Goal: Information Seeking & Learning: Compare options

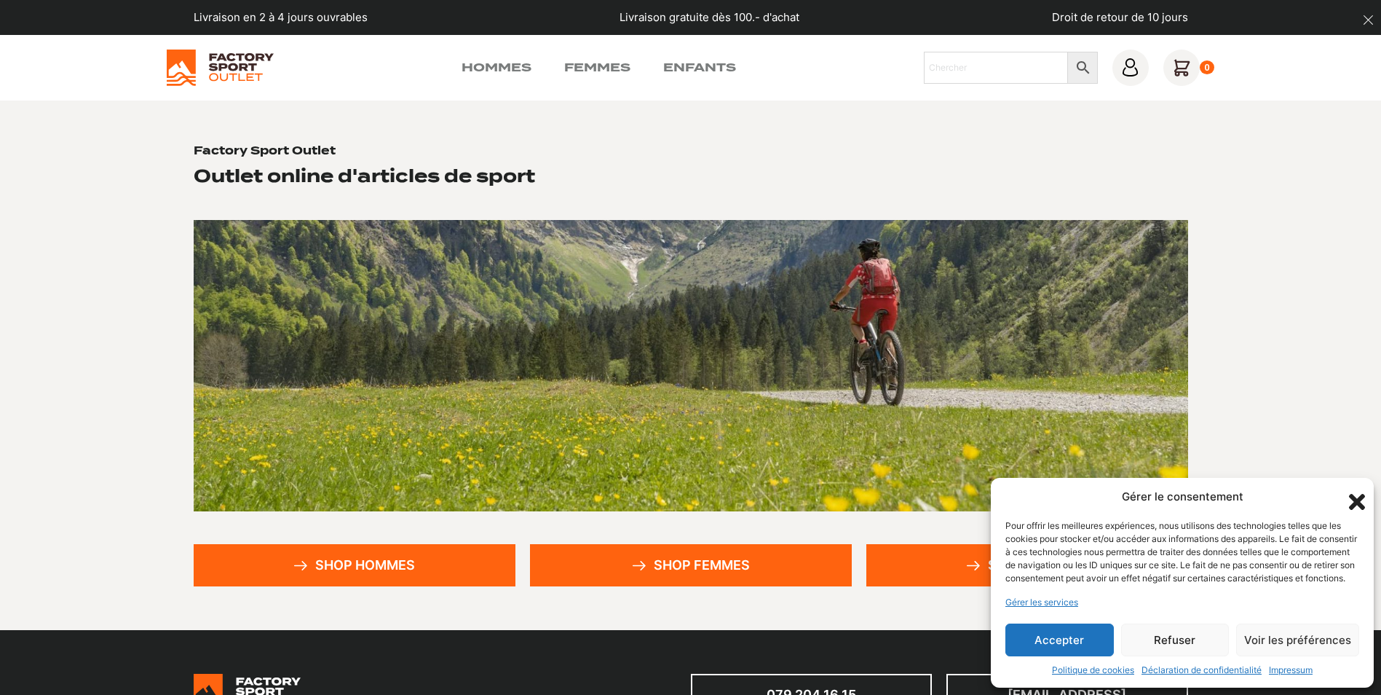
click at [1353, 489] on icon "Fermer la boîte de dialogue" at bounding box center [1357, 501] width 25 height 25
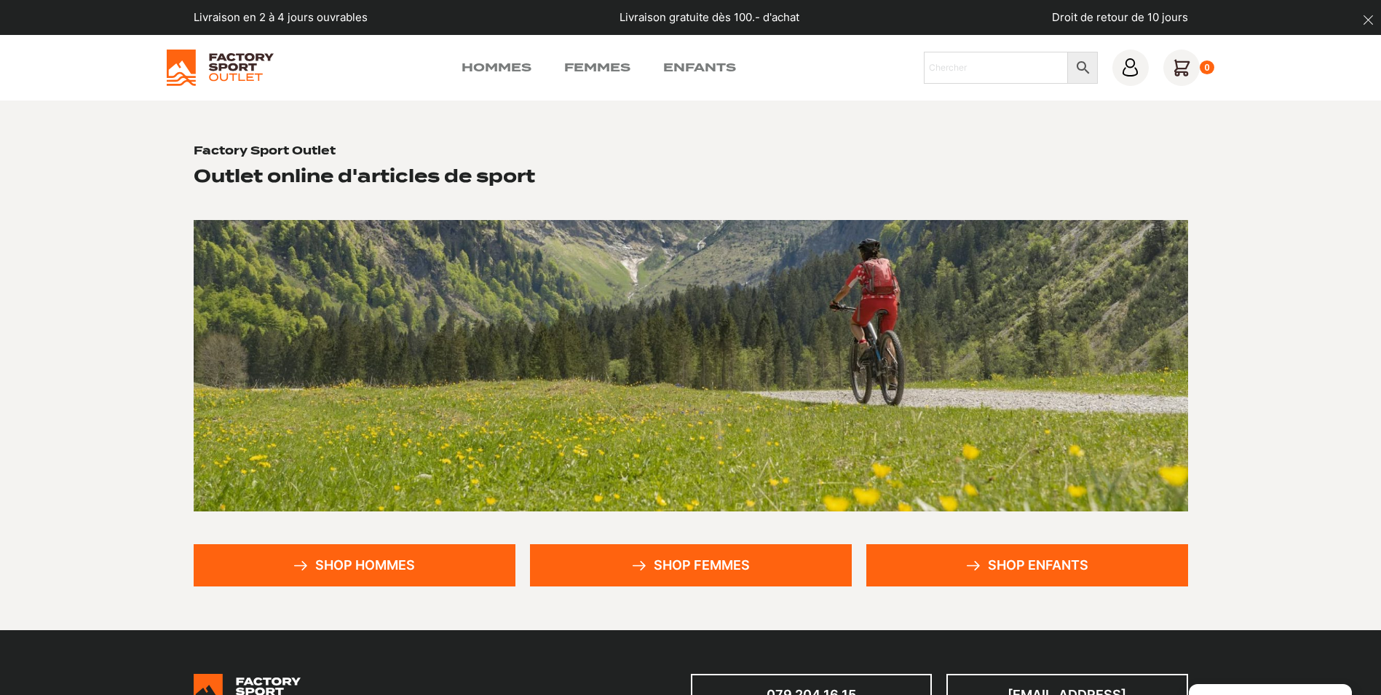
click at [367, 569] on link "Shop hommes" at bounding box center [355, 565] width 322 height 42
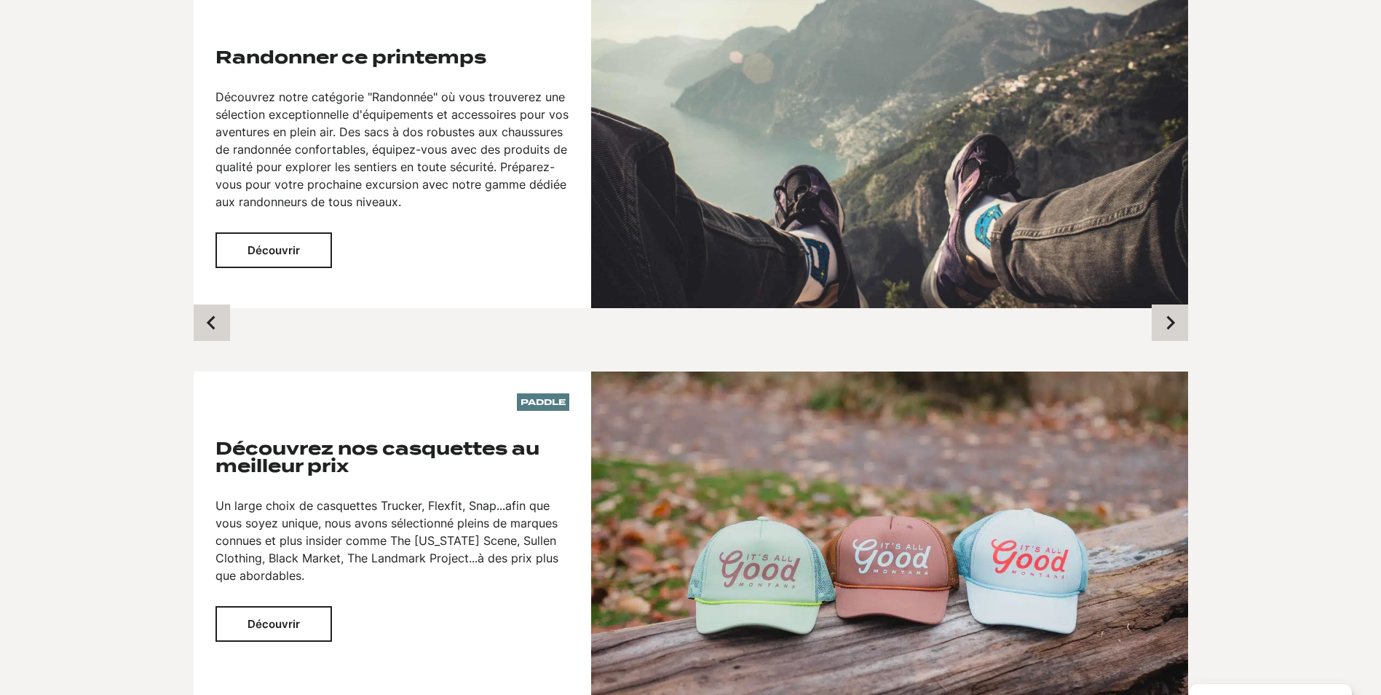
scroll to position [736, 0]
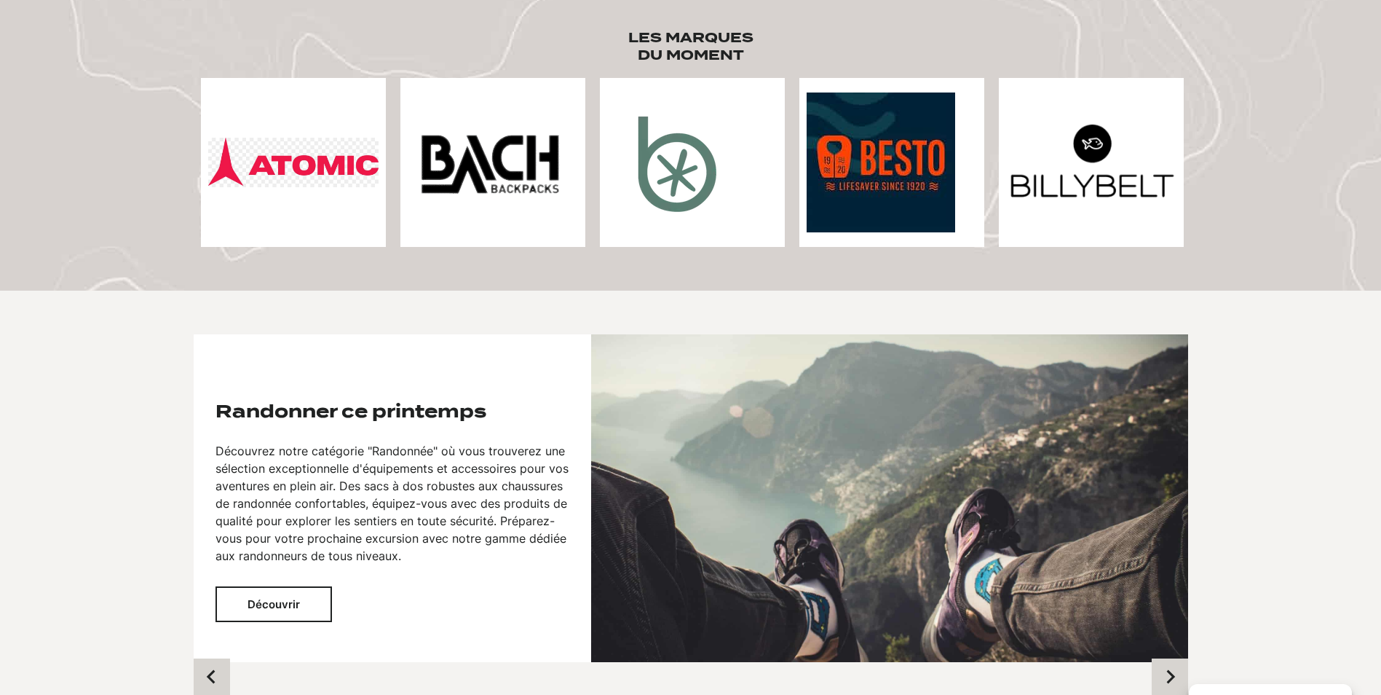
click at [282, 605] on button "Découvrir" at bounding box center [273, 604] width 116 height 36
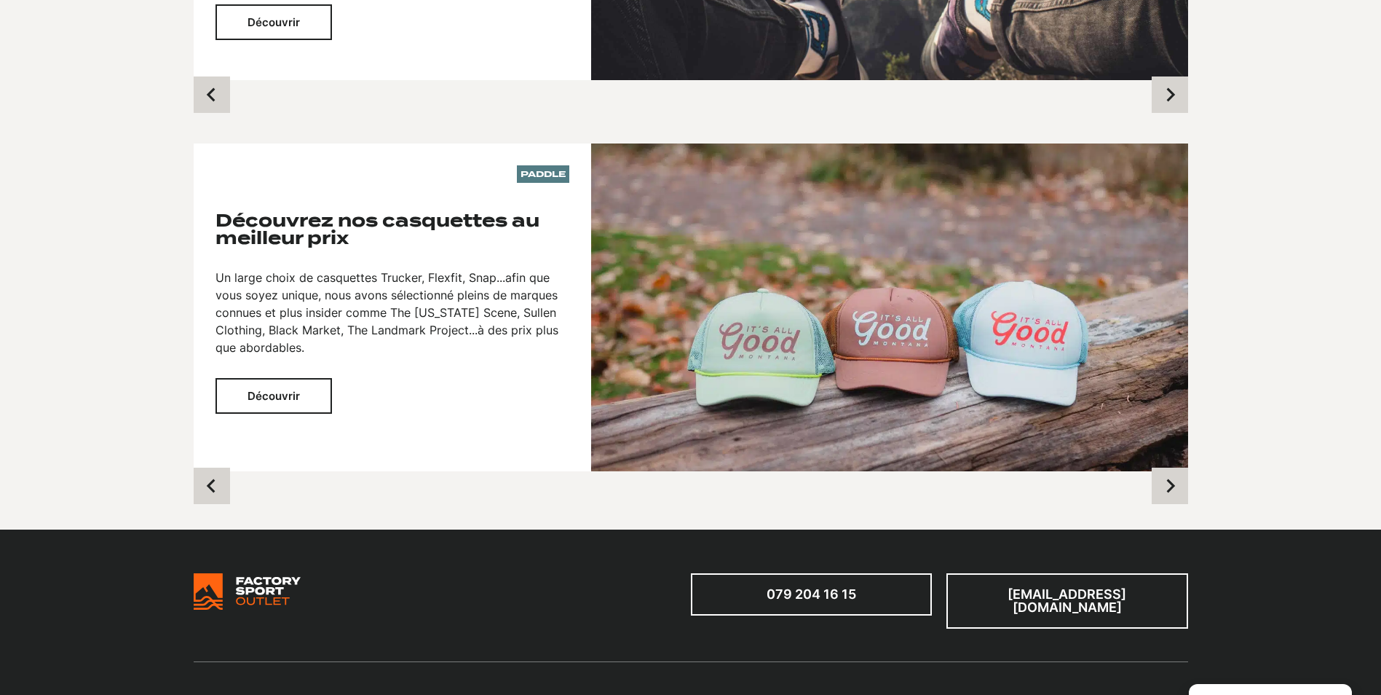
scroll to position [1318, 0]
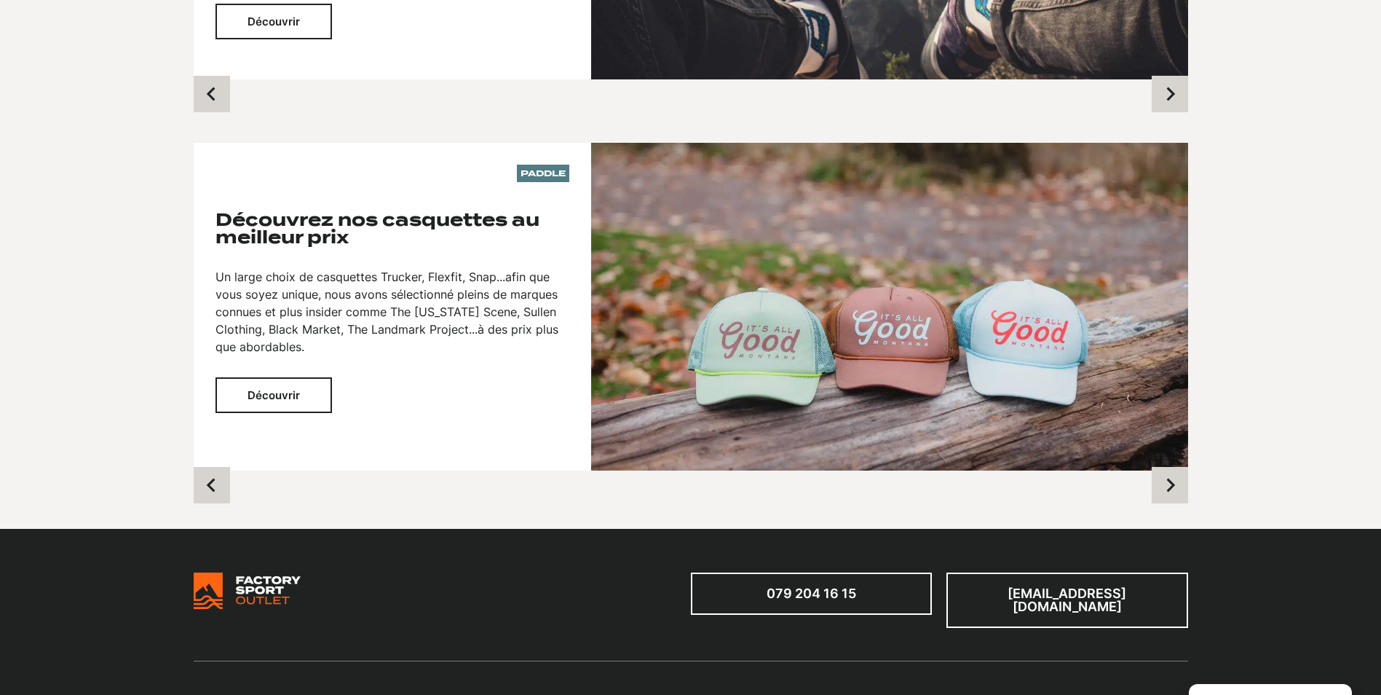
click at [292, 370] on div "Découvrez nos casquettes au meilleur prix Un large choix de casquettes Trucker,…" at bounding box center [392, 312] width 354 height 202
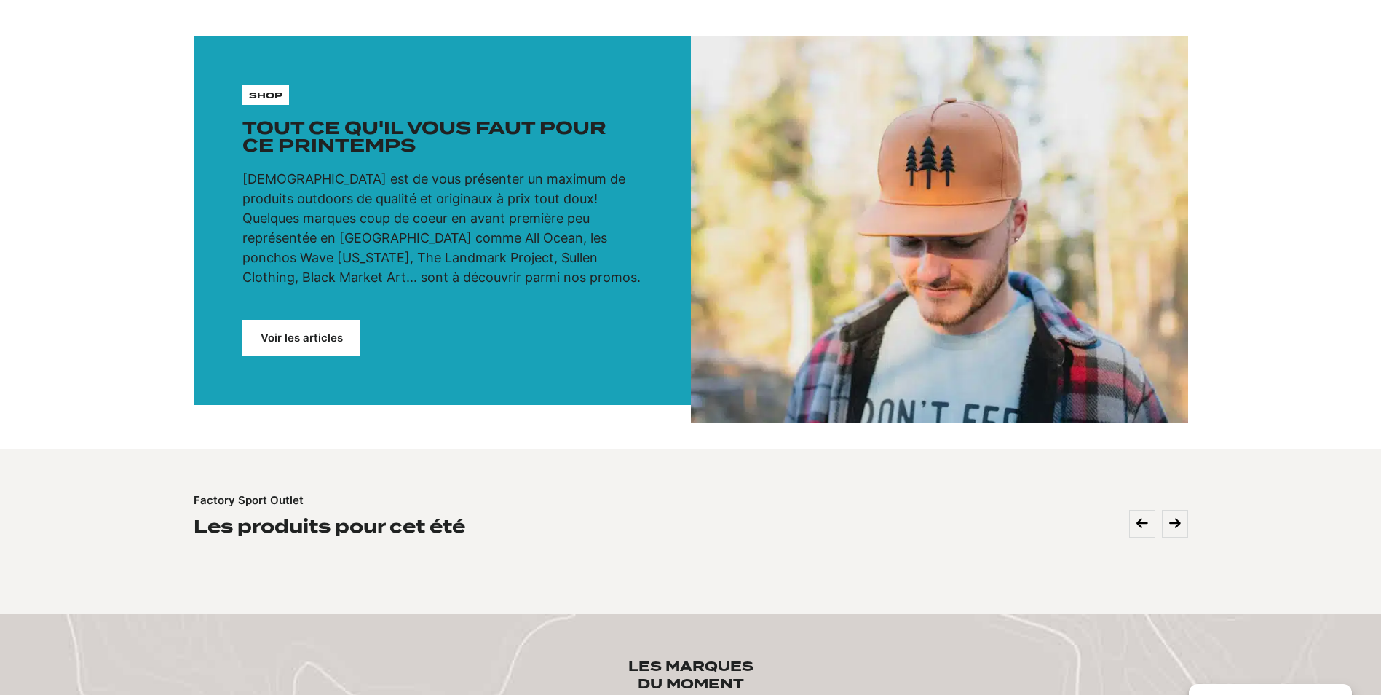
scroll to position [0, 0]
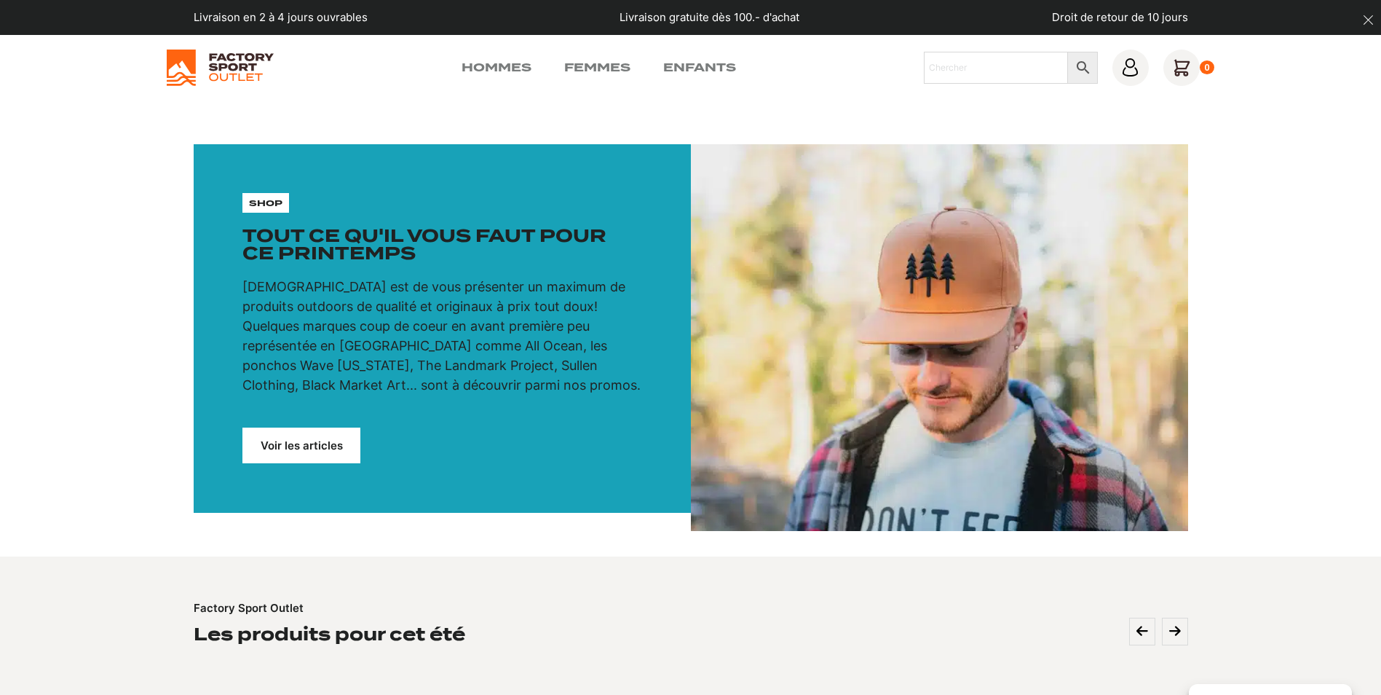
drag, startPoint x: 307, startPoint y: 446, endPoint x: 320, endPoint y: 443, distance: 12.9
click at [307, 446] on link "Voir les articles" at bounding box center [301, 445] width 118 height 36
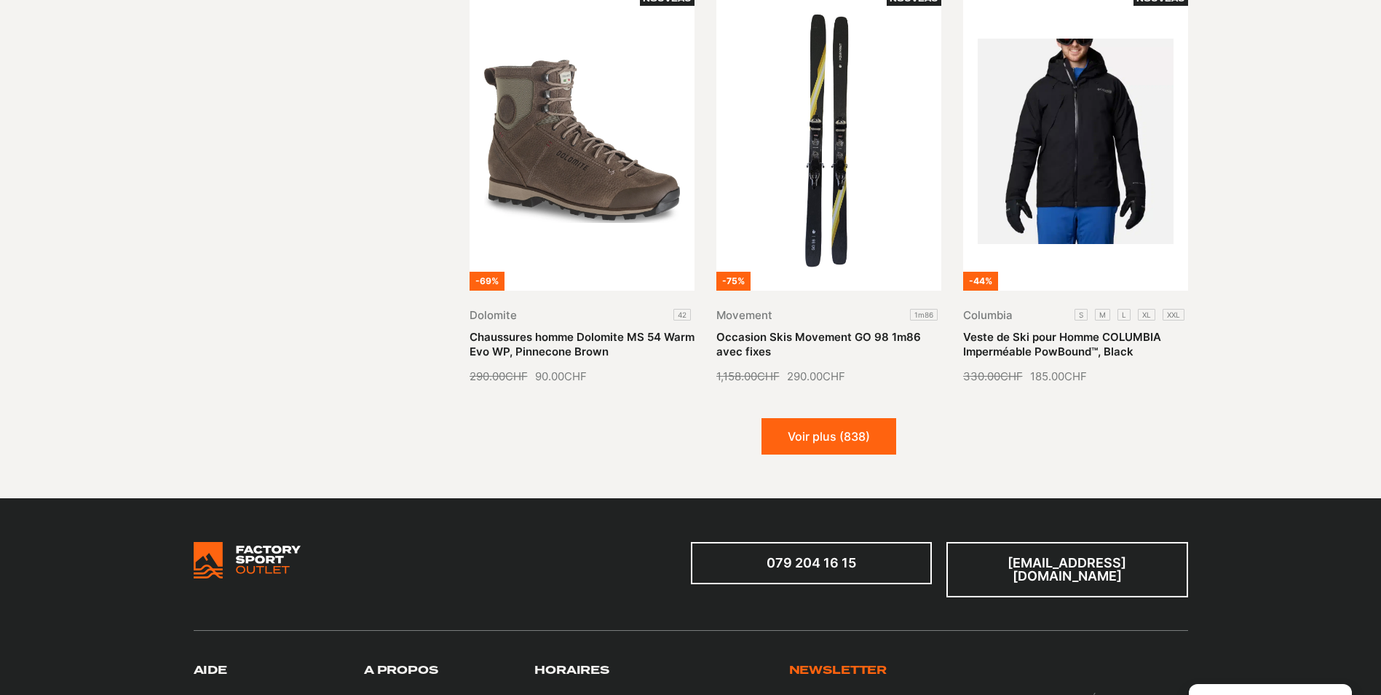
scroll to position [1674, 0]
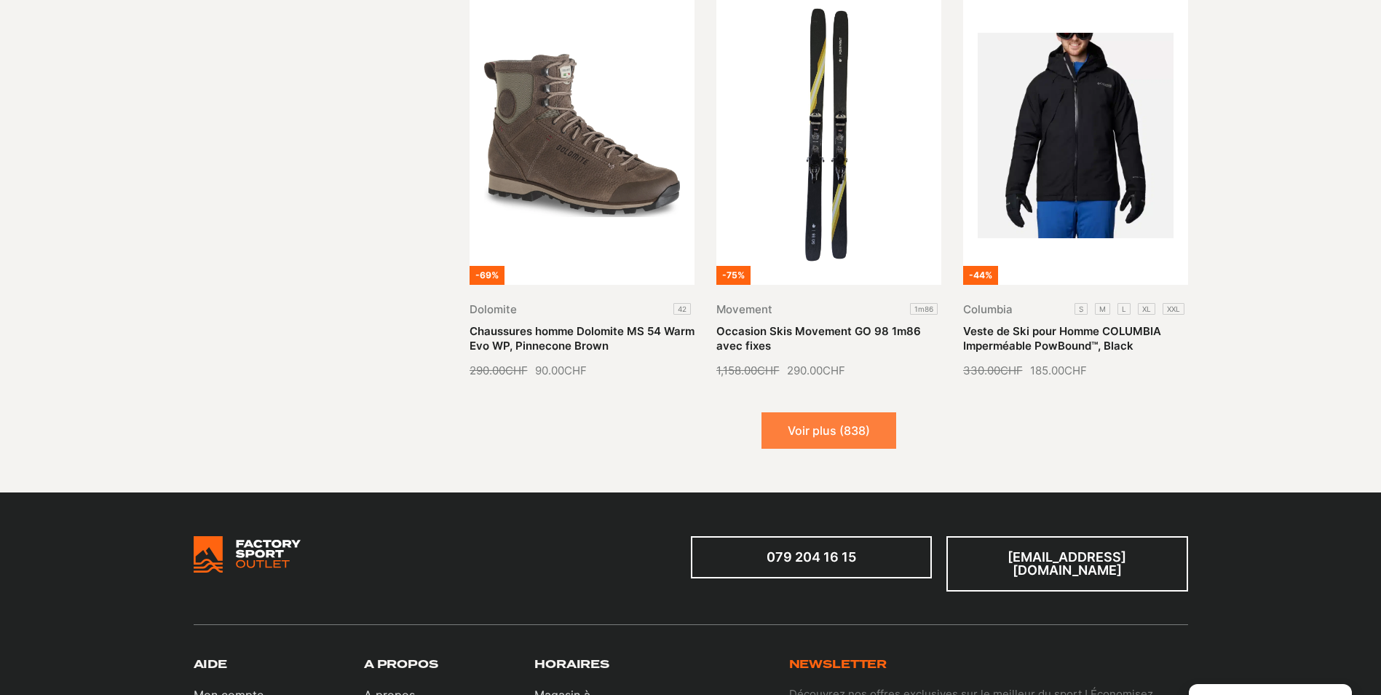
click at [817, 419] on button "Voir plus (838)" at bounding box center [828, 430] width 135 height 36
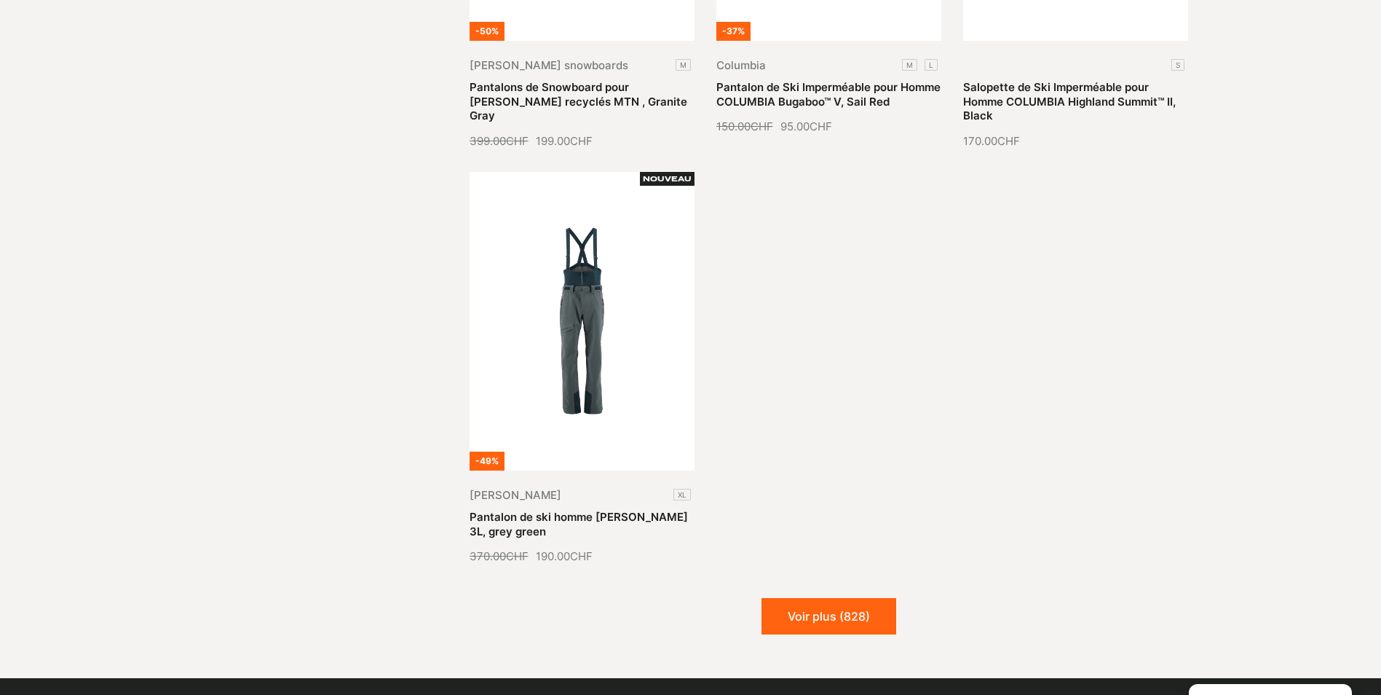
scroll to position [3276, 0]
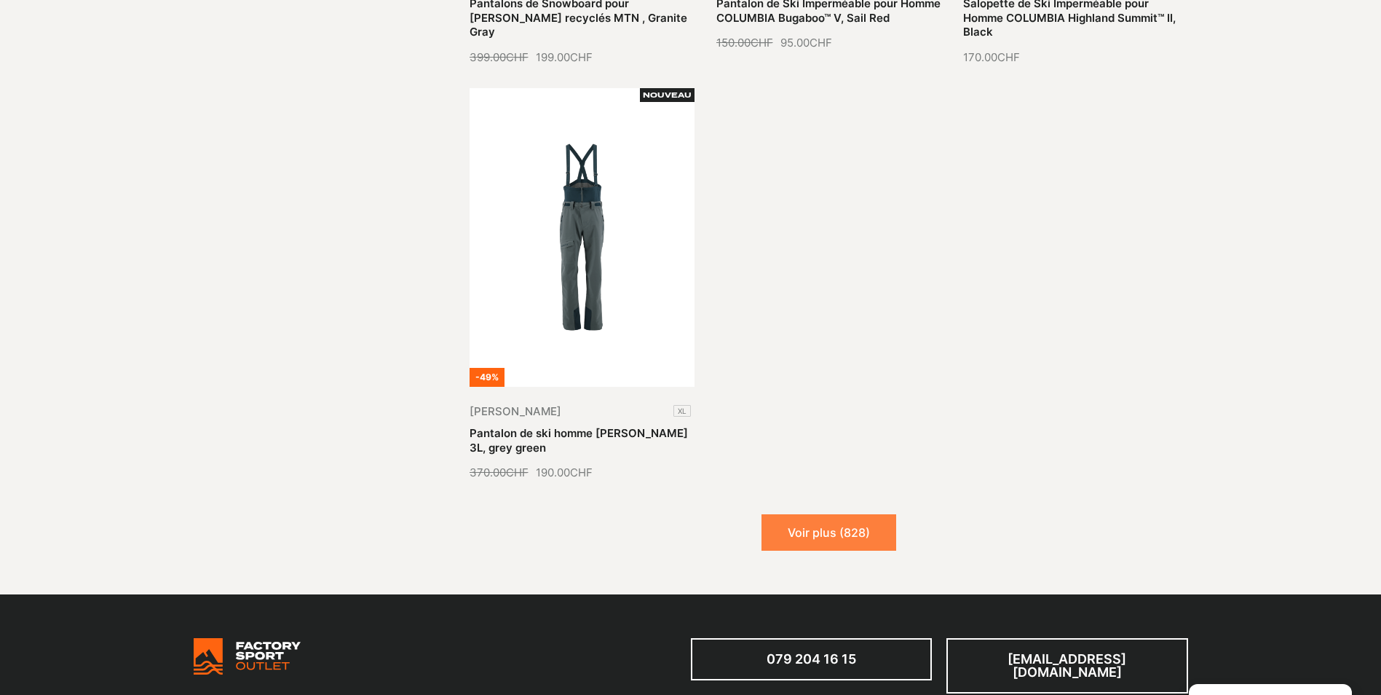
click at [842, 514] on button "Voir plus (828)" at bounding box center [828, 532] width 135 height 36
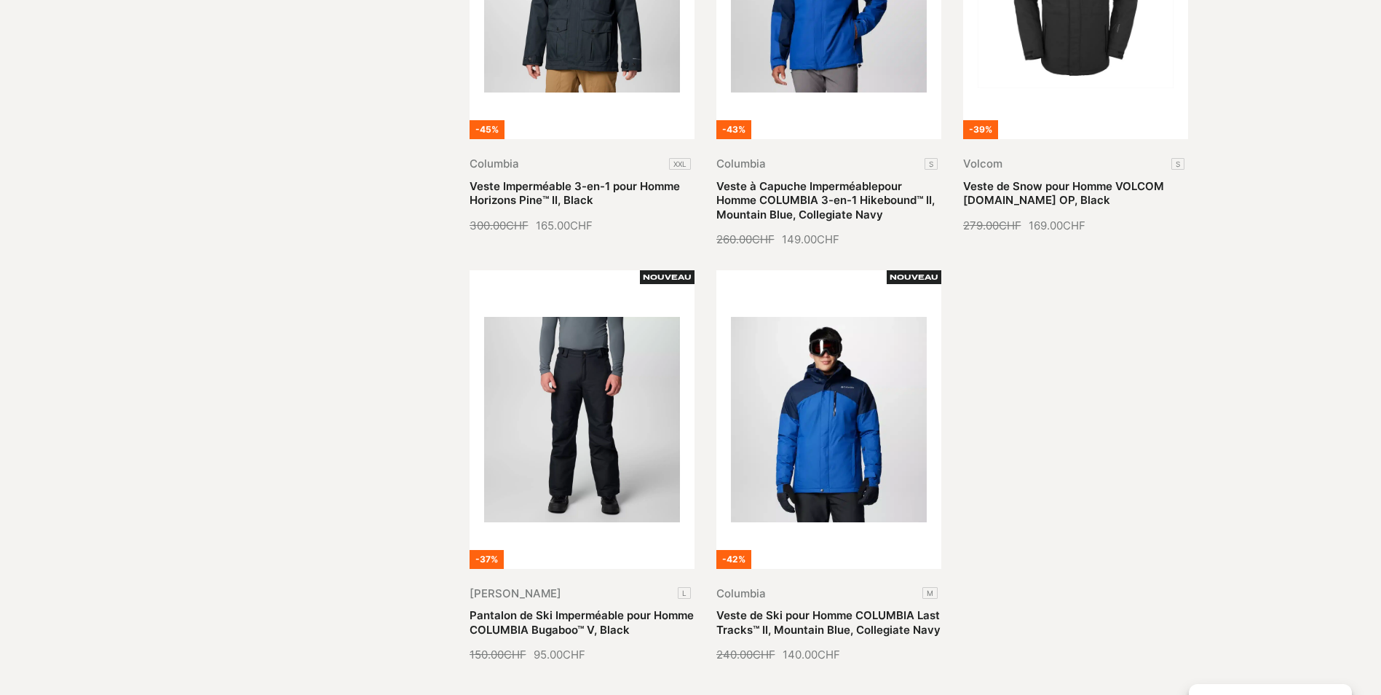
scroll to position [4514, 0]
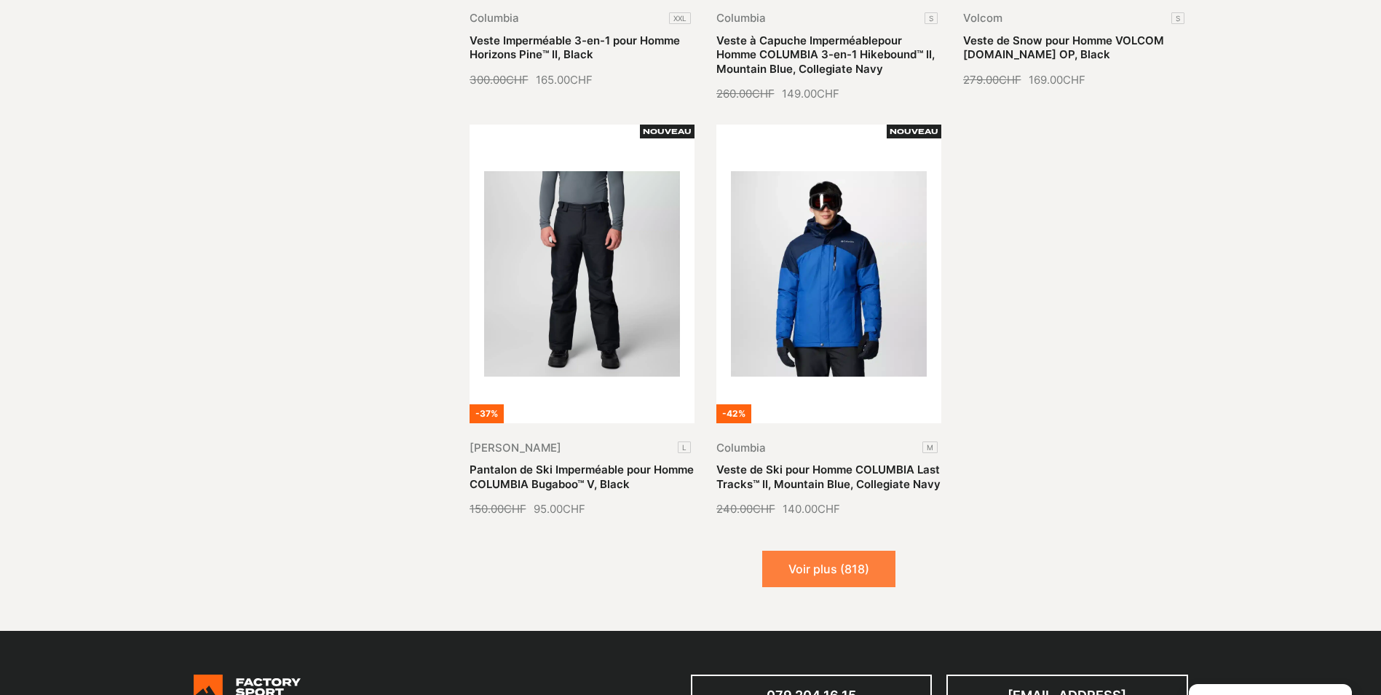
click at [823, 550] on button "Voir plus (818)" at bounding box center [828, 568] width 133 height 36
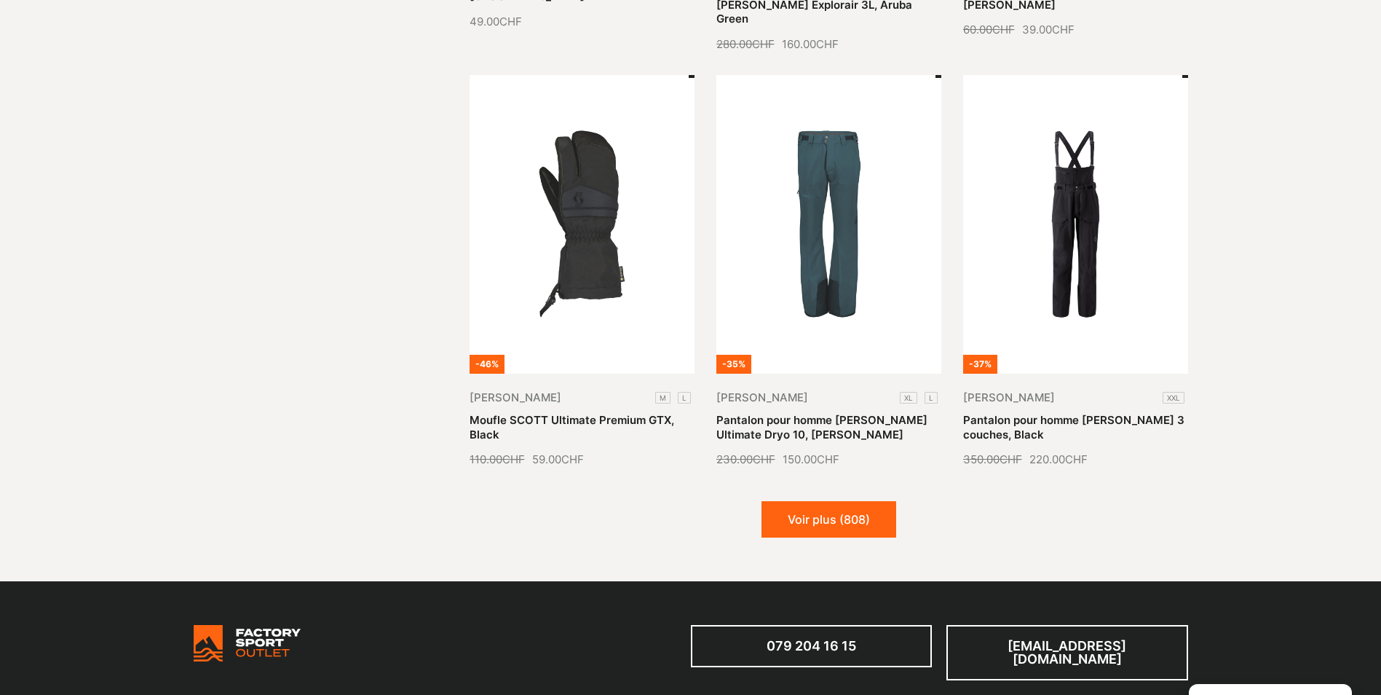
scroll to position [5824, 0]
click at [827, 500] on button "Voir plus (808)" at bounding box center [828, 518] width 135 height 36
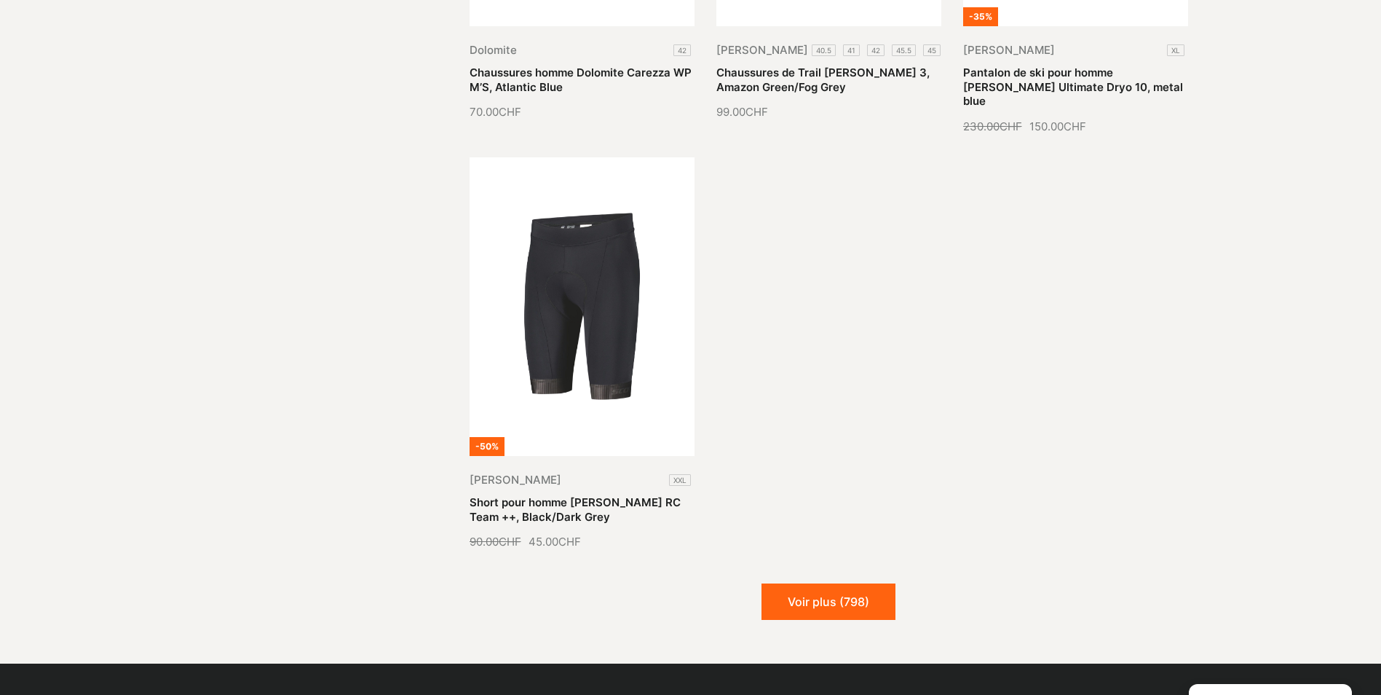
scroll to position [7426, 0]
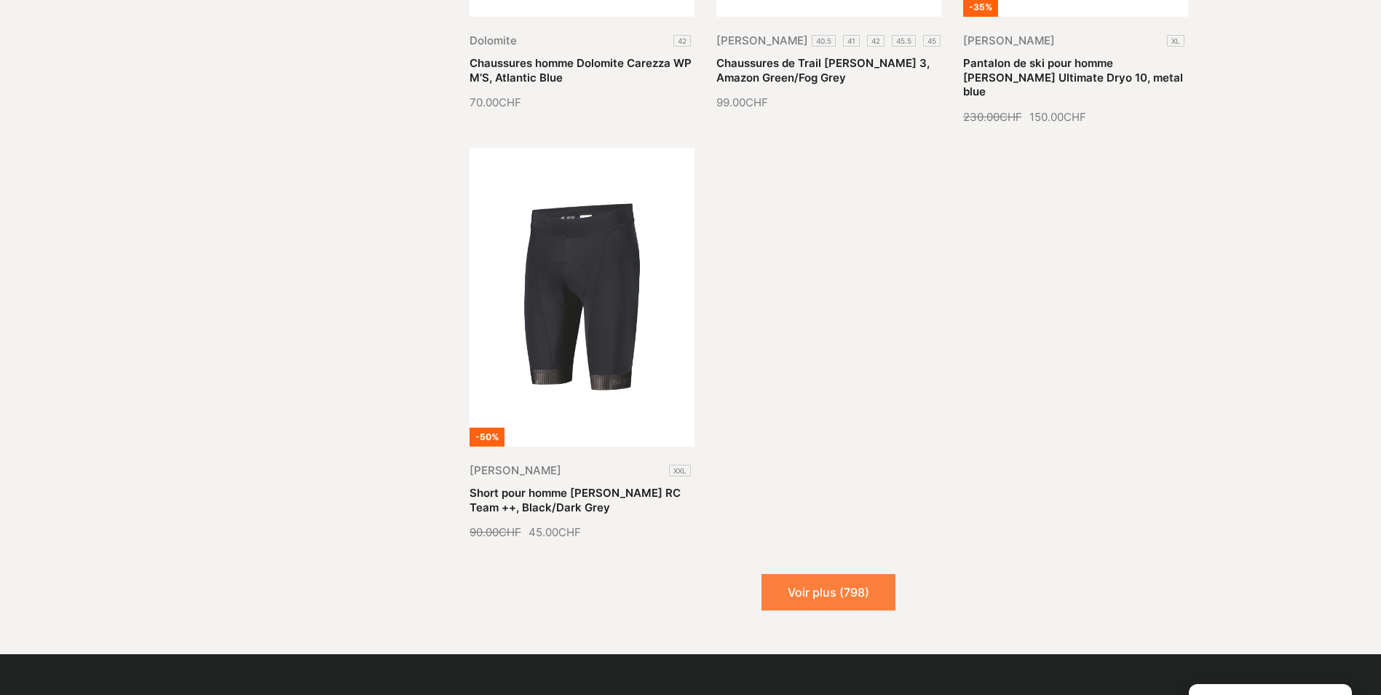
click at [822, 574] on button "Voir plus (798)" at bounding box center [828, 592] width 134 height 36
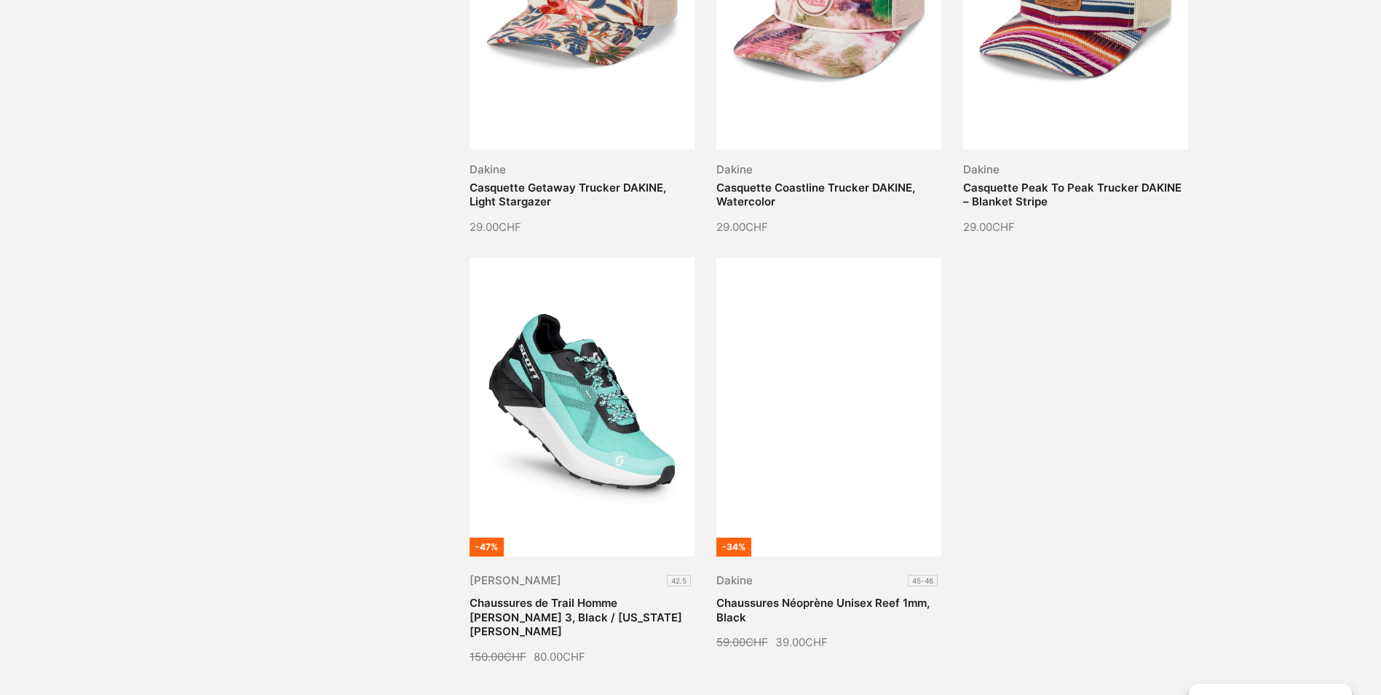
scroll to position [8663, 0]
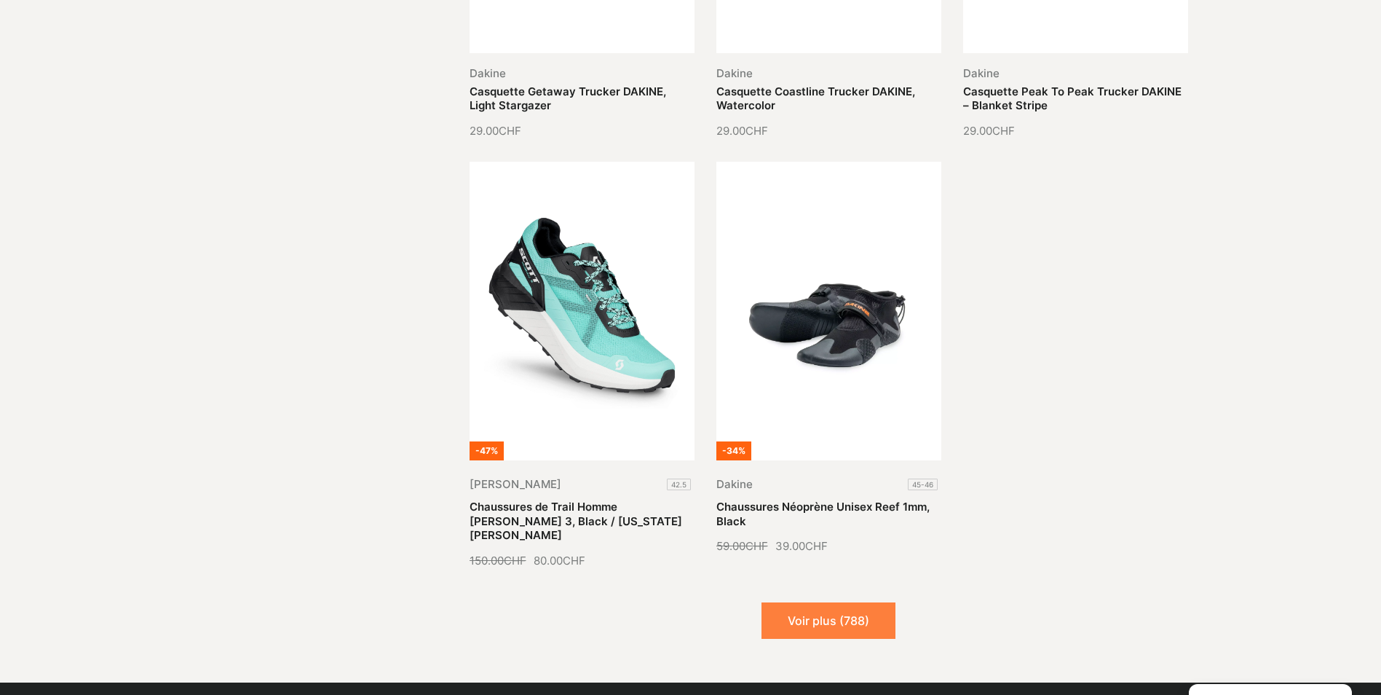
click at [852, 602] on button "Voir plus (788)" at bounding box center [828, 620] width 134 height 36
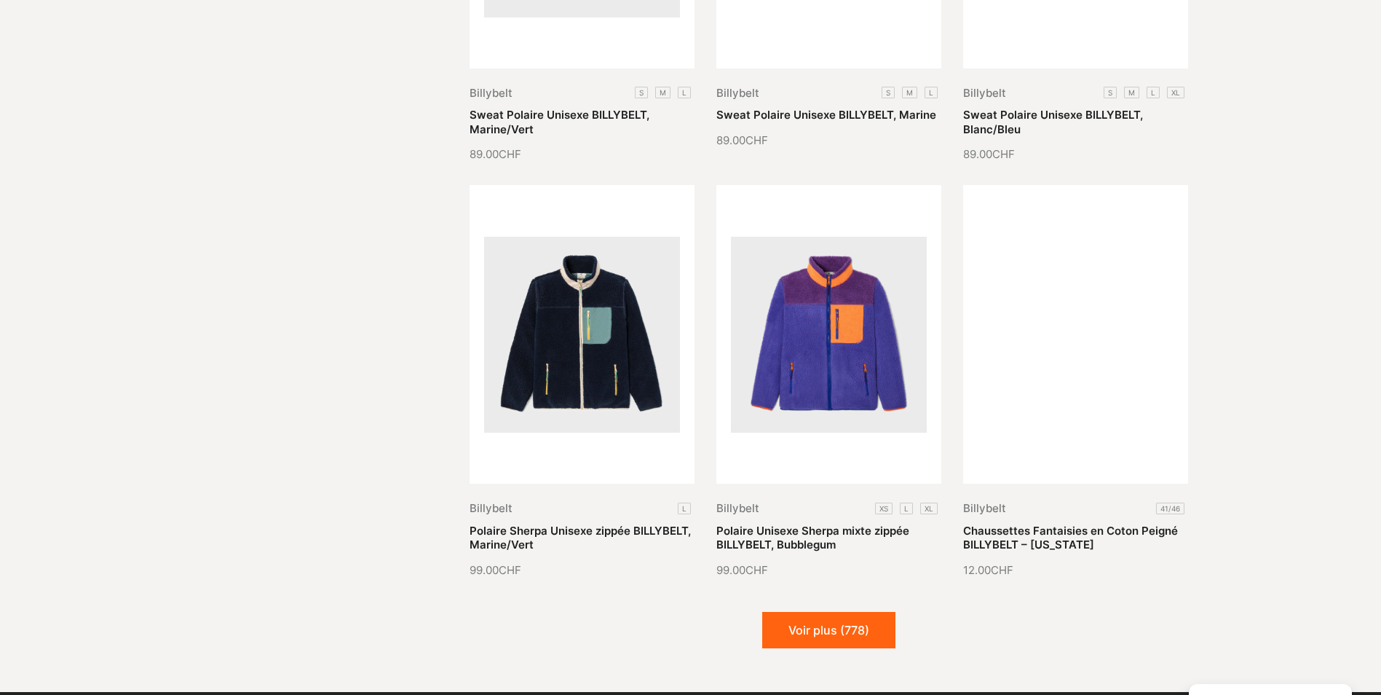
scroll to position [10046, 0]
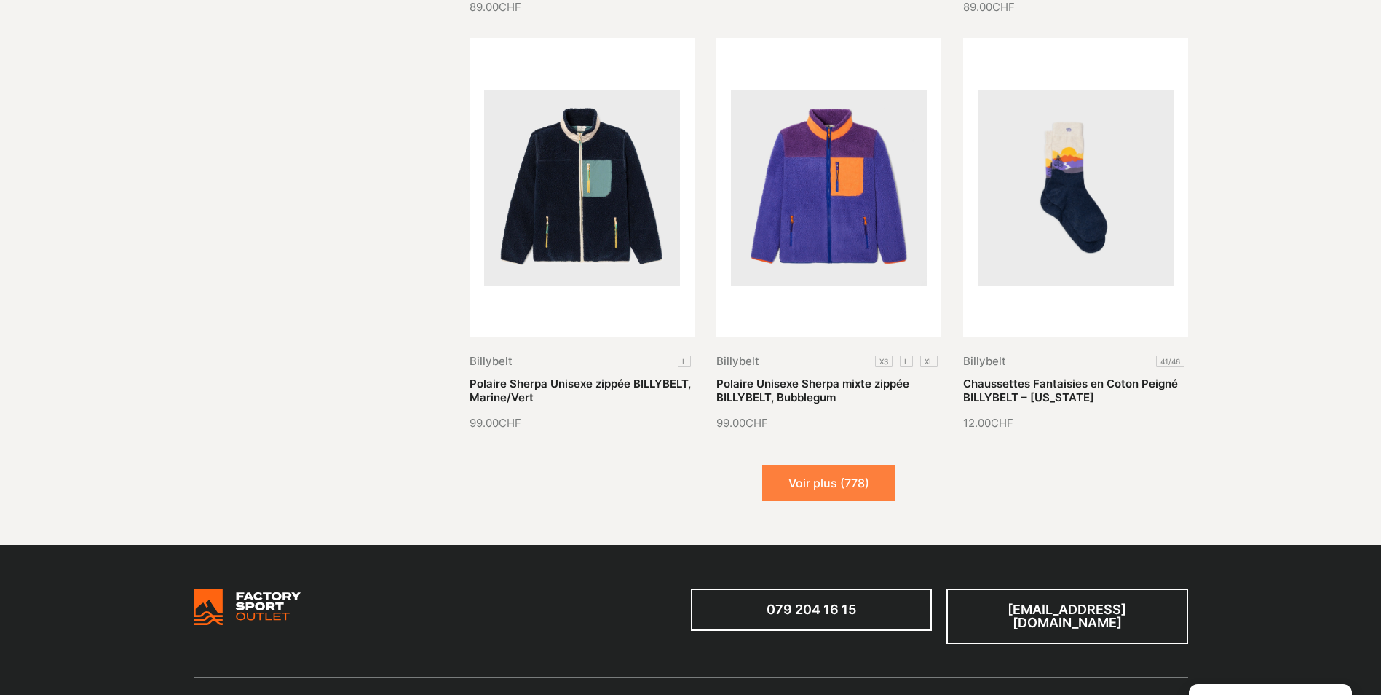
click at [842, 464] on button "Voir plus (778)" at bounding box center [828, 482] width 133 height 36
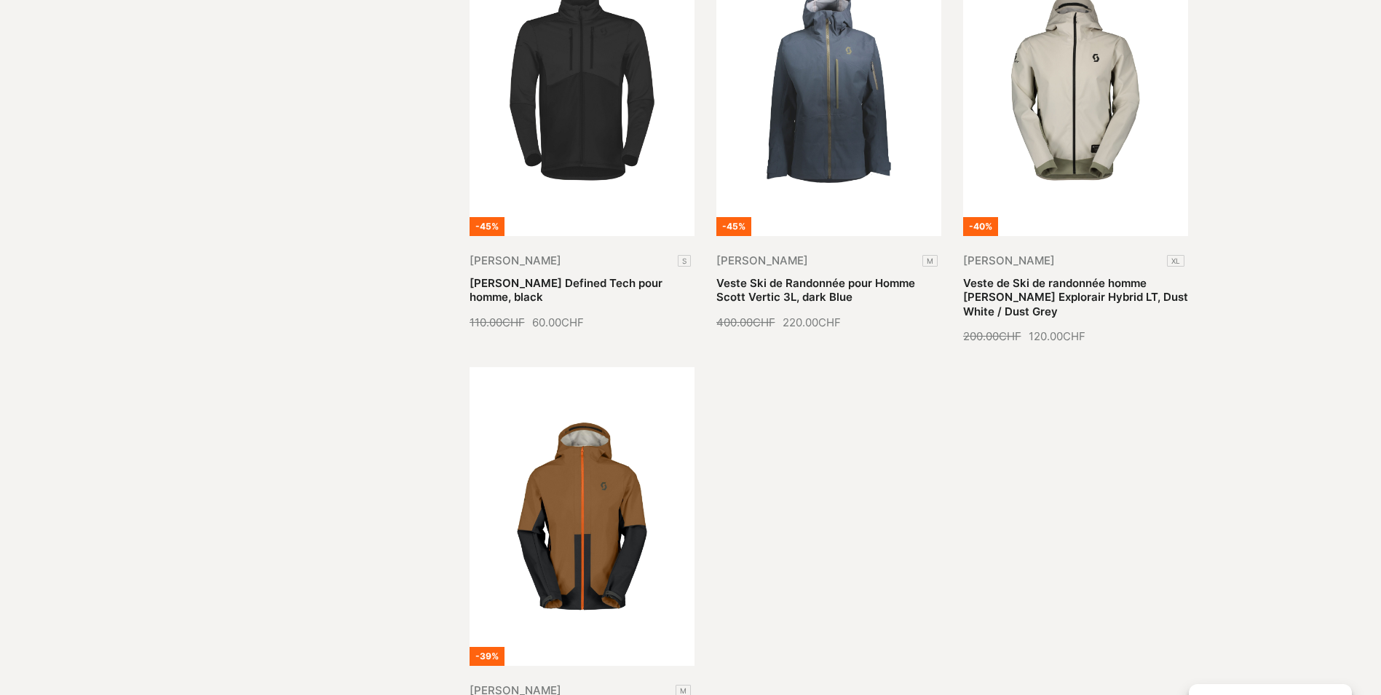
scroll to position [11575, 0]
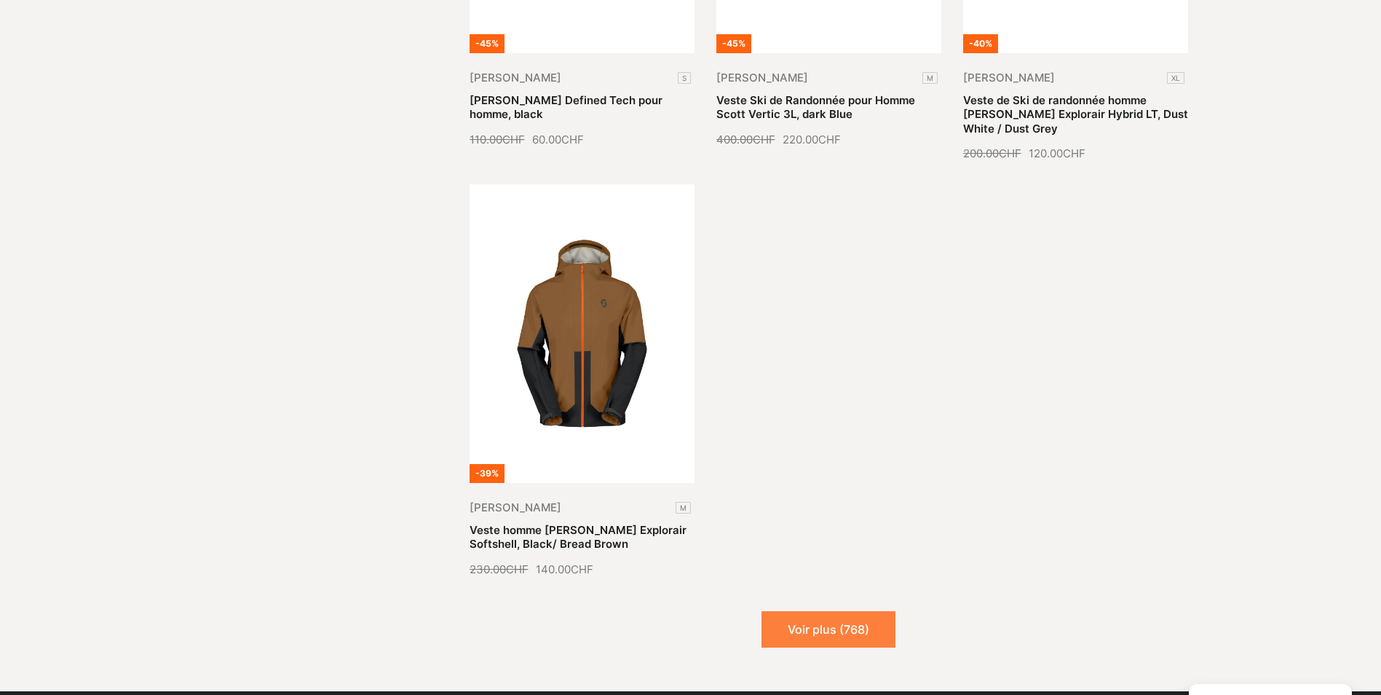
click at [807, 611] on button "Voir plus (768)" at bounding box center [828, 629] width 134 height 36
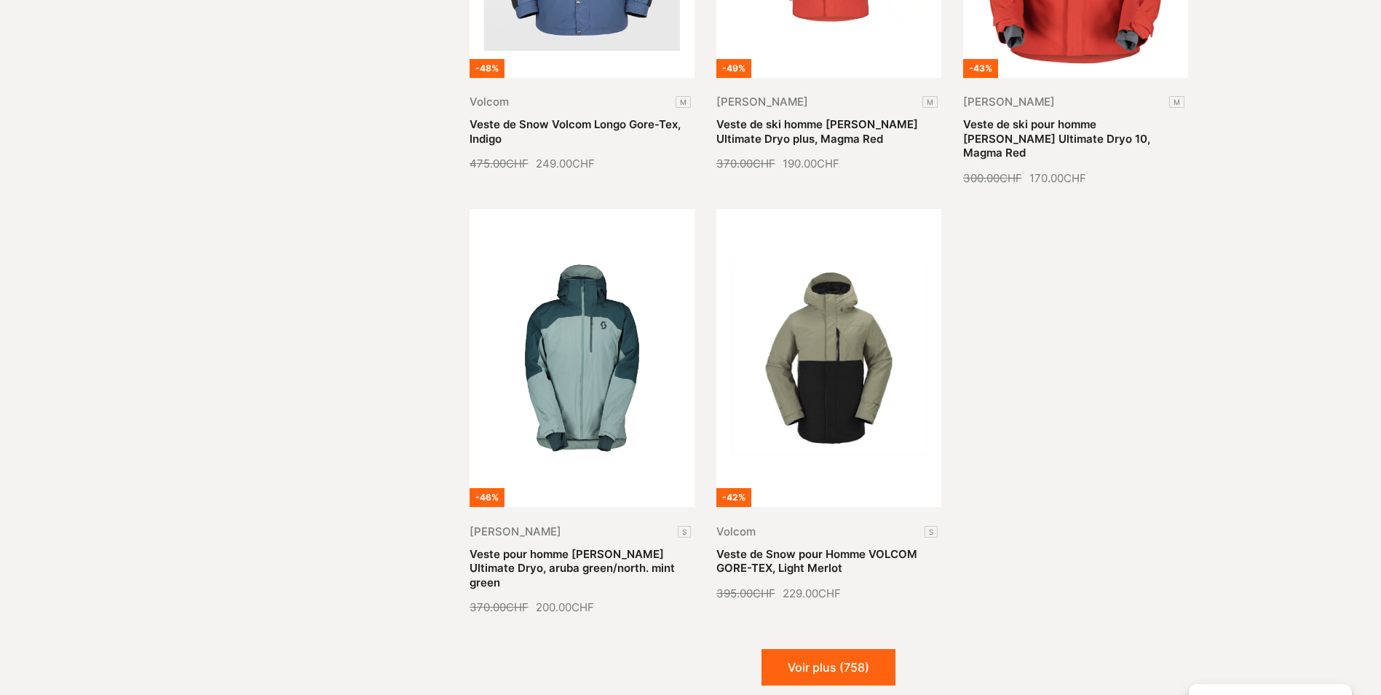
scroll to position [12958, 0]
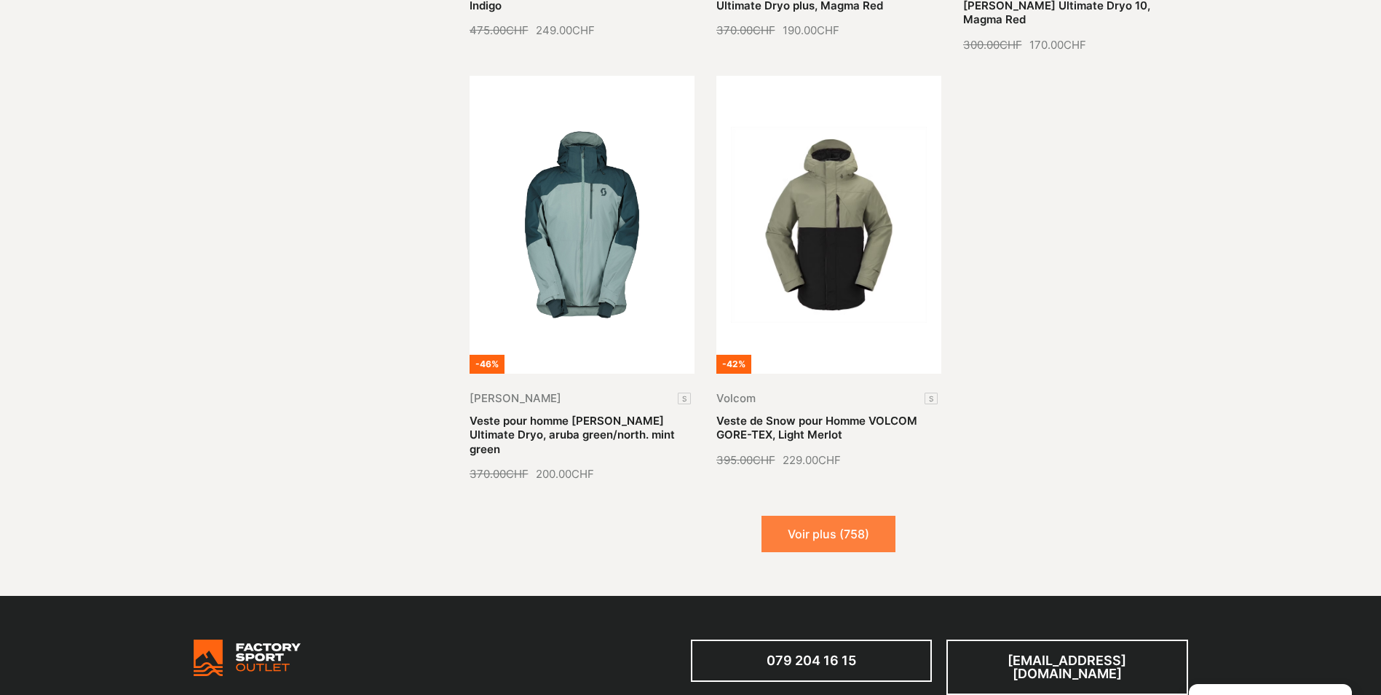
click at [879, 515] on button "Voir plus (758)" at bounding box center [828, 533] width 134 height 36
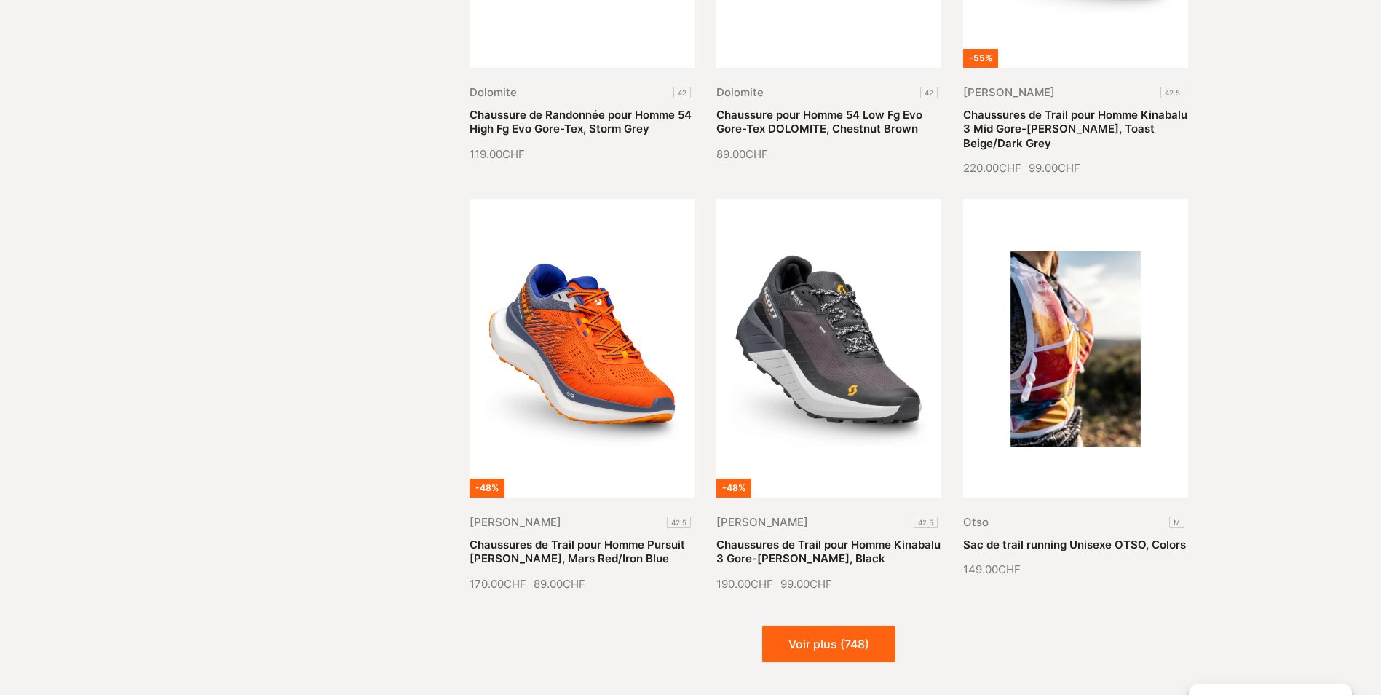
scroll to position [14196, 0]
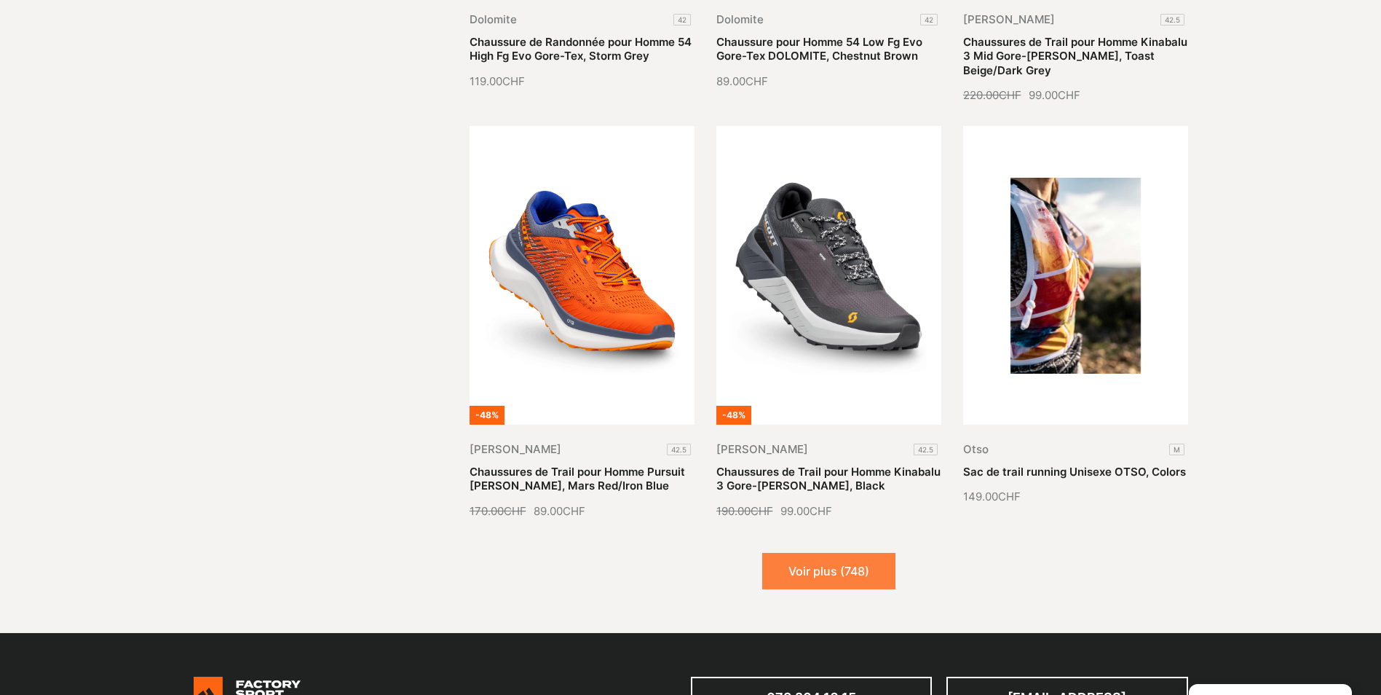
drag, startPoint x: 810, startPoint y: 427, endPoint x: 826, endPoint y: 422, distance: 16.4
click at [812, 553] on button "Voir plus (748)" at bounding box center [828, 571] width 133 height 36
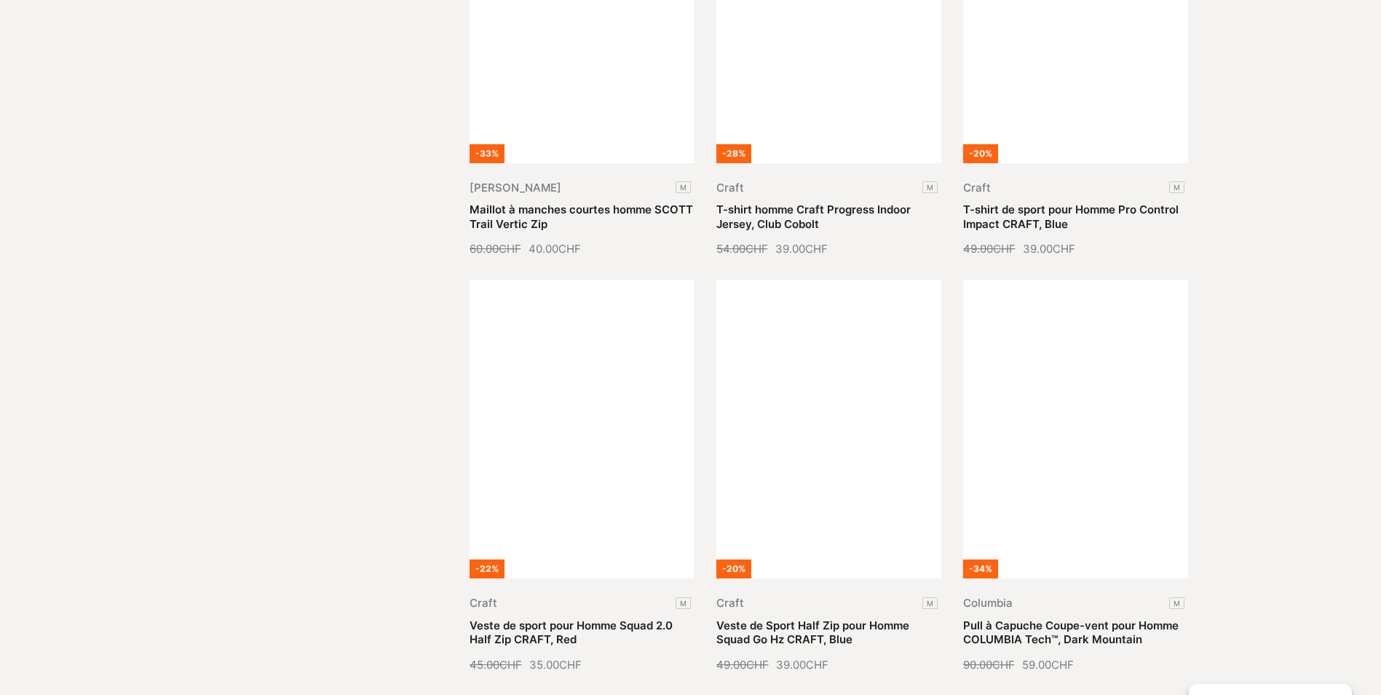
scroll to position [15652, 0]
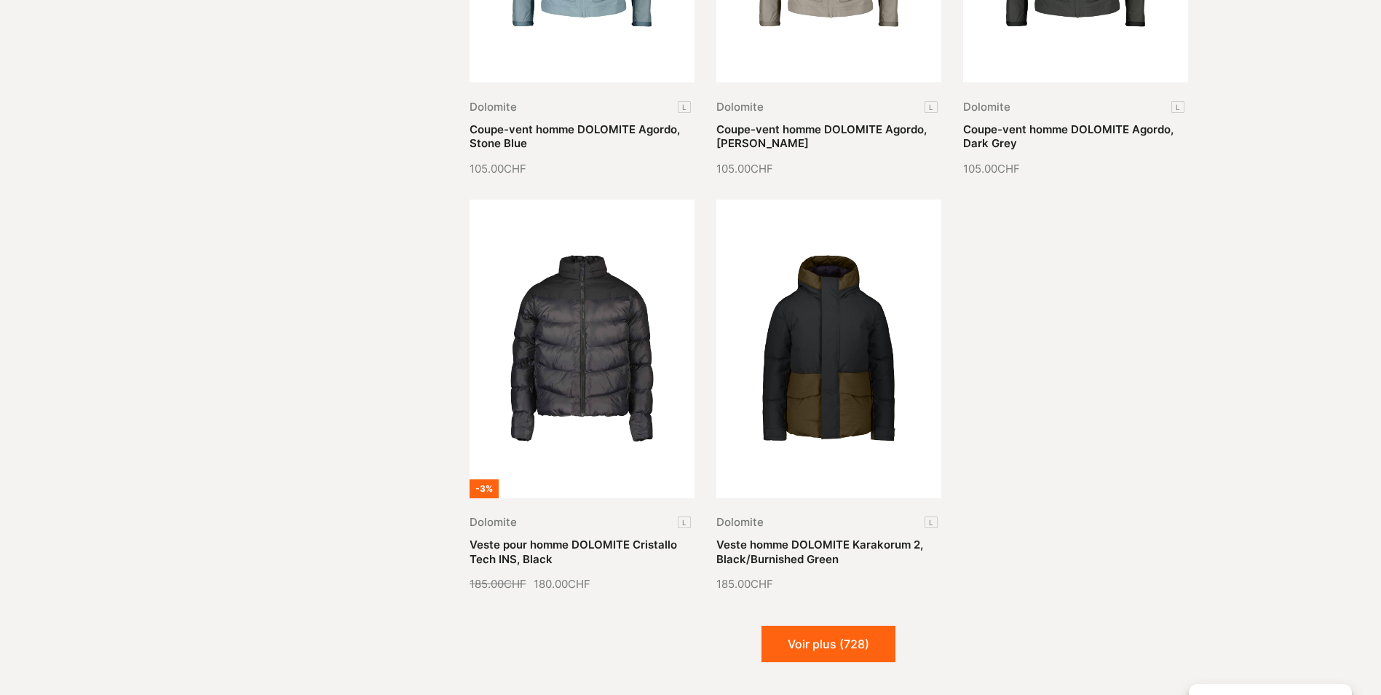
scroll to position [17035, 0]
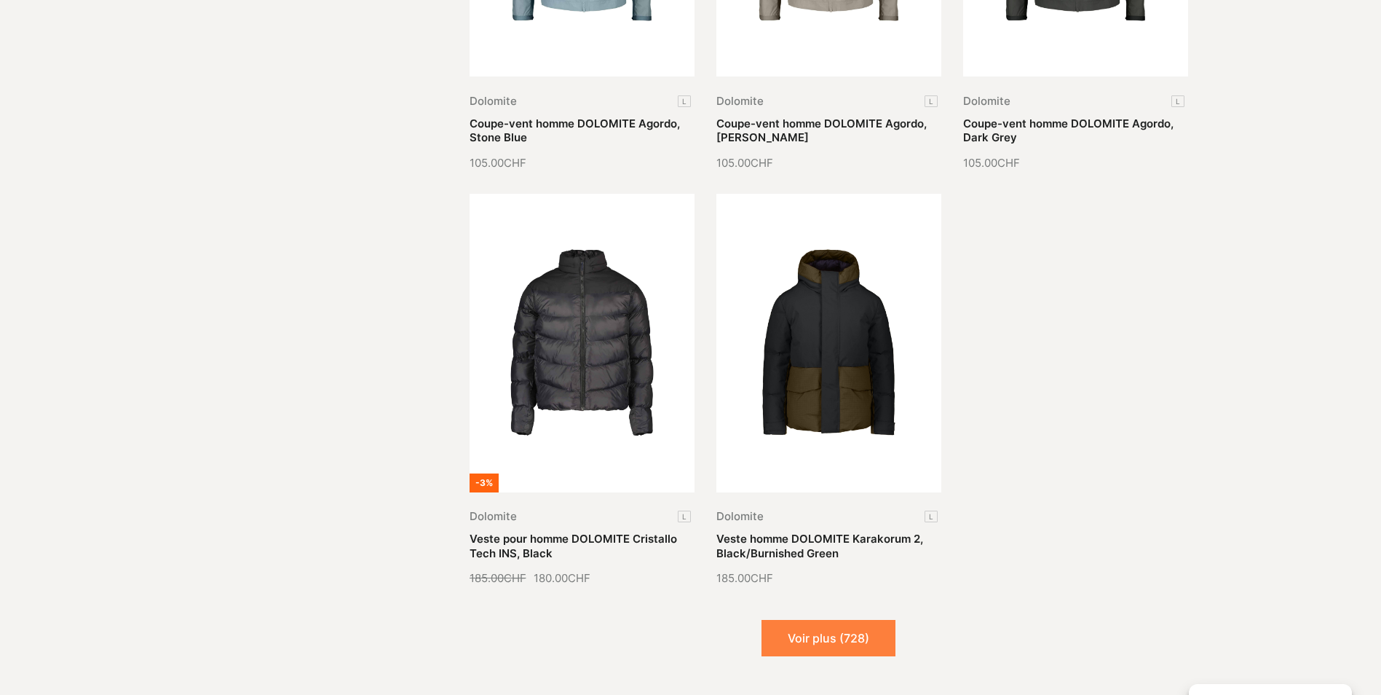
click at [824, 620] on button "Voir plus (728)" at bounding box center [828, 638] width 134 height 36
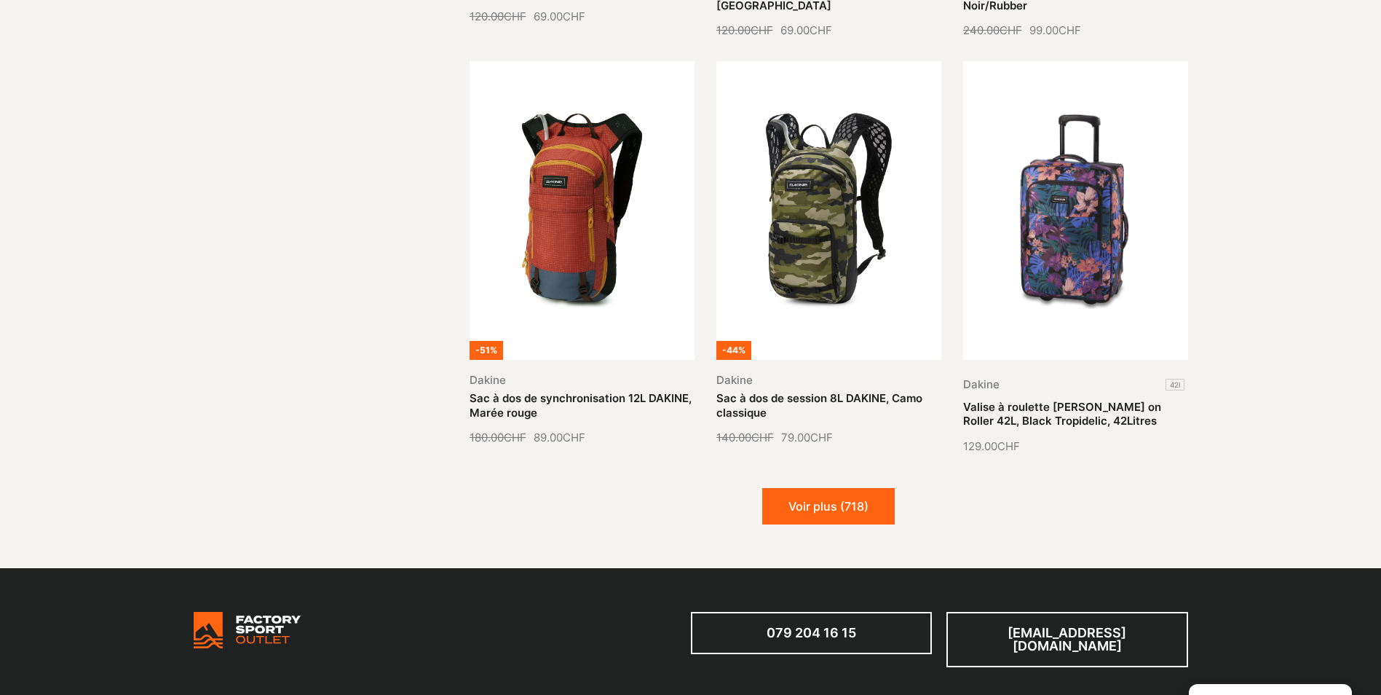
scroll to position [18491, 0]
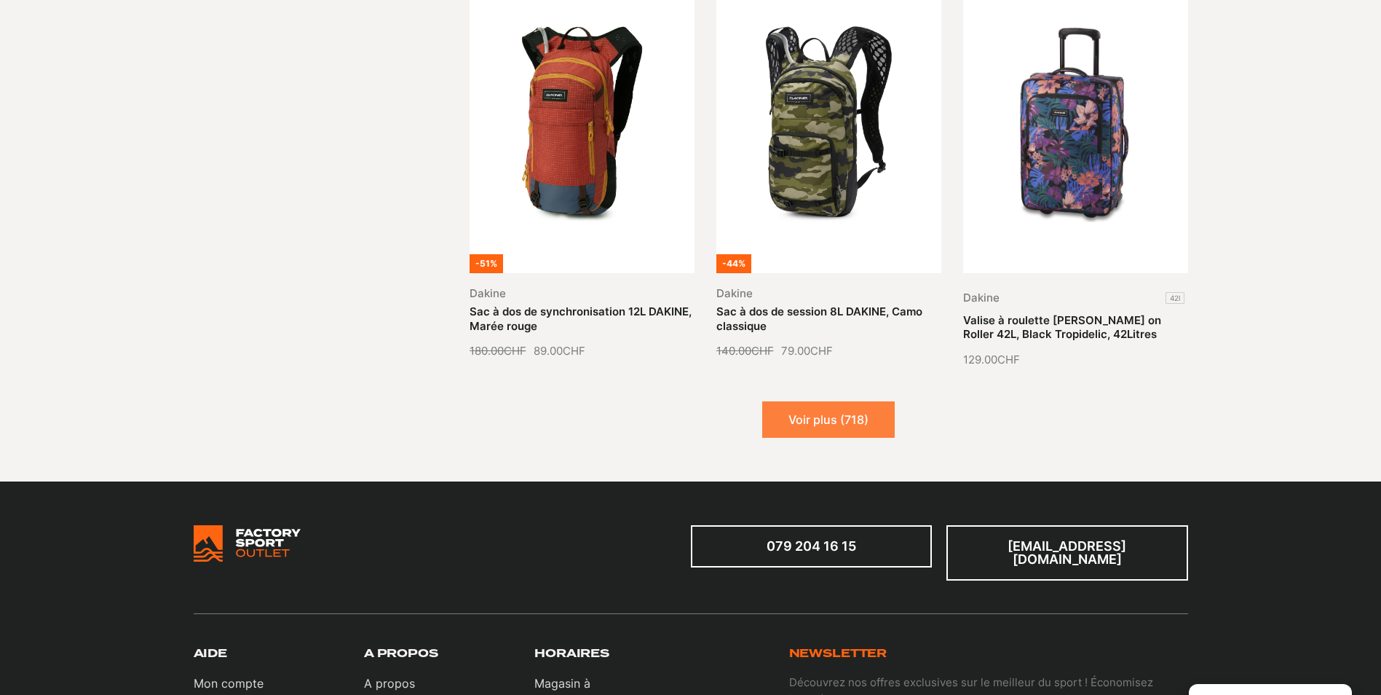
click at [855, 401] on button "Voir plus (718)" at bounding box center [828, 419] width 132 height 36
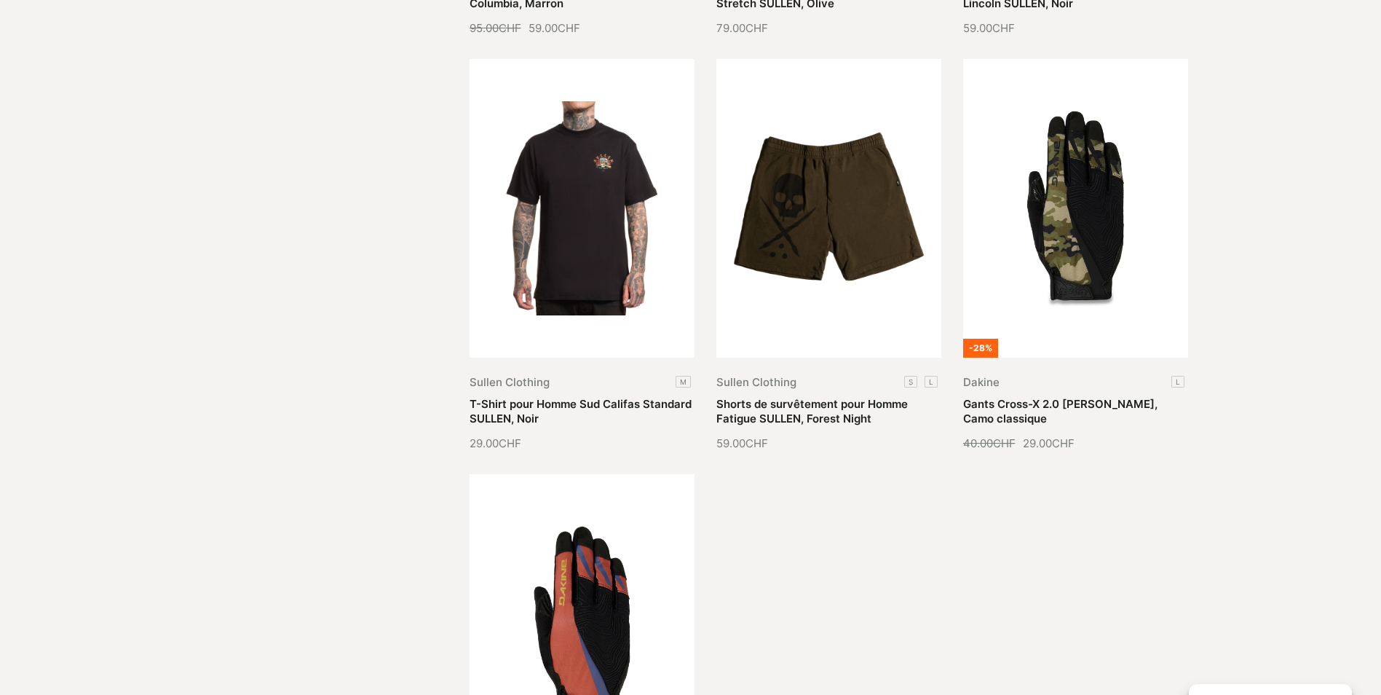
scroll to position [19874, 0]
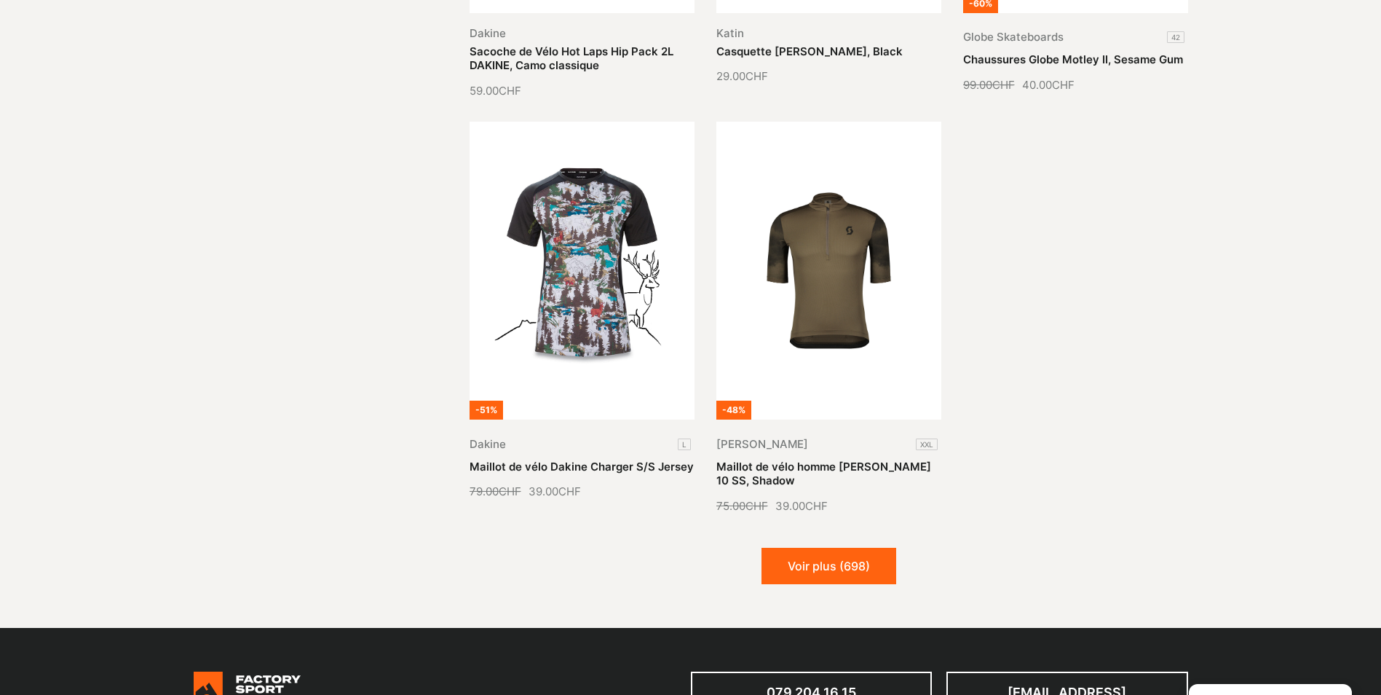
scroll to position [21258, 0]
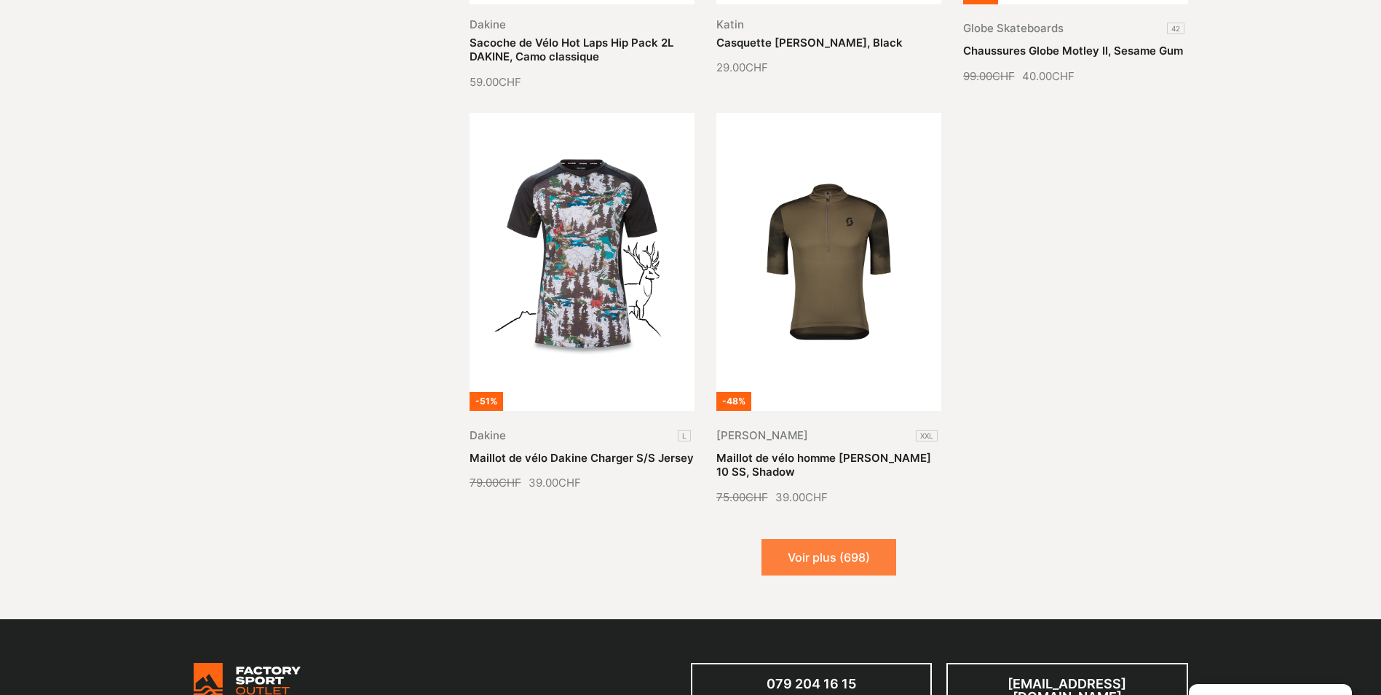
click at [839, 539] on button "Voir plus (698)" at bounding box center [828, 557] width 135 height 36
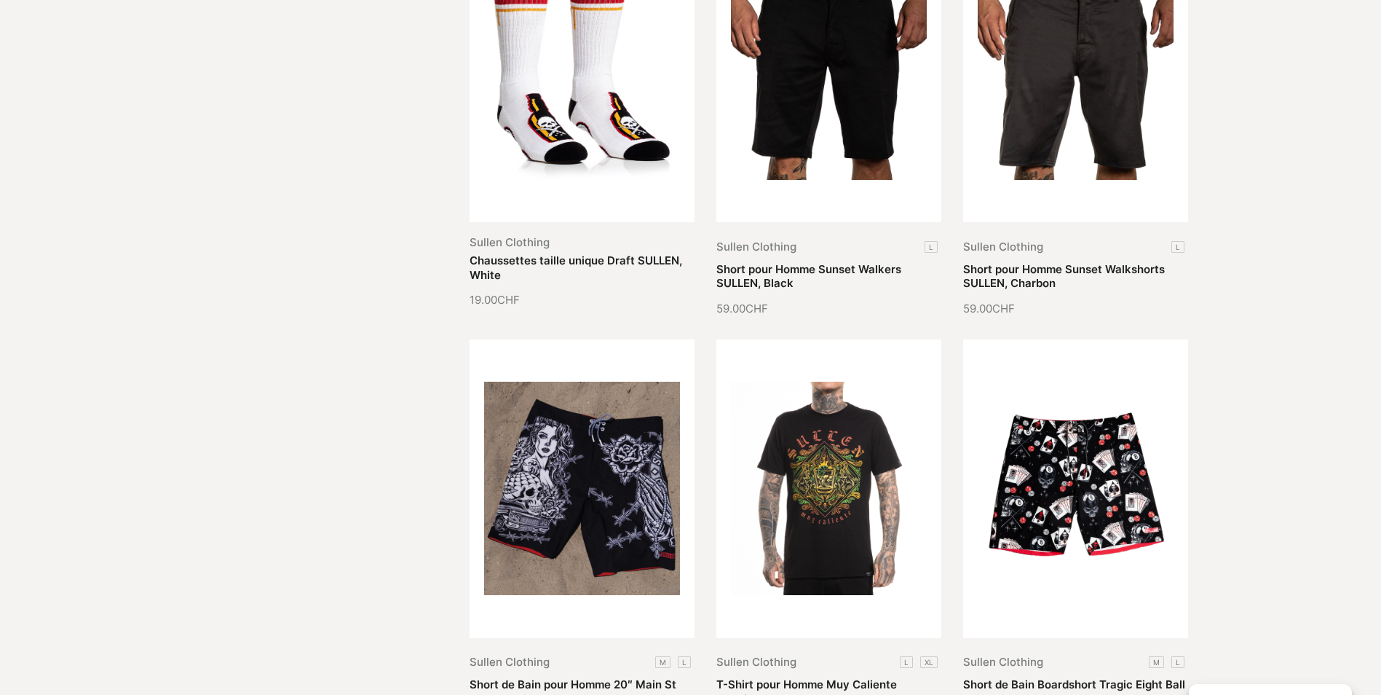
scroll to position [22422, 0]
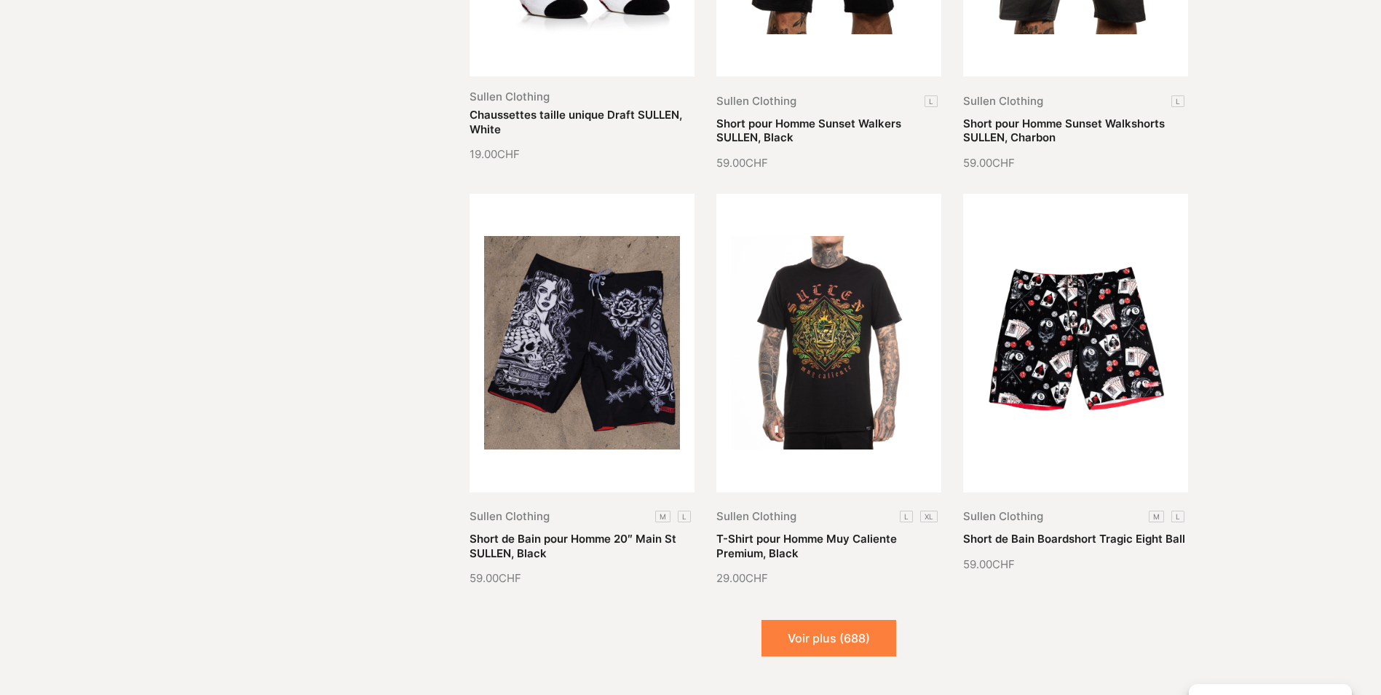
click at [827, 620] on button "Voir plus (688)" at bounding box center [828, 638] width 135 height 36
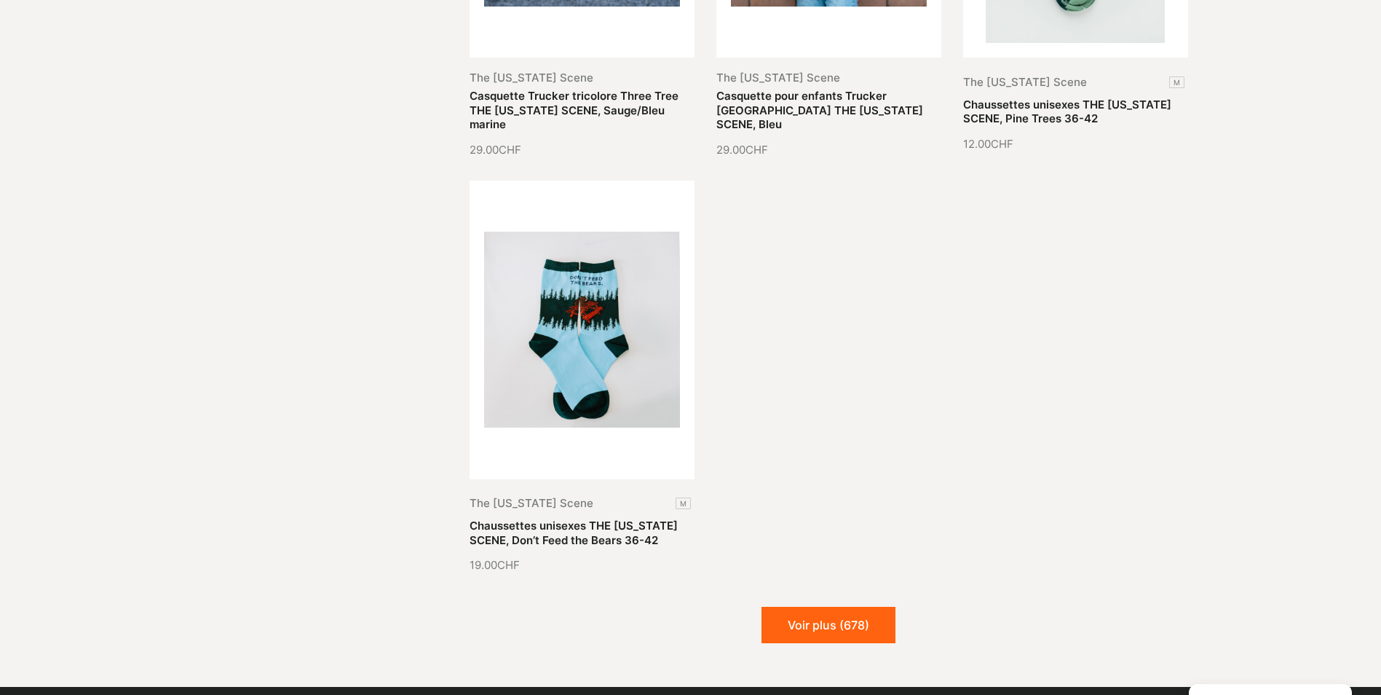
scroll to position [24097, 0]
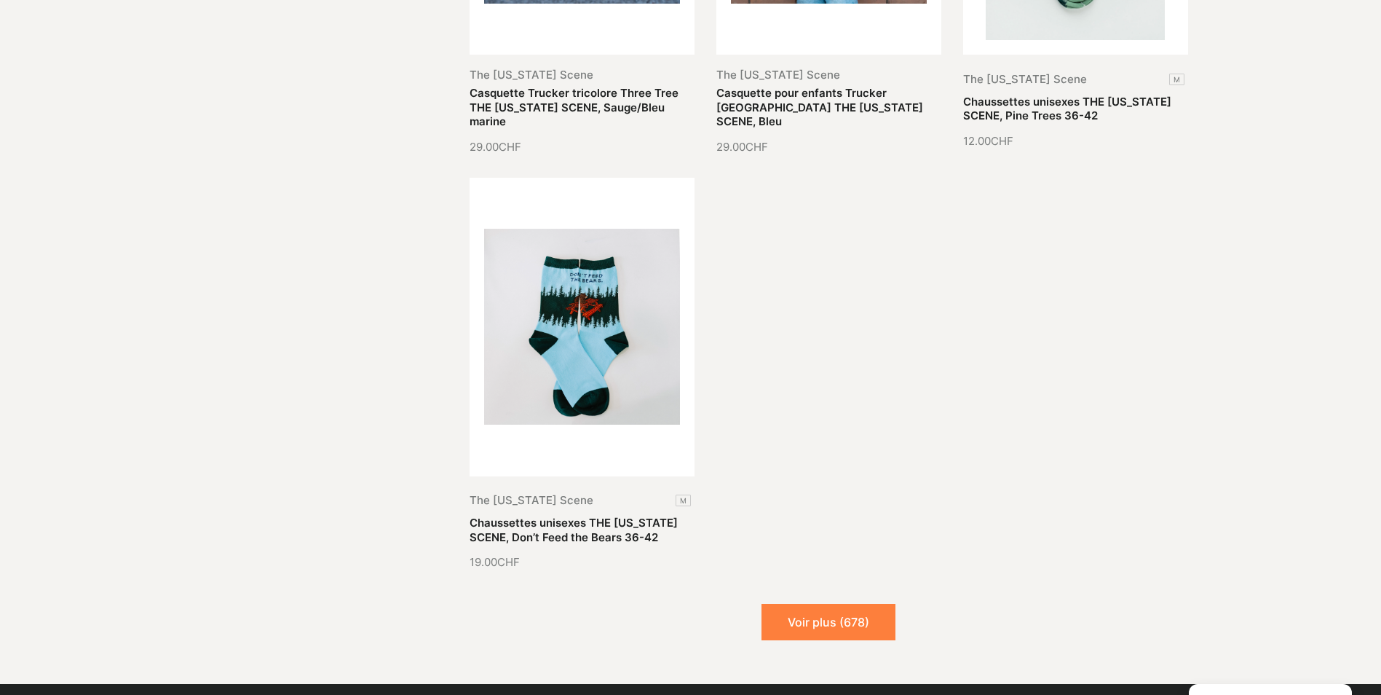
click at [882, 604] on button "Voir plus (678)" at bounding box center [828, 622] width 134 height 36
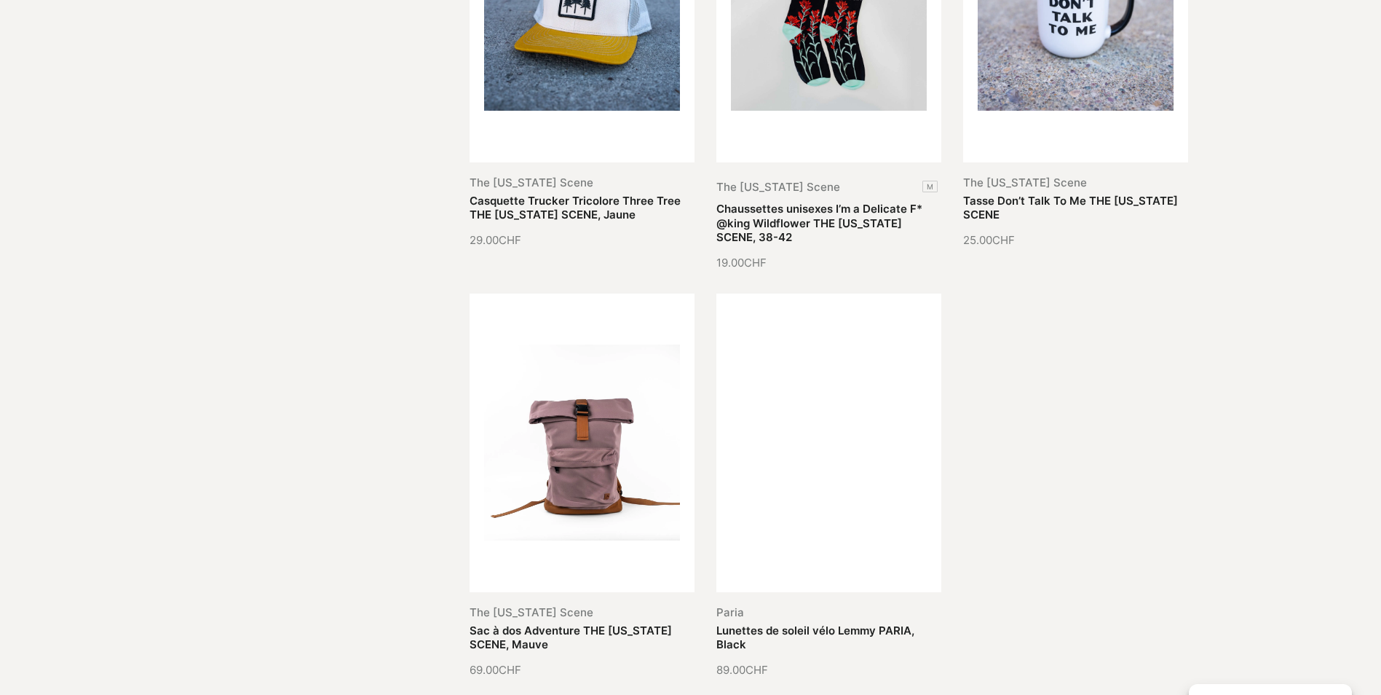
scroll to position [25262, 0]
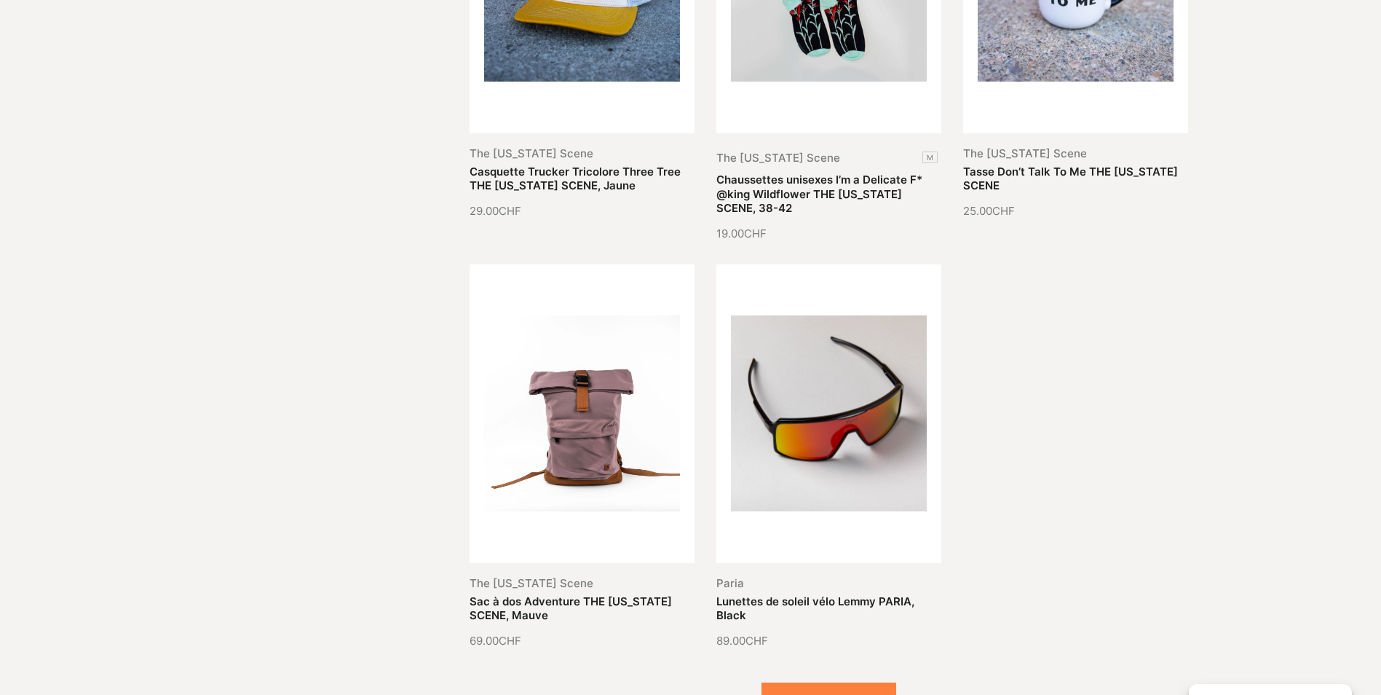
click at [809, 682] on button "Voir plus (668)" at bounding box center [828, 700] width 135 height 36
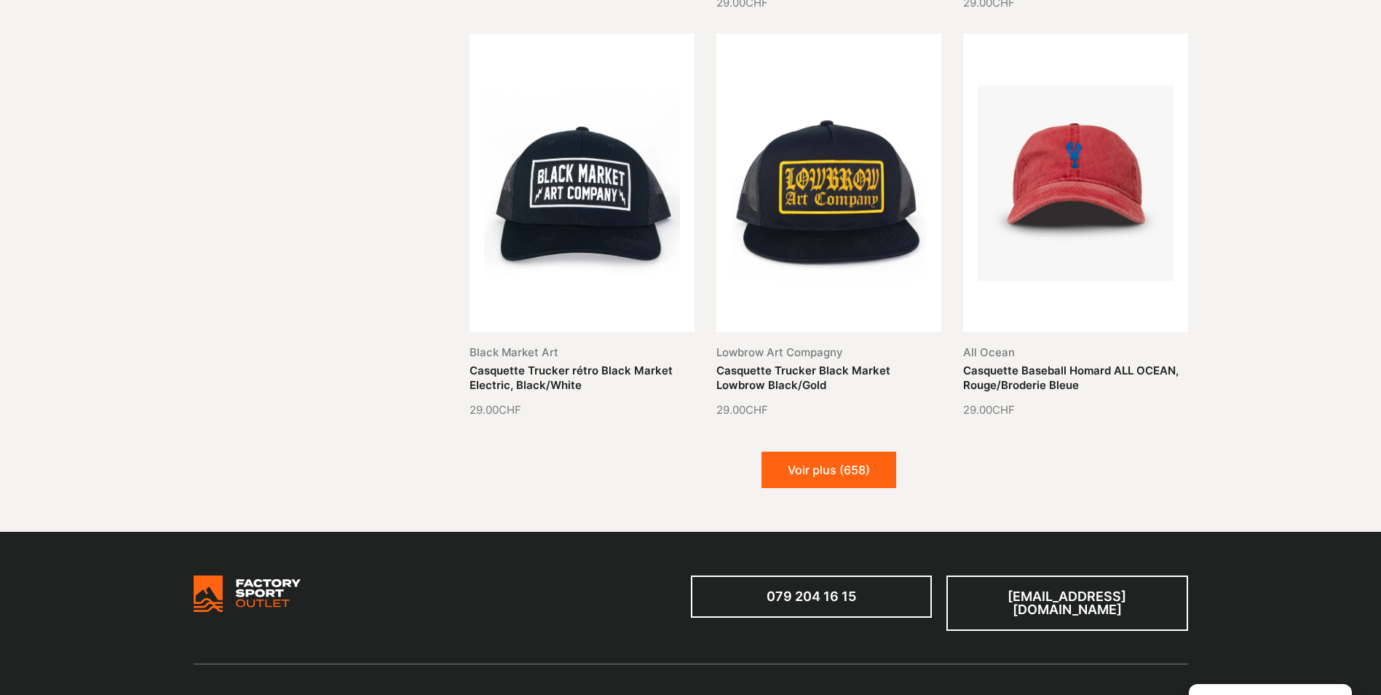
scroll to position [26718, 0]
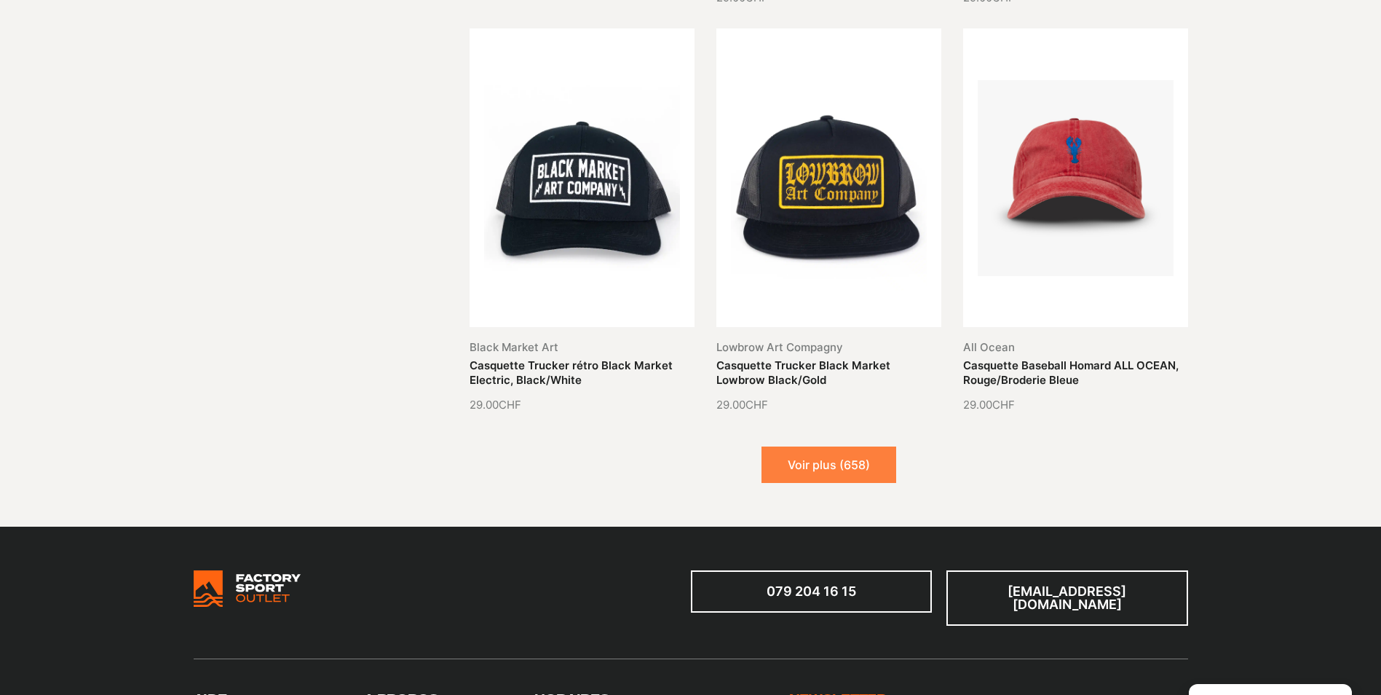
click at [843, 446] on button "Voir plus (658)" at bounding box center [828, 464] width 135 height 36
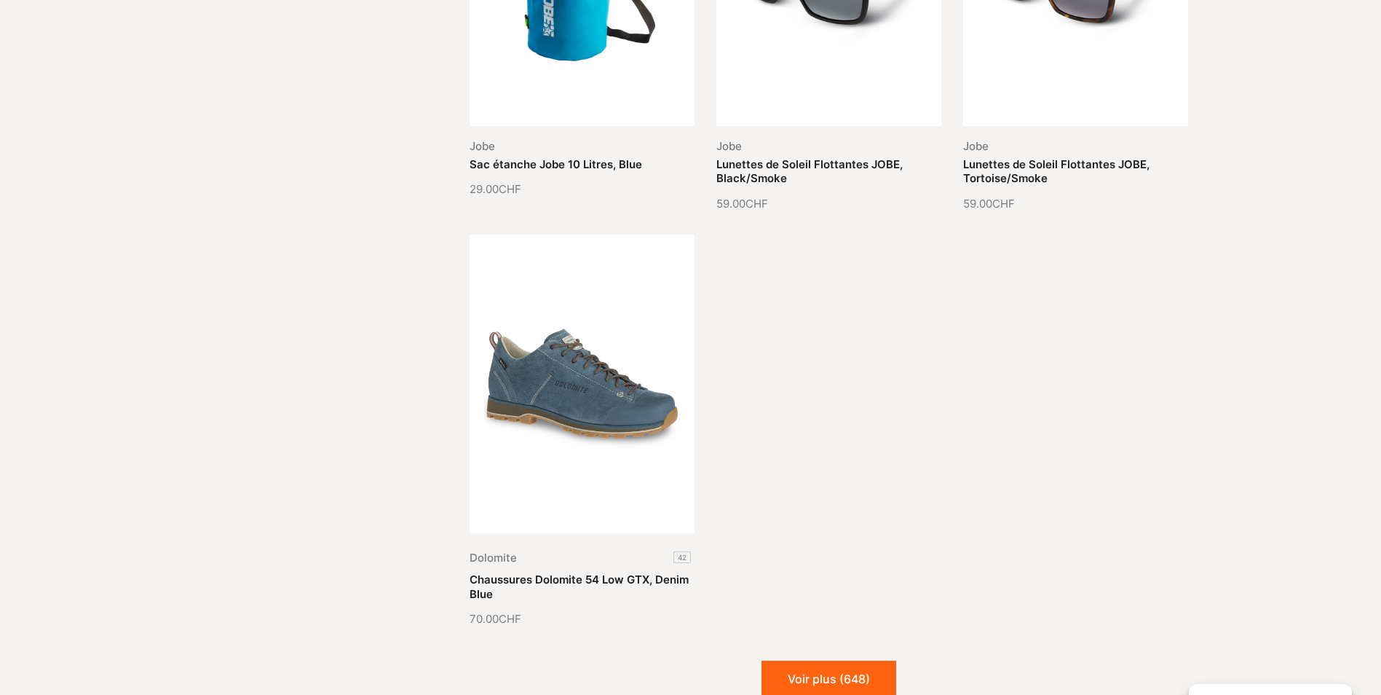
scroll to position [28392, 0]
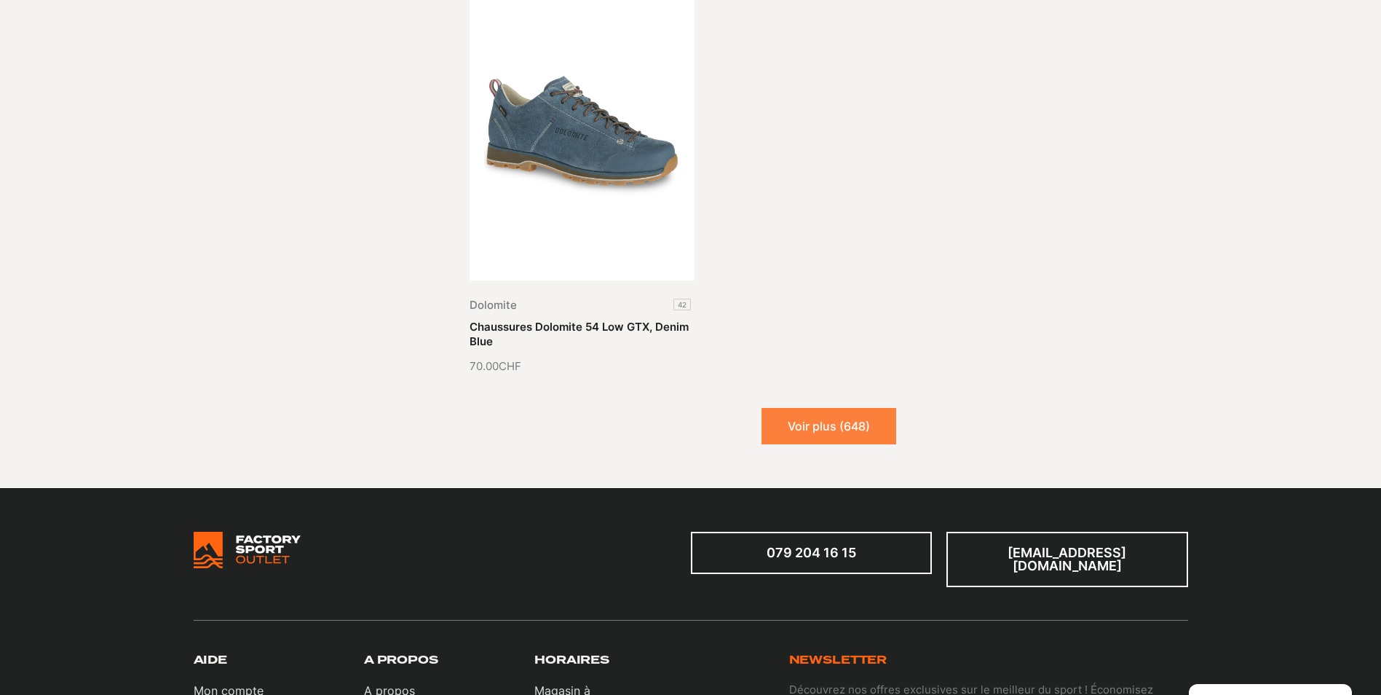
click at [852, 408] on button "Voir plus (648)" at bounding box center [828, 426] width 135 height 36
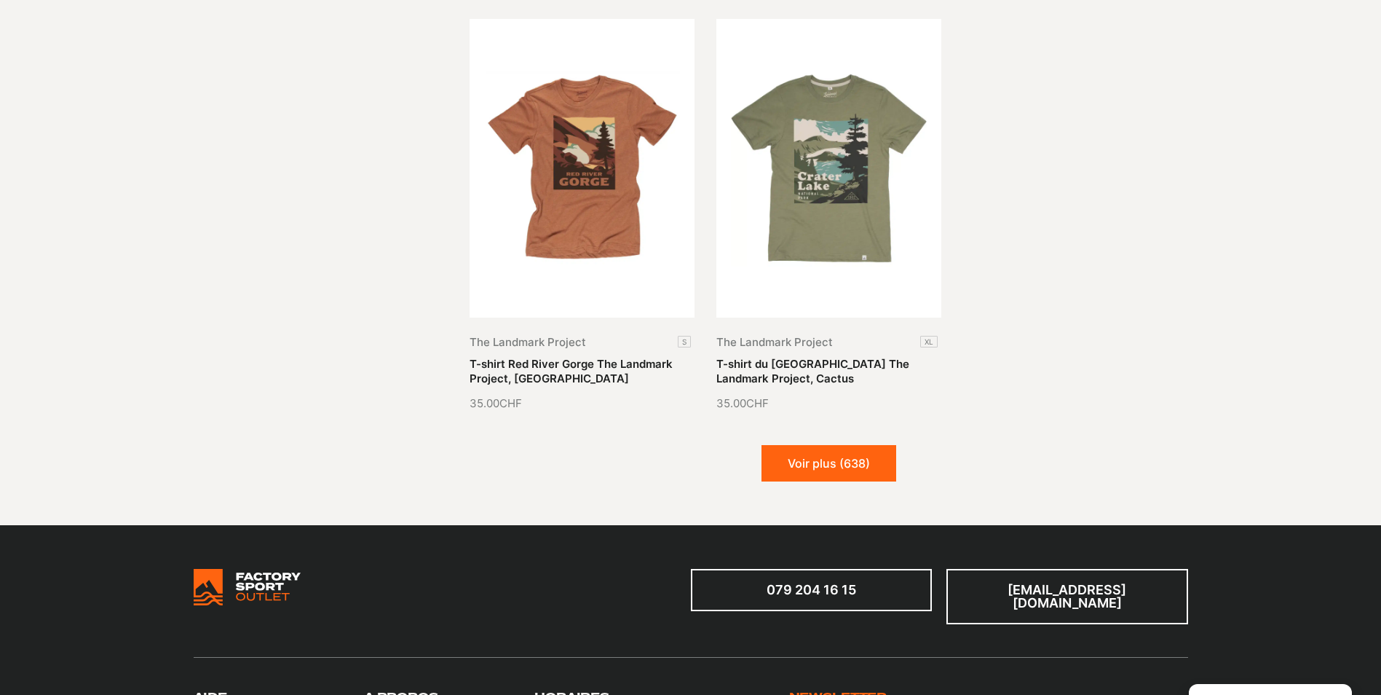
scroll to position [29630, 0]
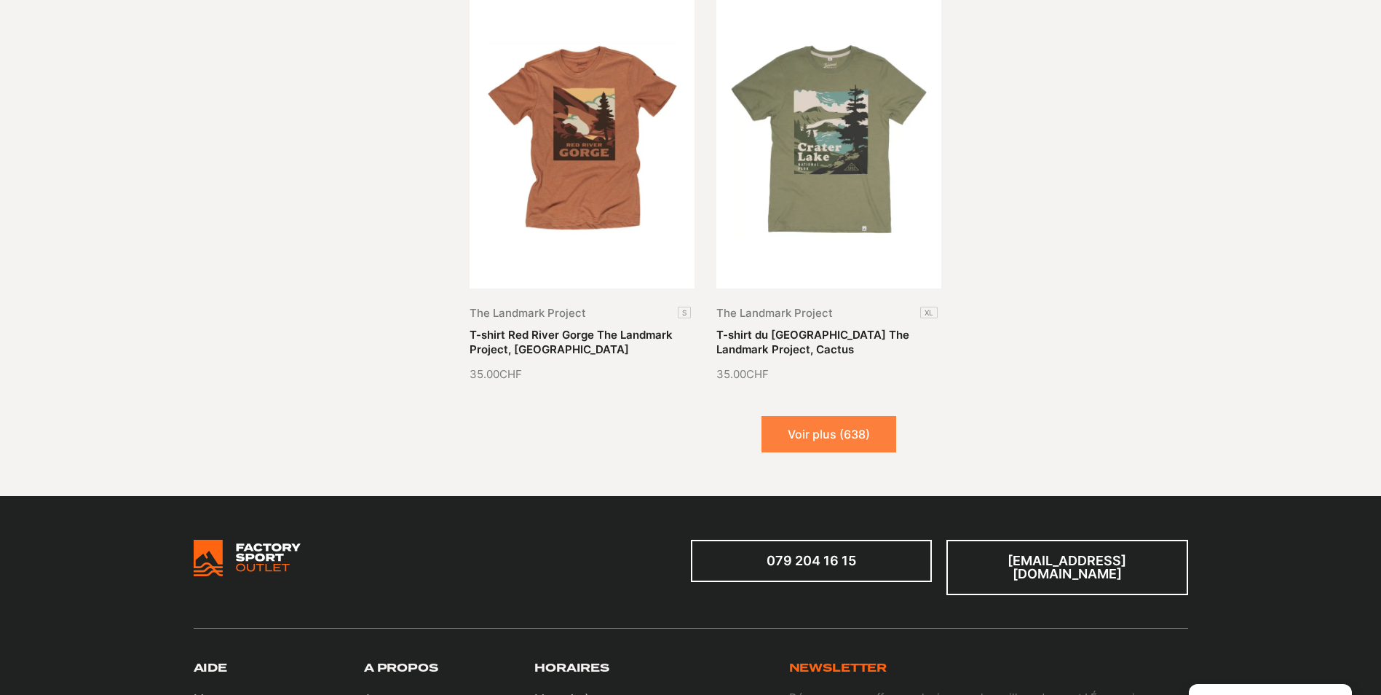
drag, startPoint x: 800, startPoint y: 287, endPoint x: 826, endPoint y: 285, distance: 25.5
click at [800, 416] on button "Voir plus (638)" at bounding box center [828, 434] width 135 height 36
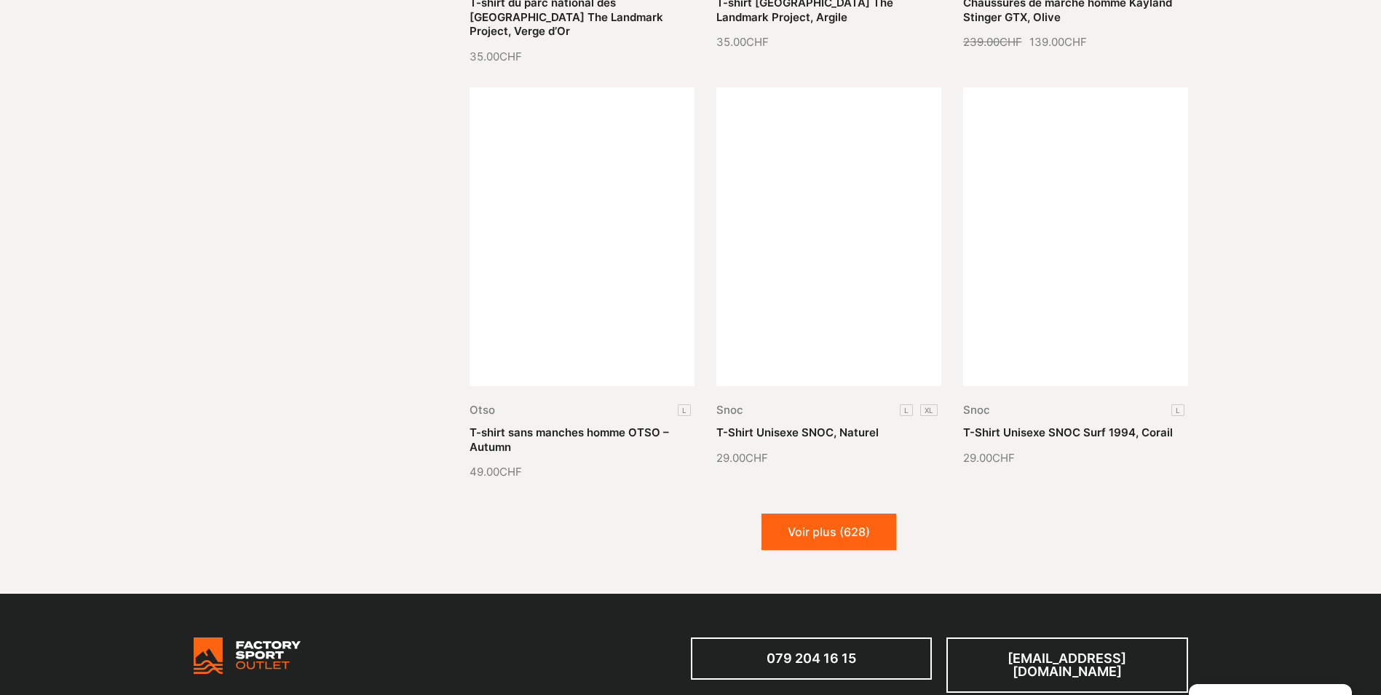
scroll to position [30794, 0]
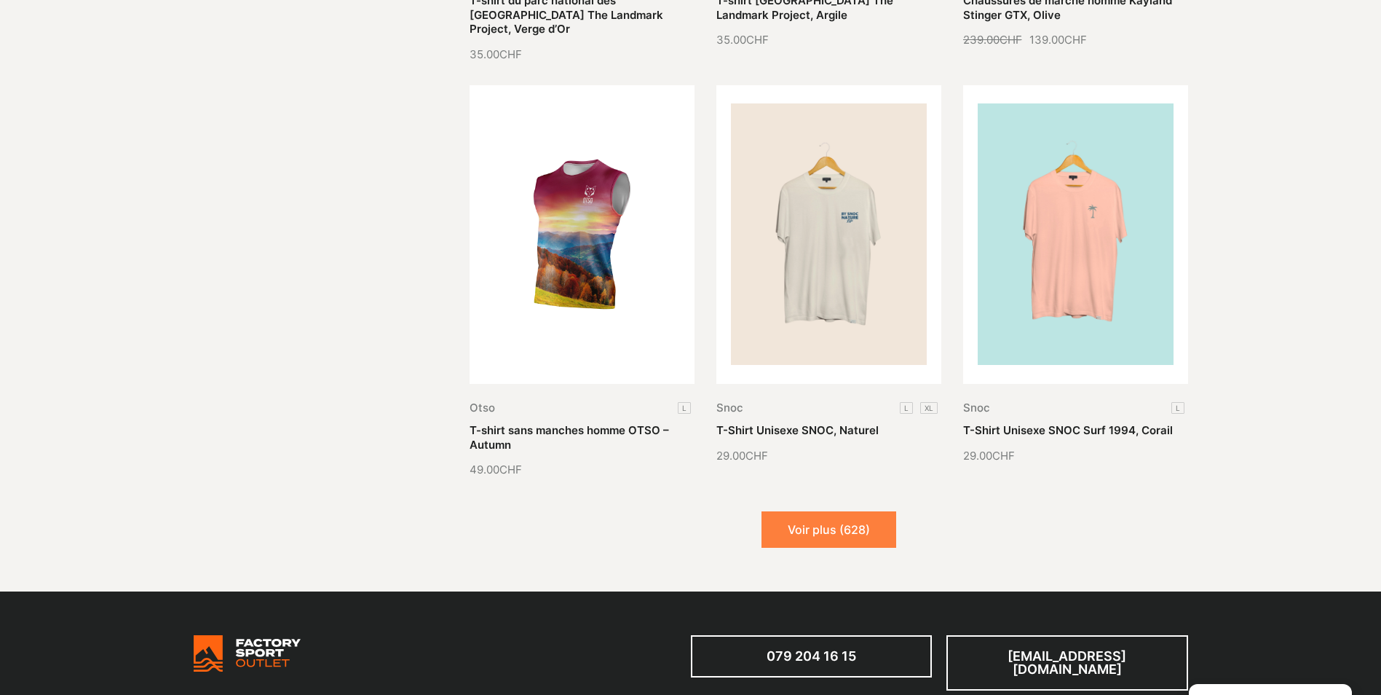
click at [828, 511] on button "Voir plus (628)" at bounding box center [828, 529] width 135 height 36
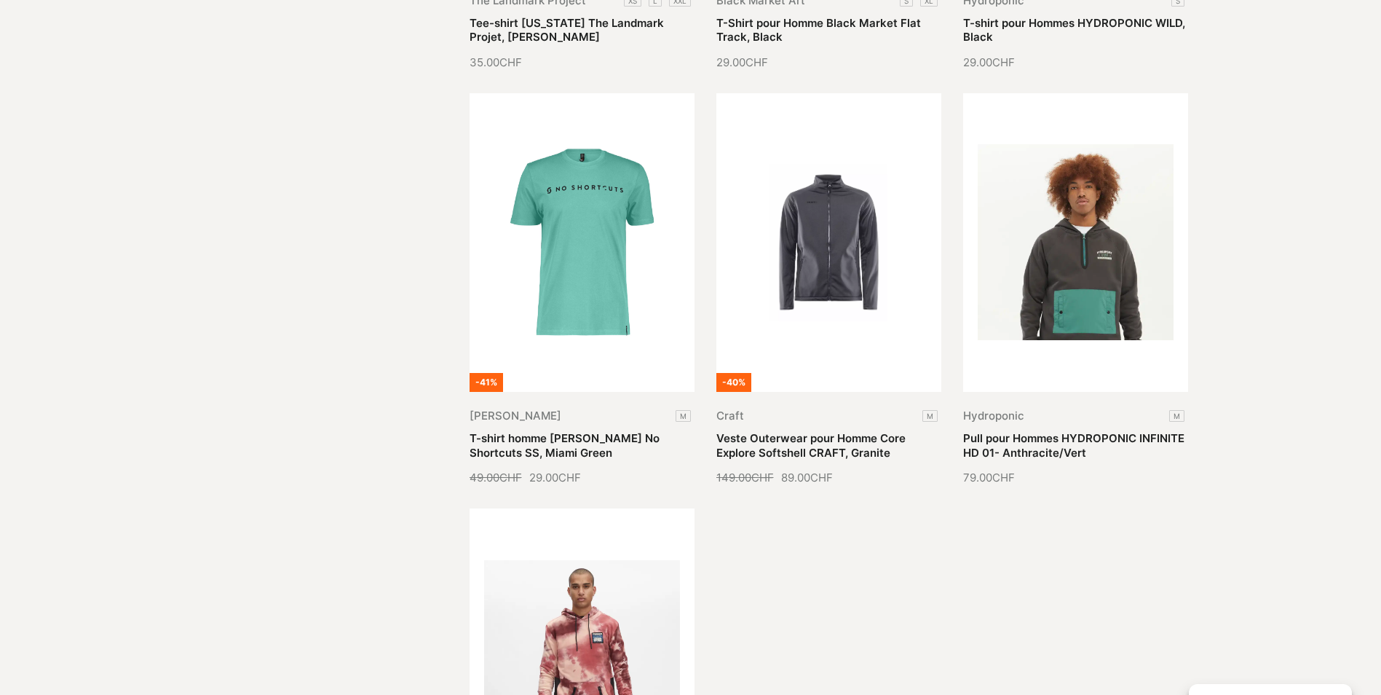
scroll to position [32396, 0]
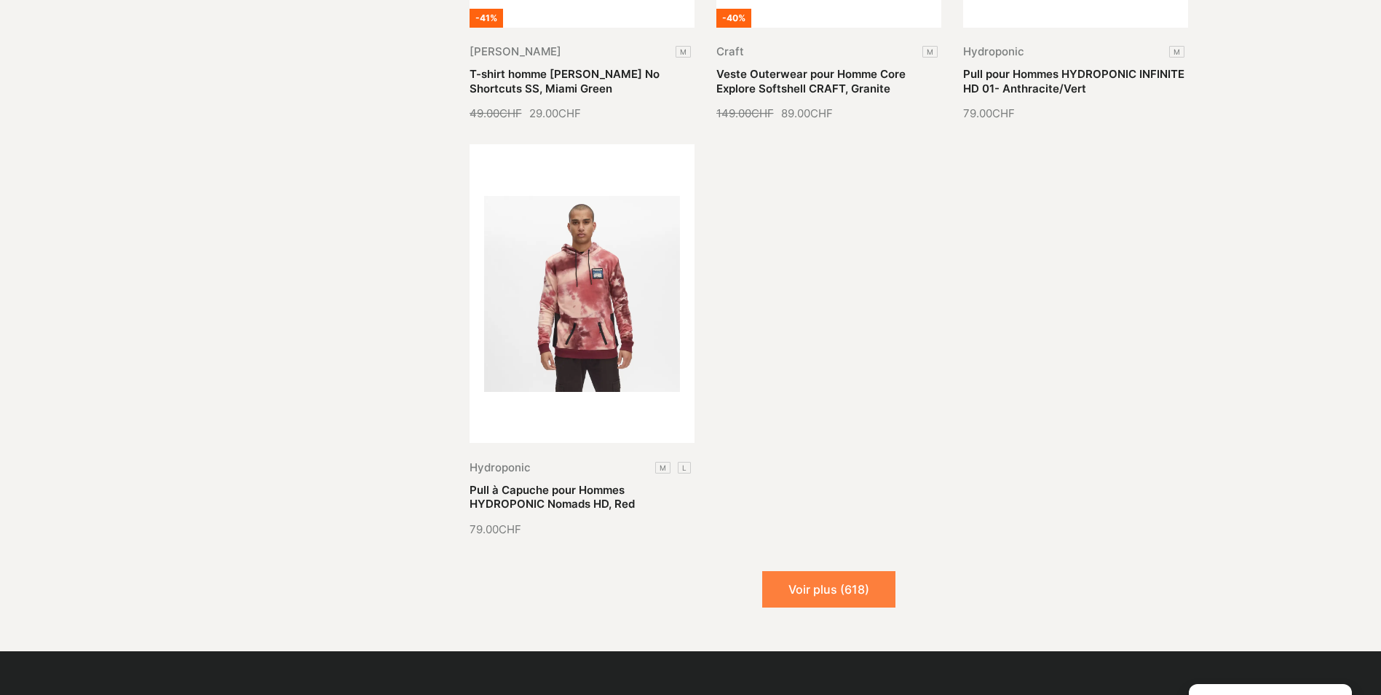
click at [821, 571] on button "Voir plus (618)" at bounding box center [828, 589] width 133 height 36
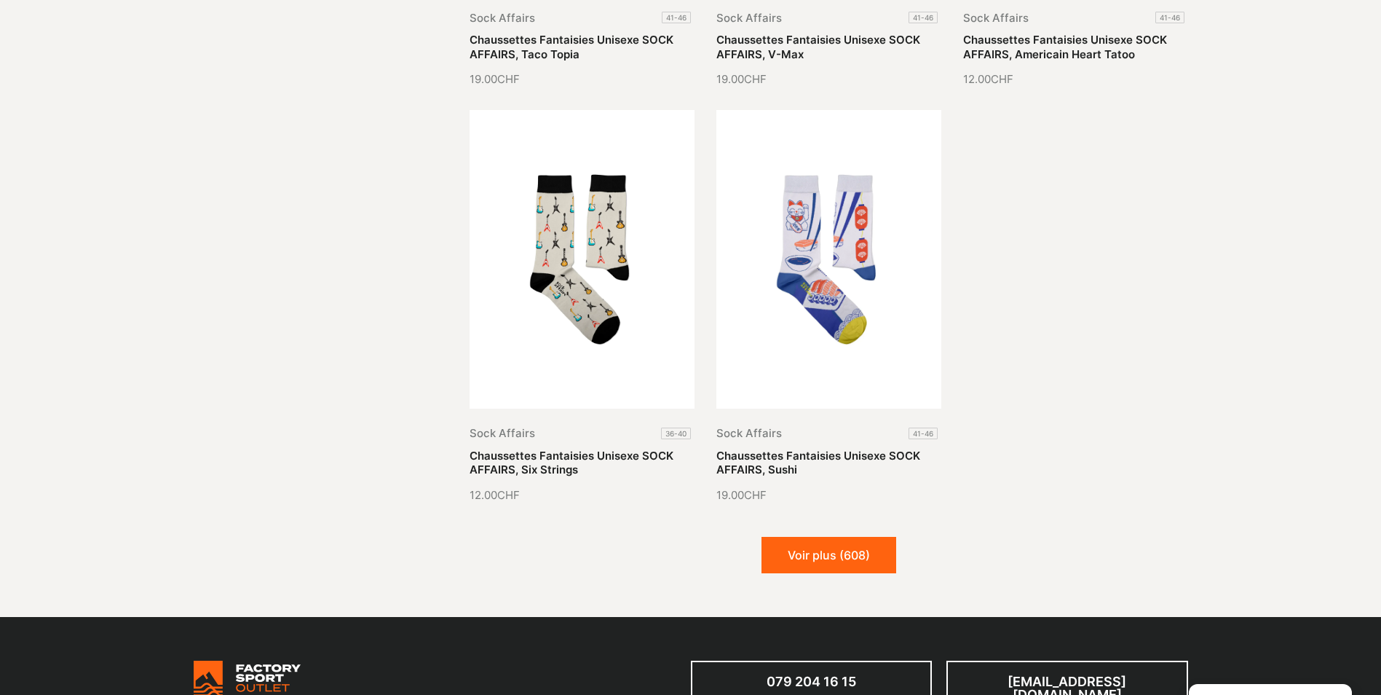
scroll to position [33706, 0]
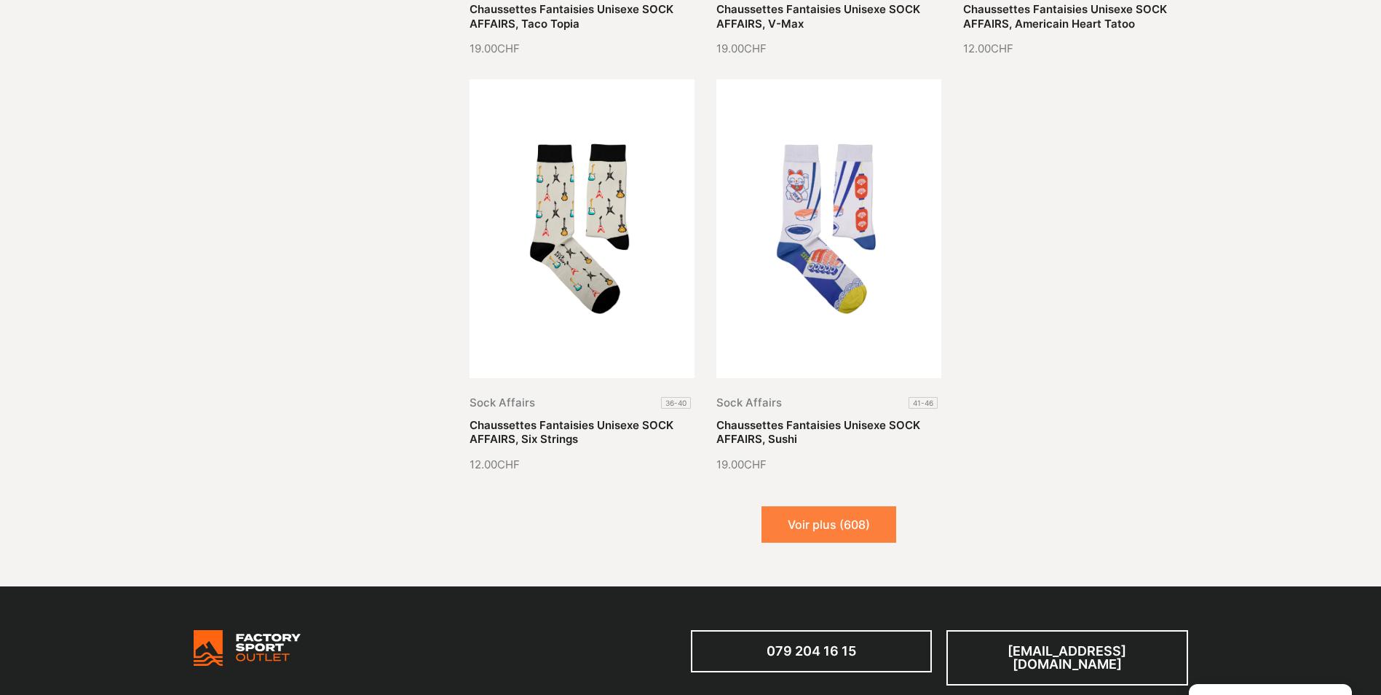
click at [797, 506] on button "Voir plus (608)" at bounding box center [828, 524] width 135 height 36
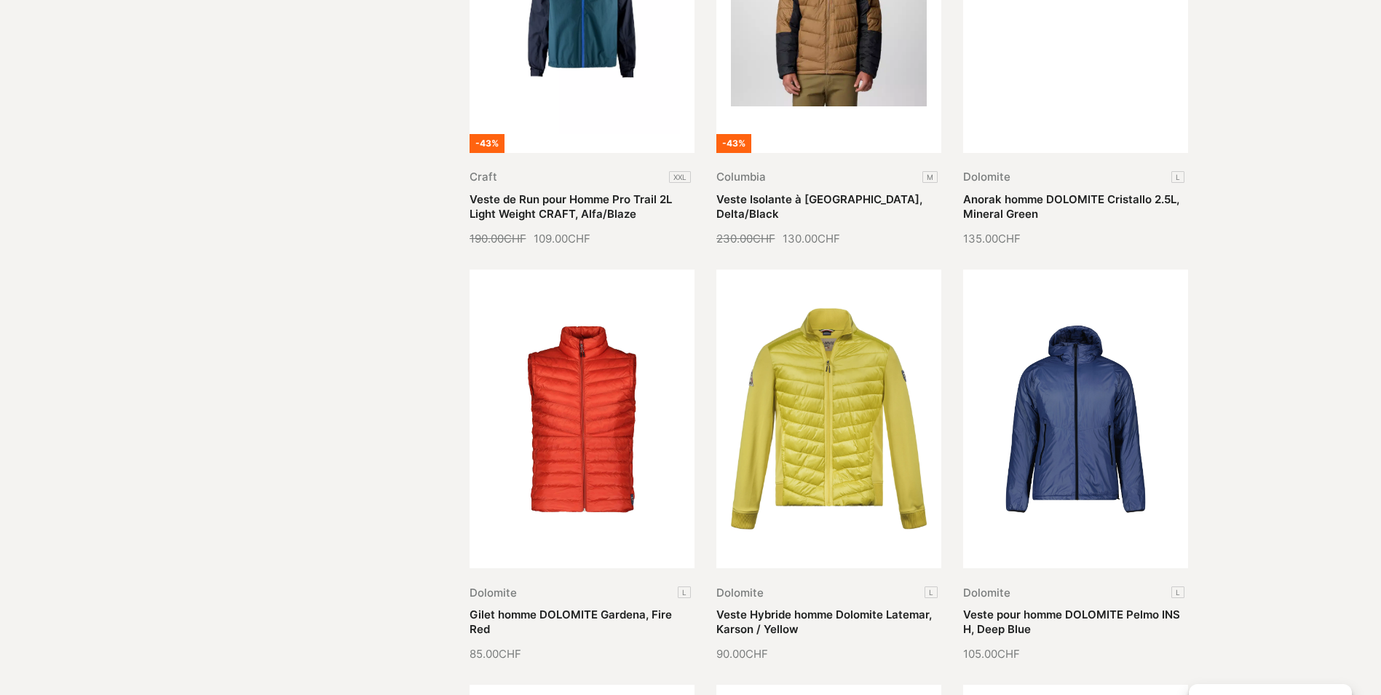
scroll to position [0, 0]
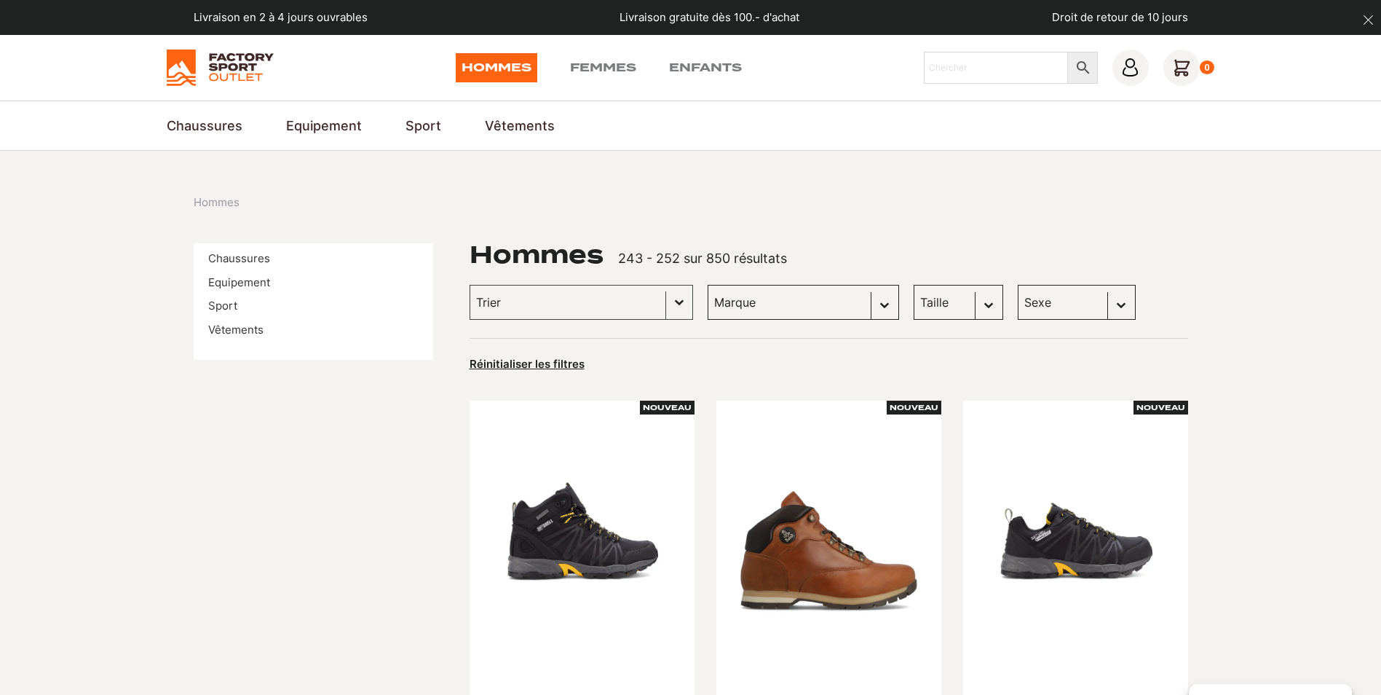
click at [248, 65] on img at bounding box center [220, 68] width 107 height 36
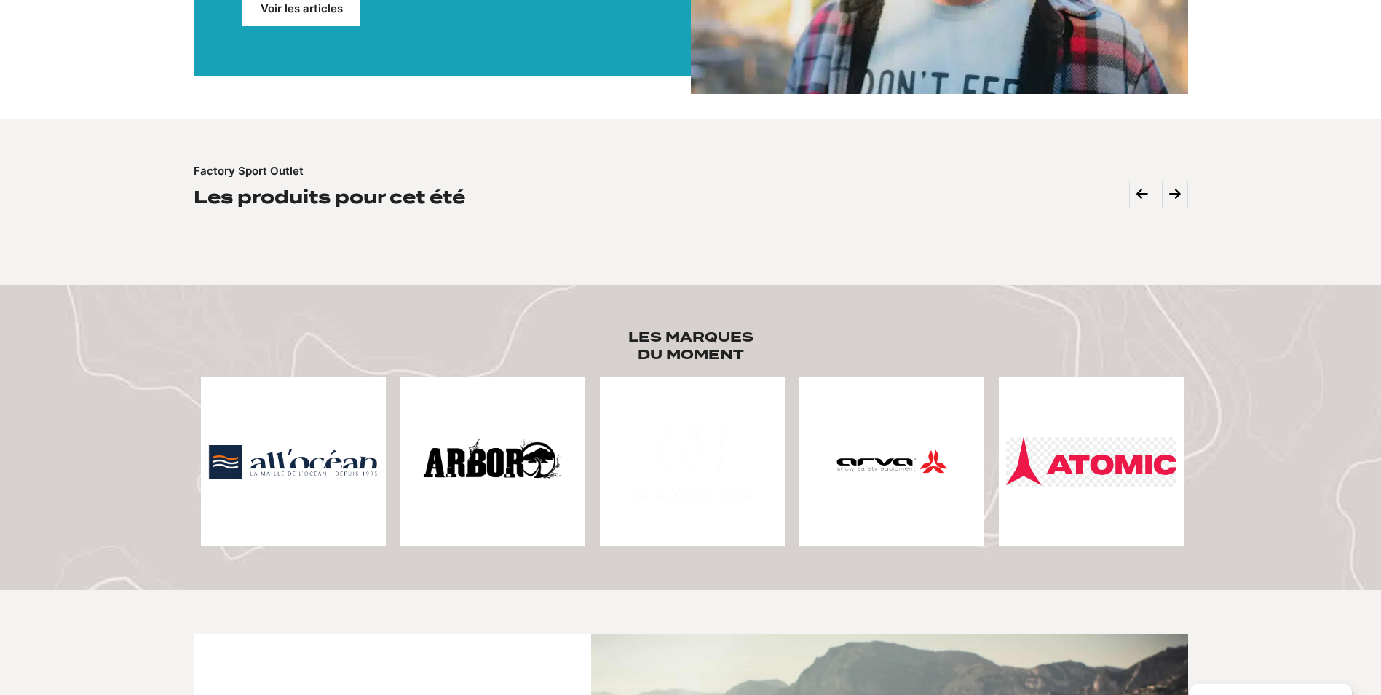
scroll to position [218, 0]
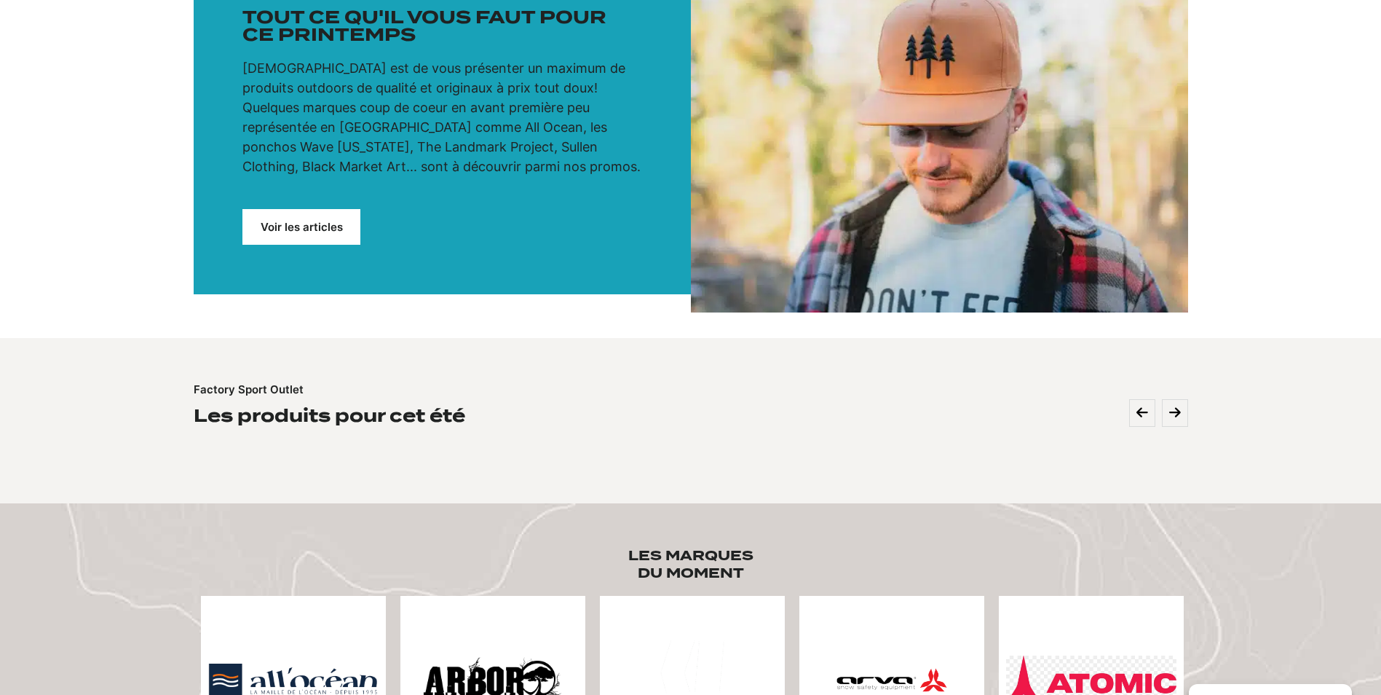
click at [333, 204] on div "shop Tout ce qu'il vous faut pour ce printemps Notre mission est de vous présen…" at bounding box center [442, 110] width 497 height 368
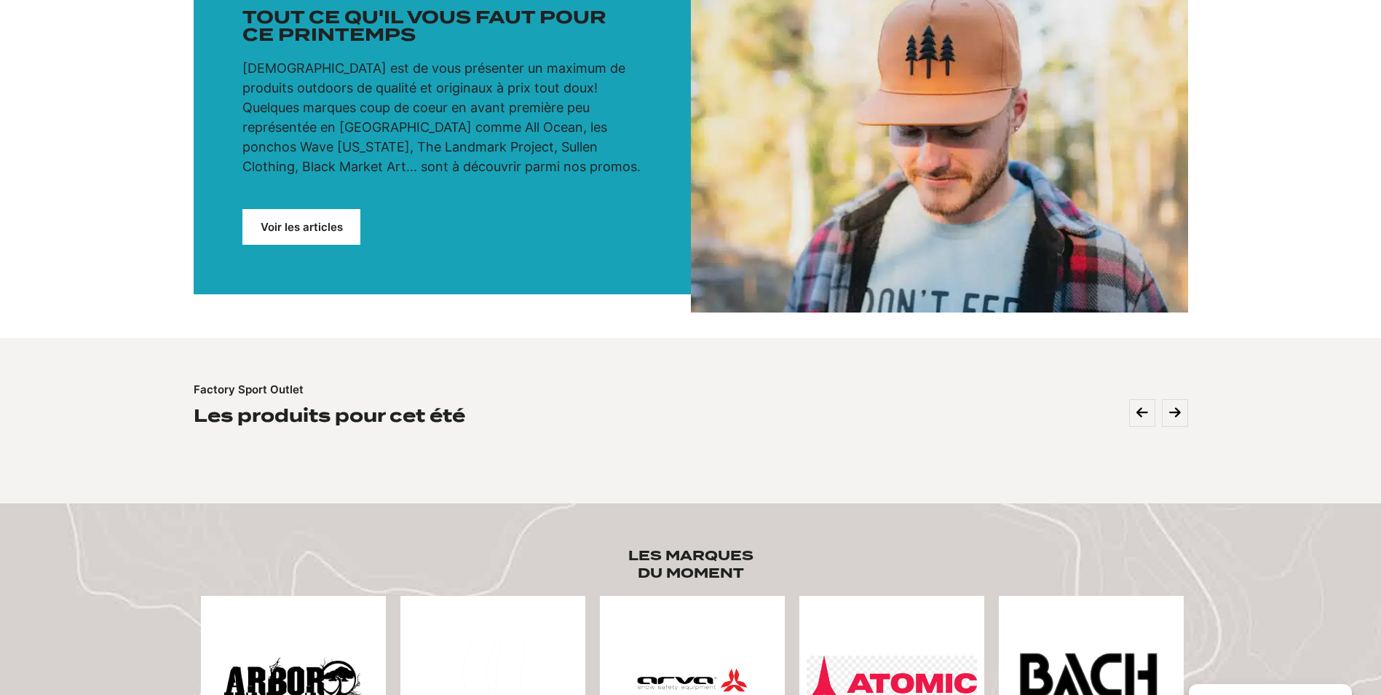
click at [325, 220] on link "Voir les articles" at bounding box center [301, 227] width 118 height 36
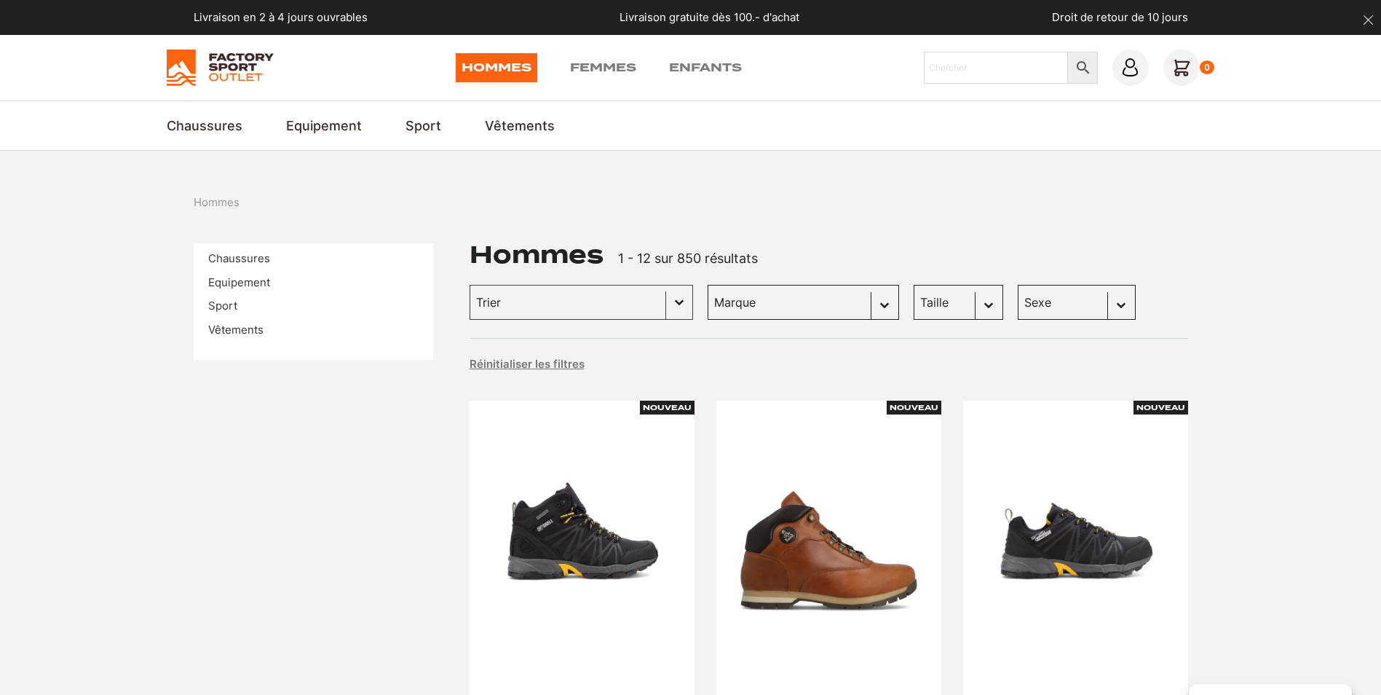
click at [852, 299] on select "Marque Scott (106) Globe Skateboards (66) Dakine (56) Columbia (48) Dolomite (4…" at bounding box center [803, 302] width 191 height 35
select select "columbia"
click at [708, 285] on select "Marque Scott (106) Globe Skateboards (66) Dakine (56) Columbia (48) Dolomite (4…" at bounding box center [803, 302] width 191 height 35
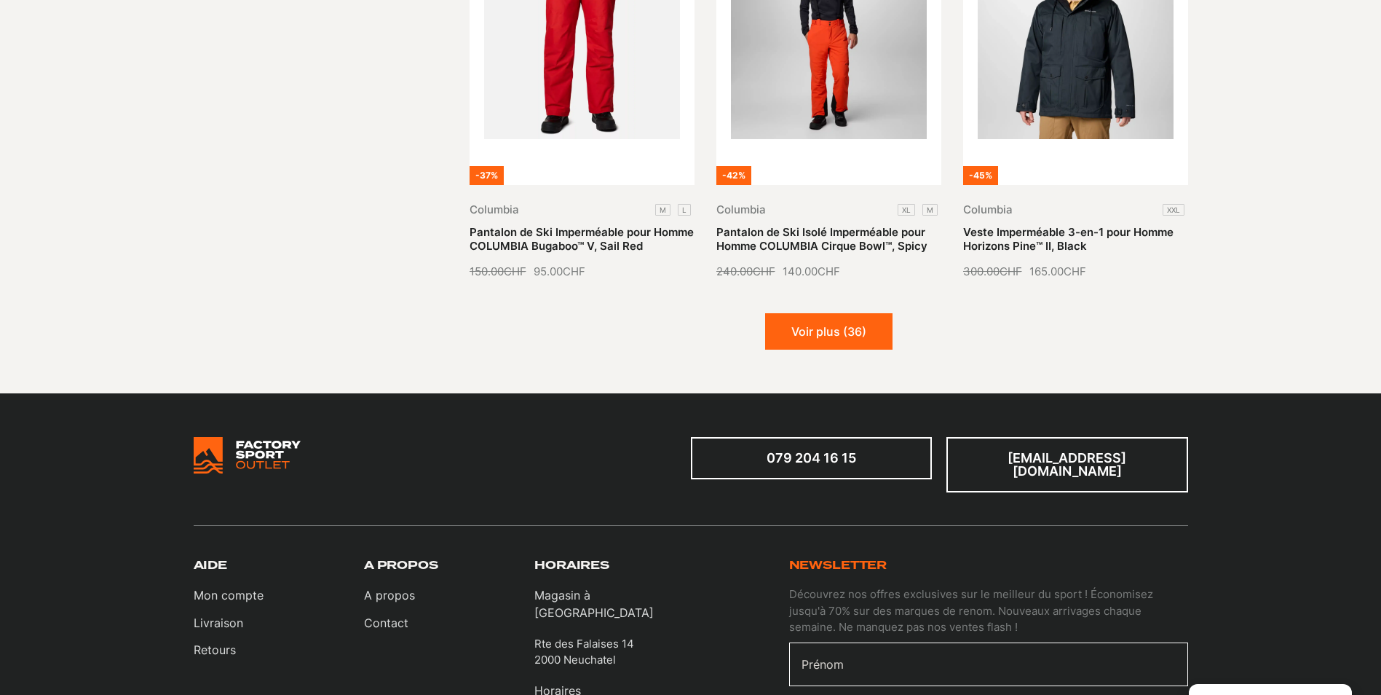
scroll to position [1820, 0]
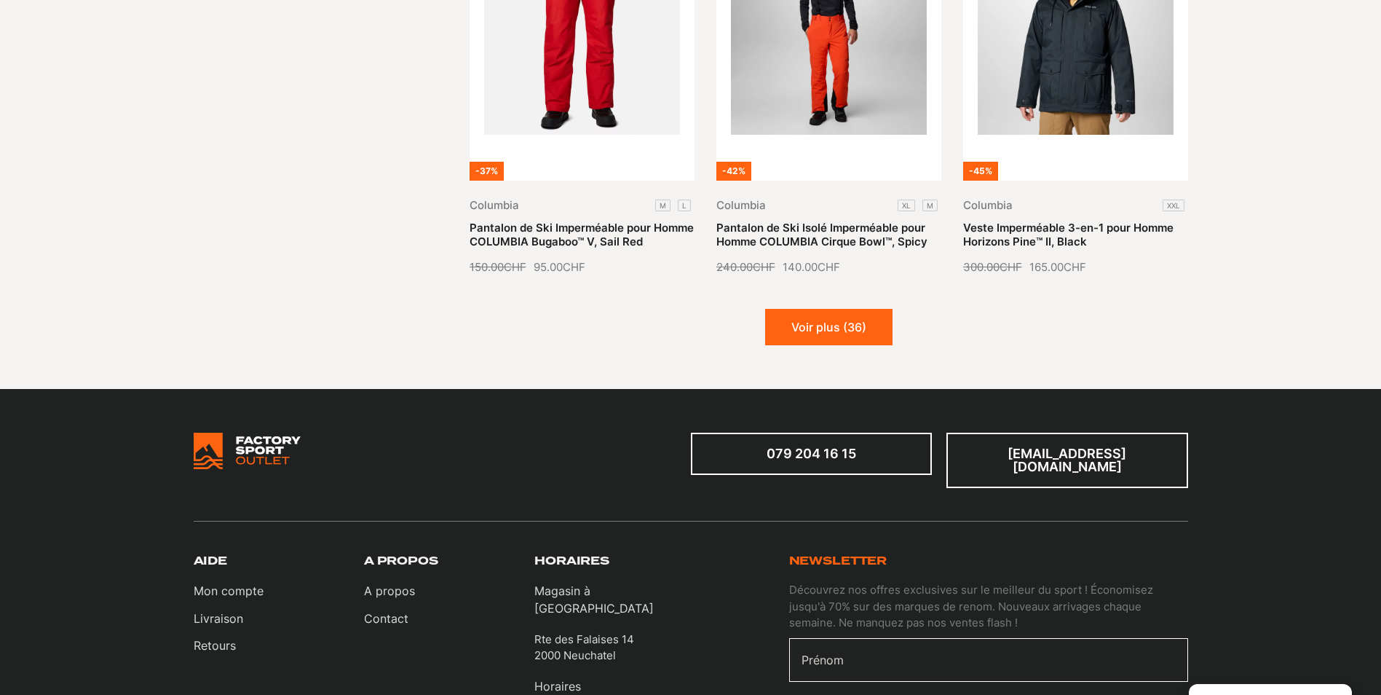
click at [836, 318] on button "Voir plus (36)" at bounding box center [828, 327] width 127 height 36
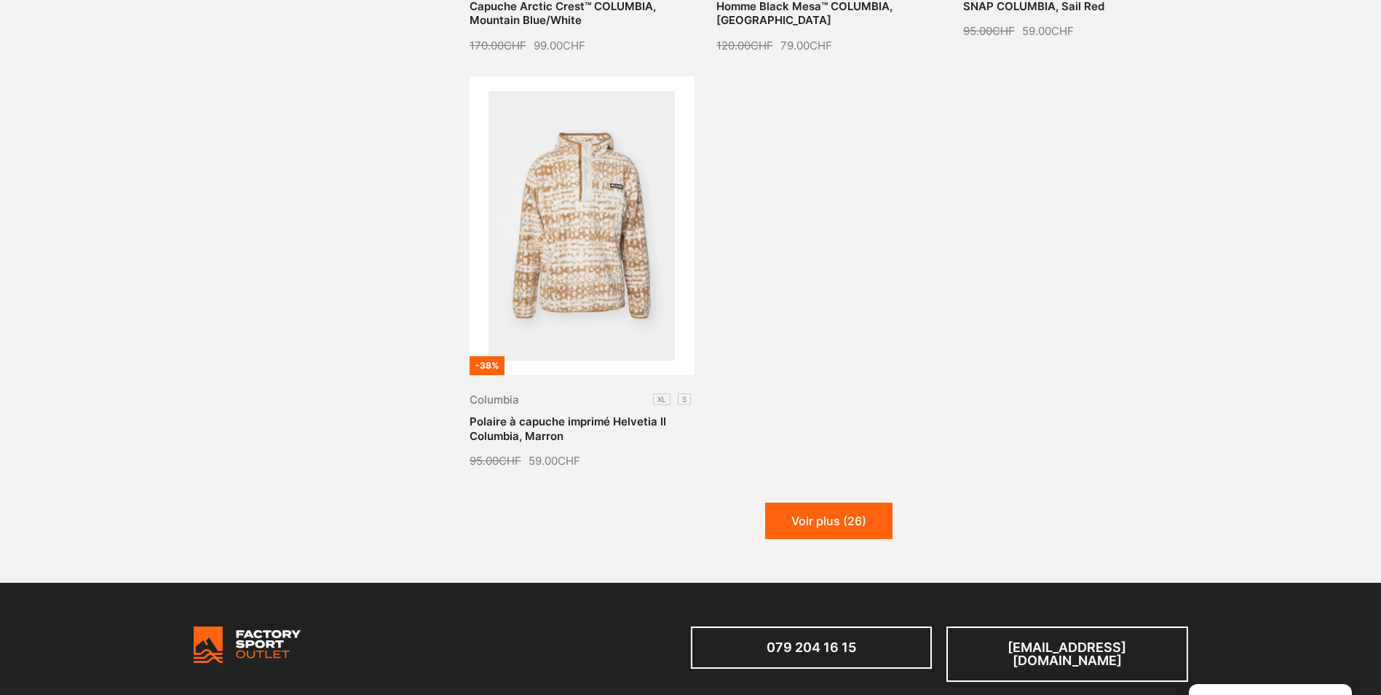
scroll to position [3349, 0]
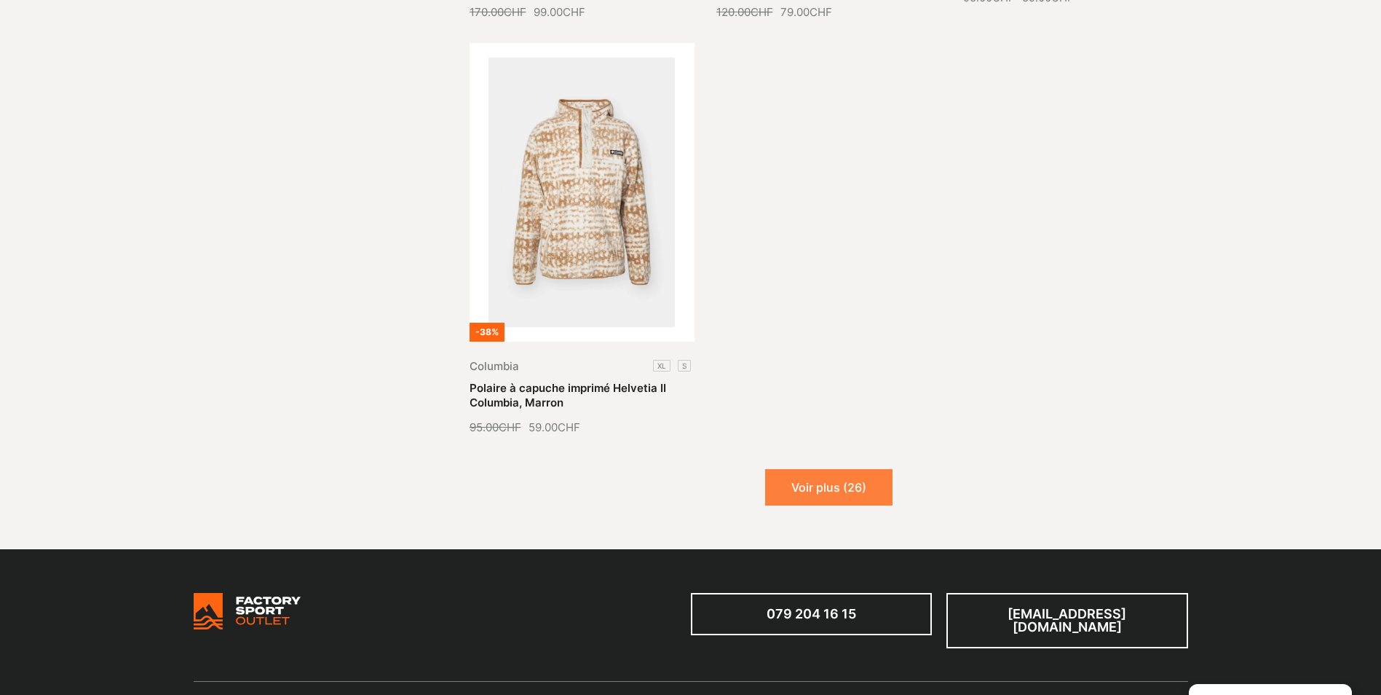
click at [855, 474] on button "Voir plus (26)" at bounding box center [828, 487] width 127 height 36
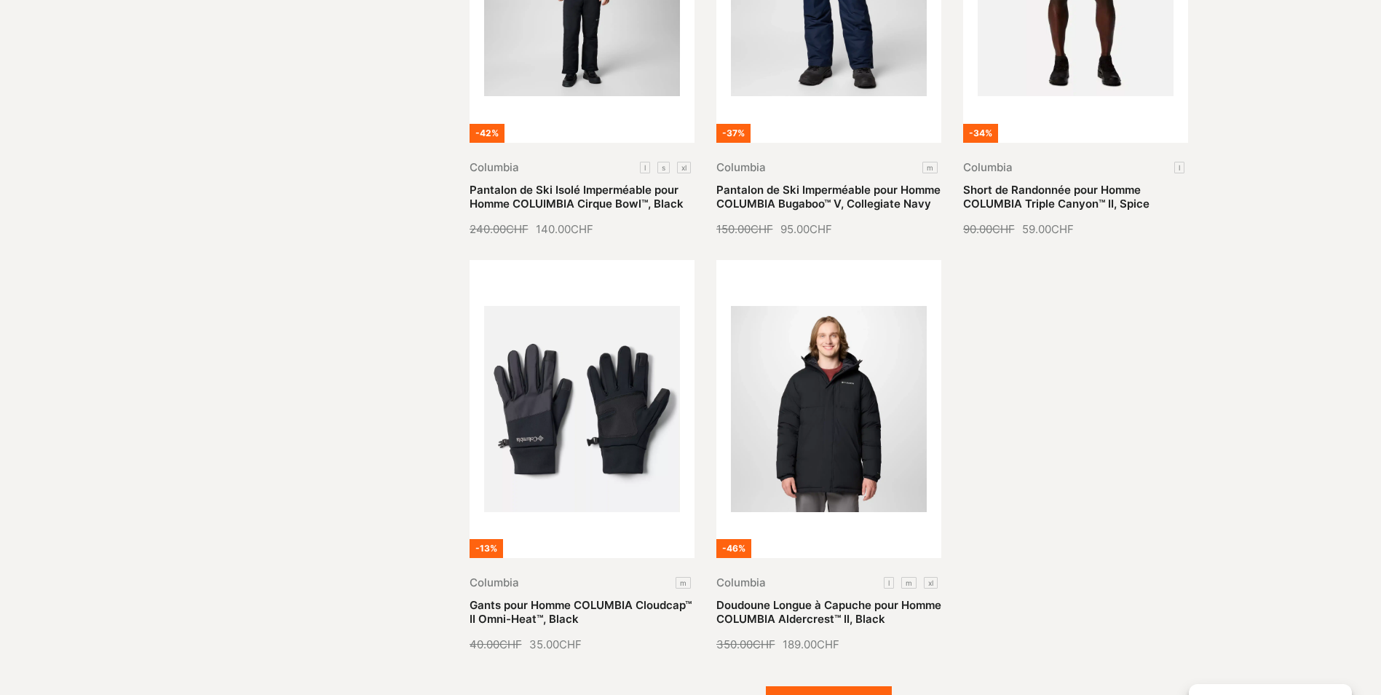
scroll to position [4586, 0]
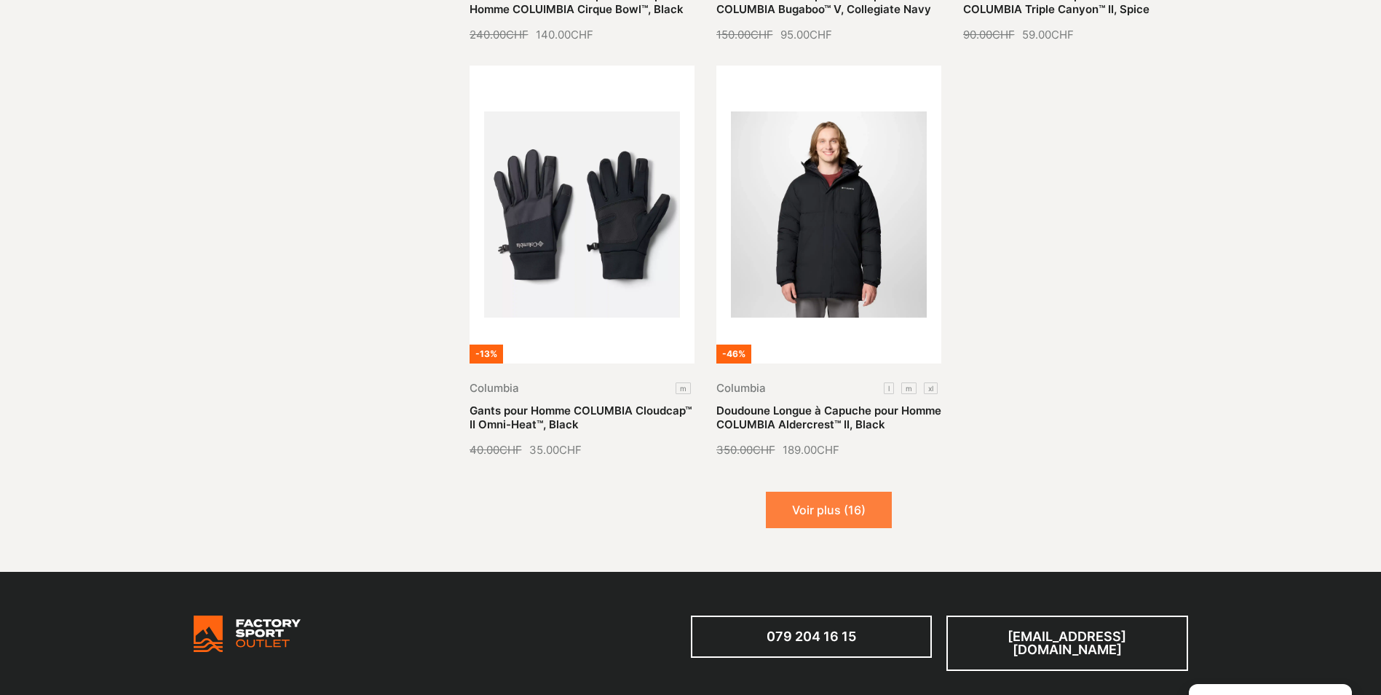
click at [842, 491] on button "Voir plus (16)" at bounding box center [829, 509] width 126 height 36
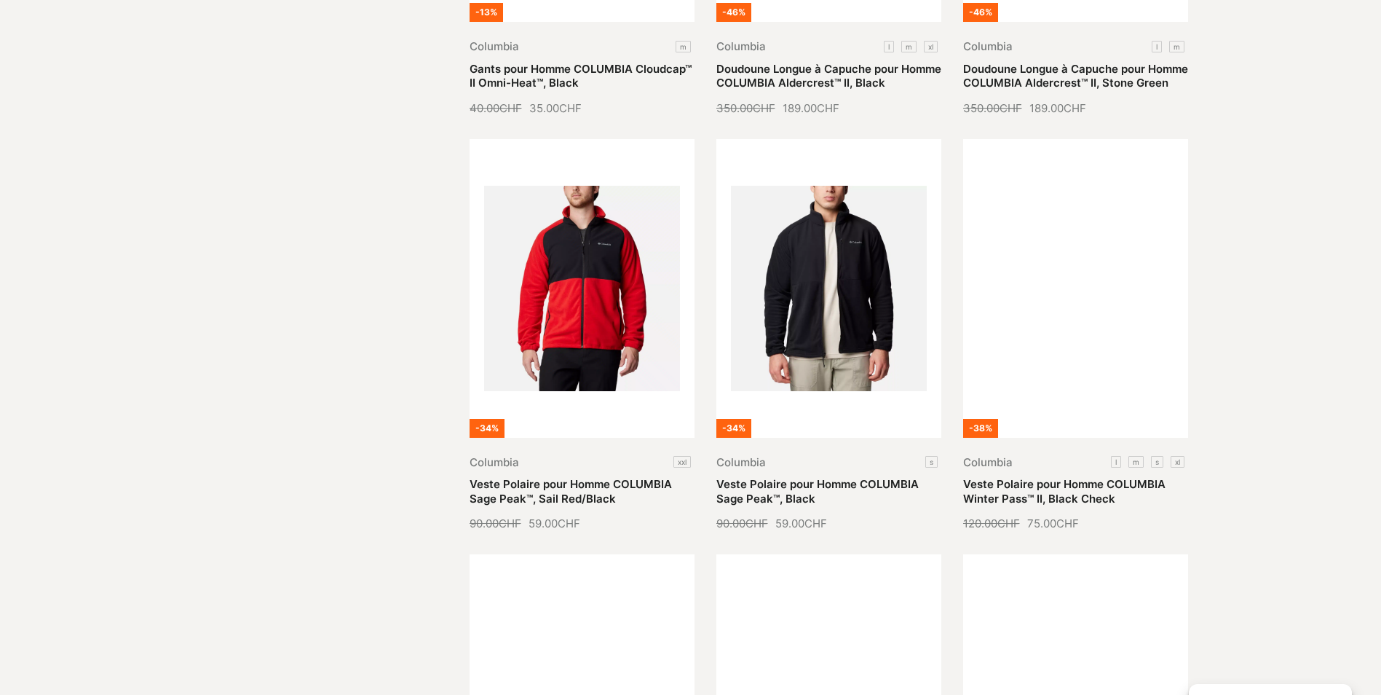
scroll to position [4950, 0]
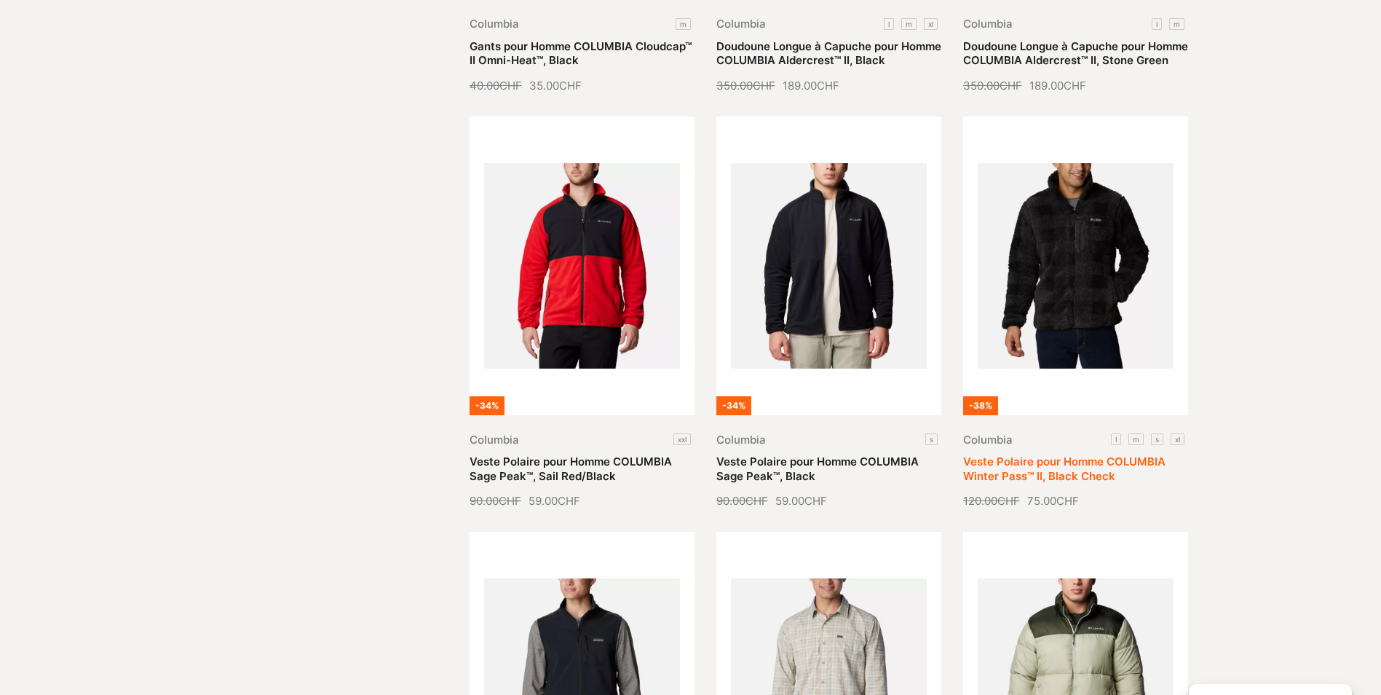
click at [1077, 454] on link "Veste Polaire pour Homme COLUMBIA Winter Pass™ II, Black Check" at bounding box center [1064, 468] width 202 height 28
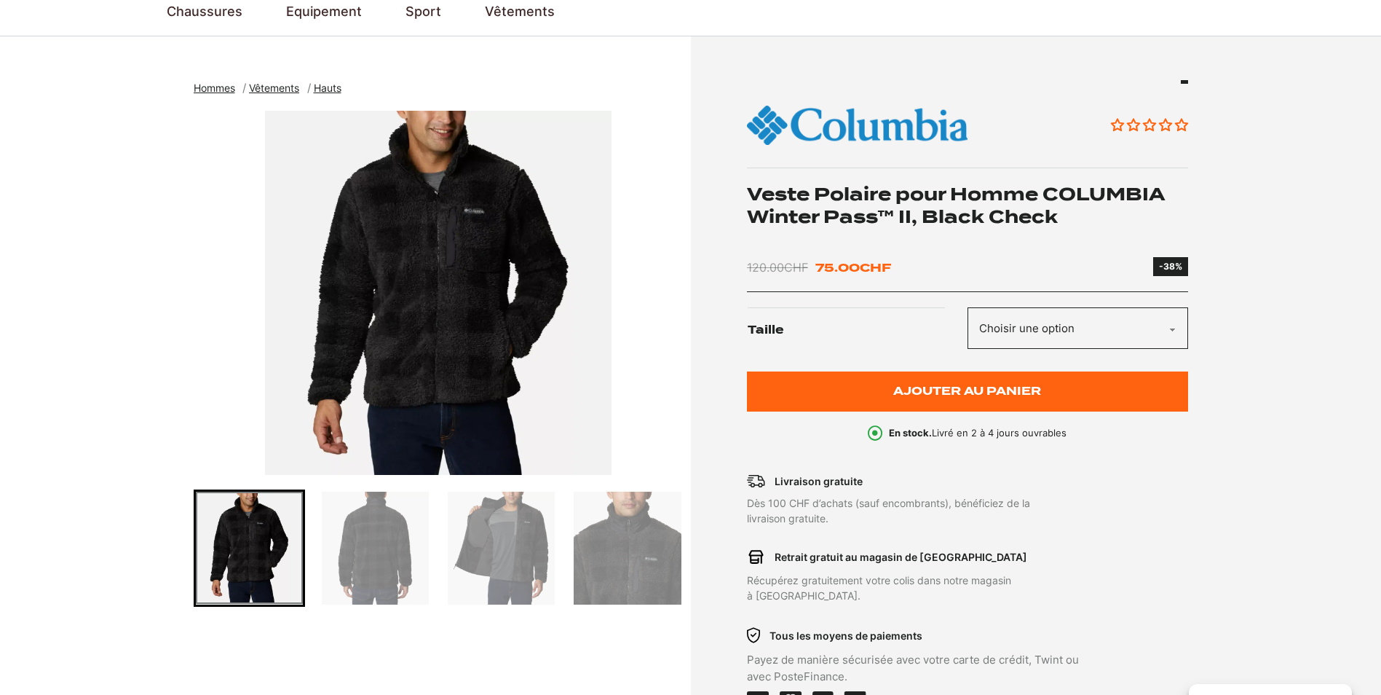
scroll to position [218, 0]
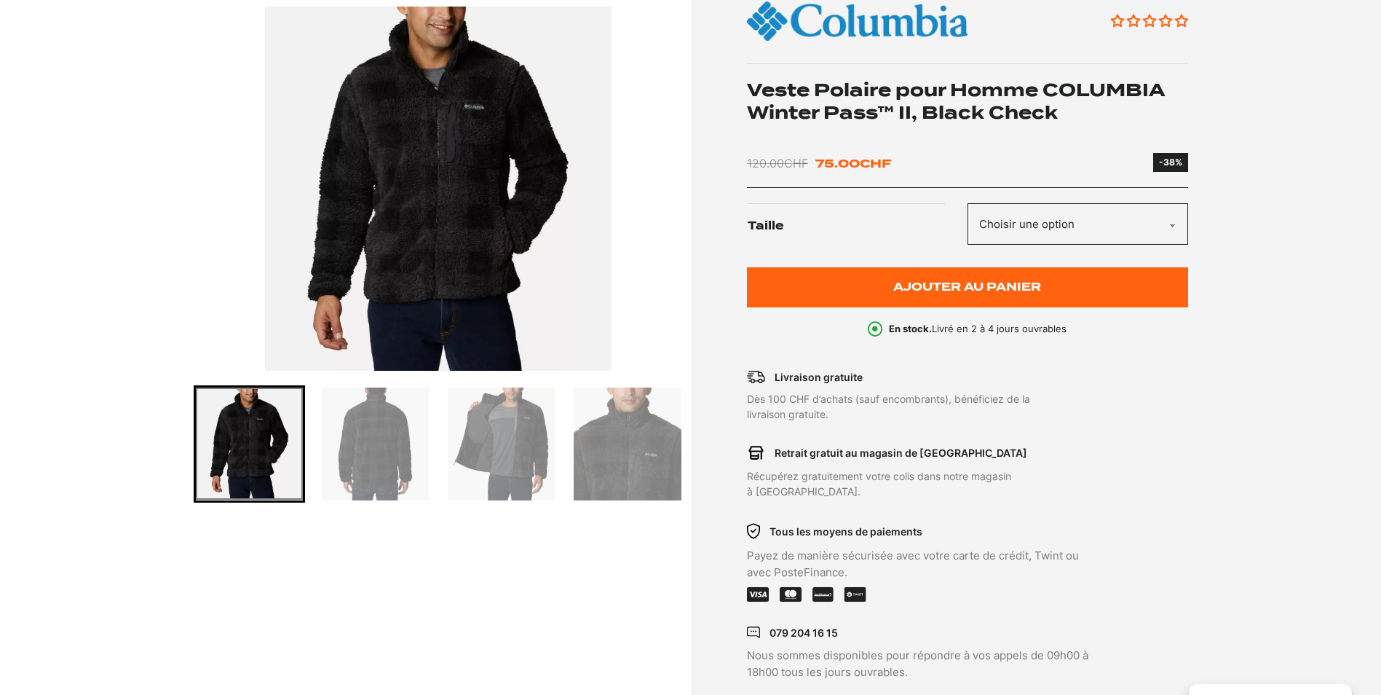
click at [488, 439] on img "Go to slide 3" at bounding box center [501, 443] width 107 height 113
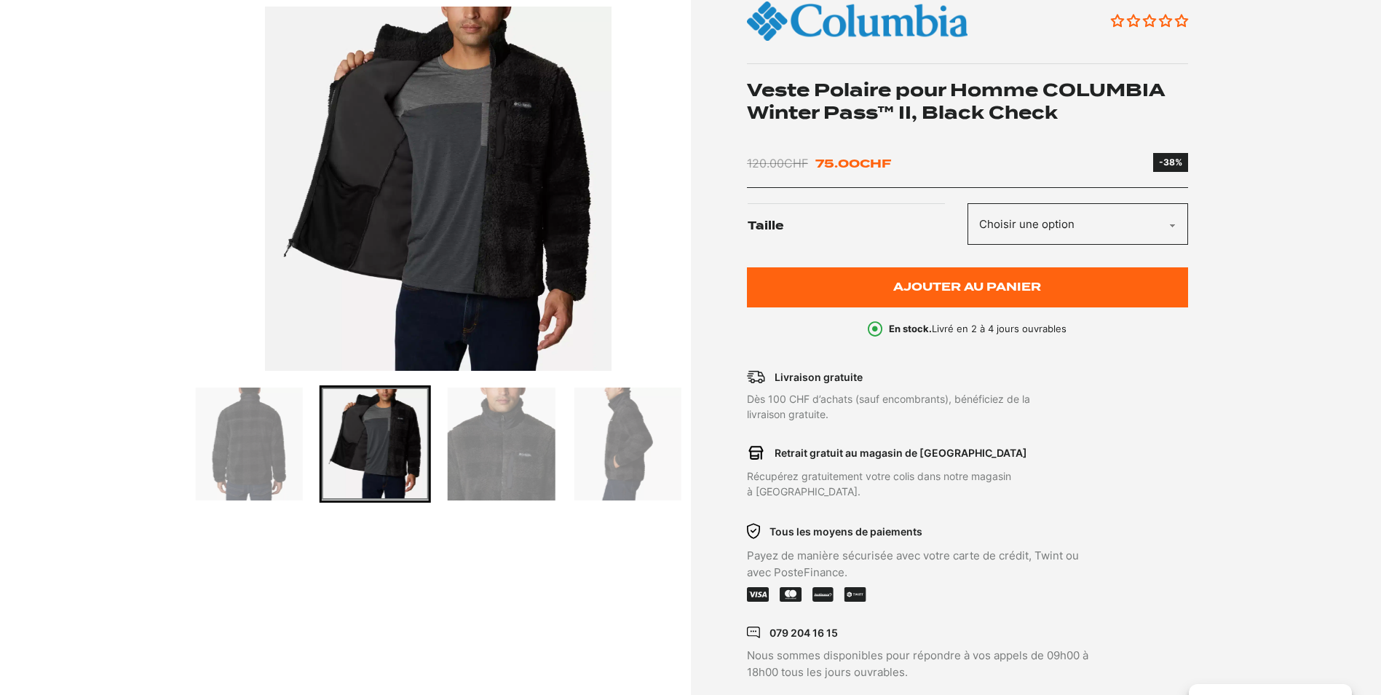
click at [376, 436] on img "Go to slide 3" at bounding box center [375, 443] width 107 height 112
click at [541, 435] on img "Go to slide 4" at bounding box center [501, 443] width 107 height 113
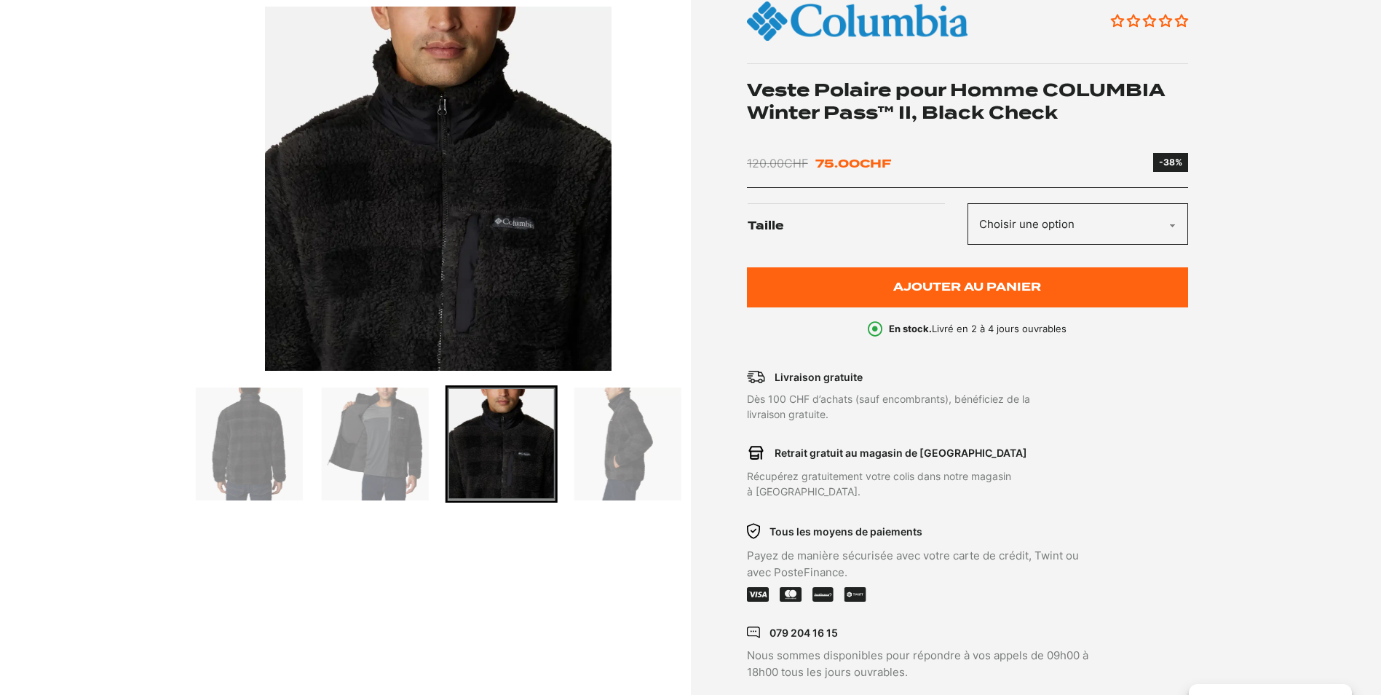
click at [633, 435] on img "Go to slide 5" at bounding box center [627, 443] width 107 height 113
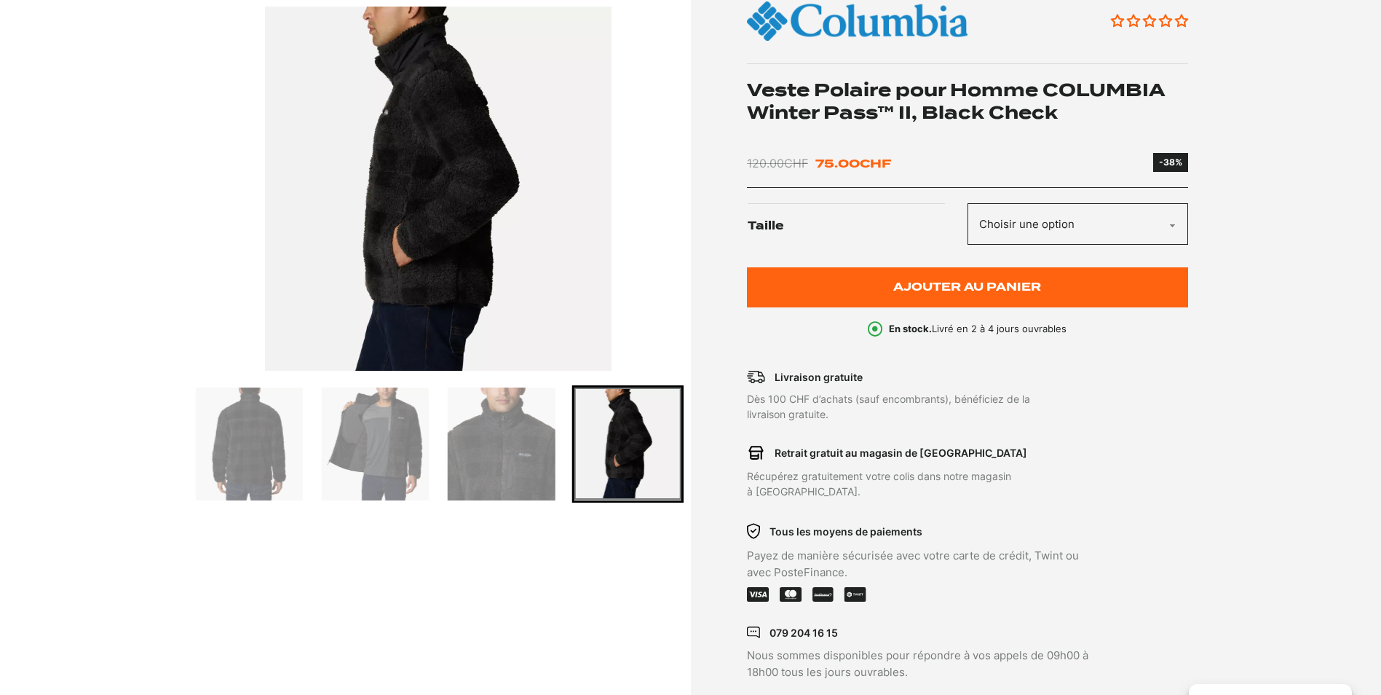
click at [248, 443] on img "Go to slide 2" at bounding box center [249, 443] width 107 height 113
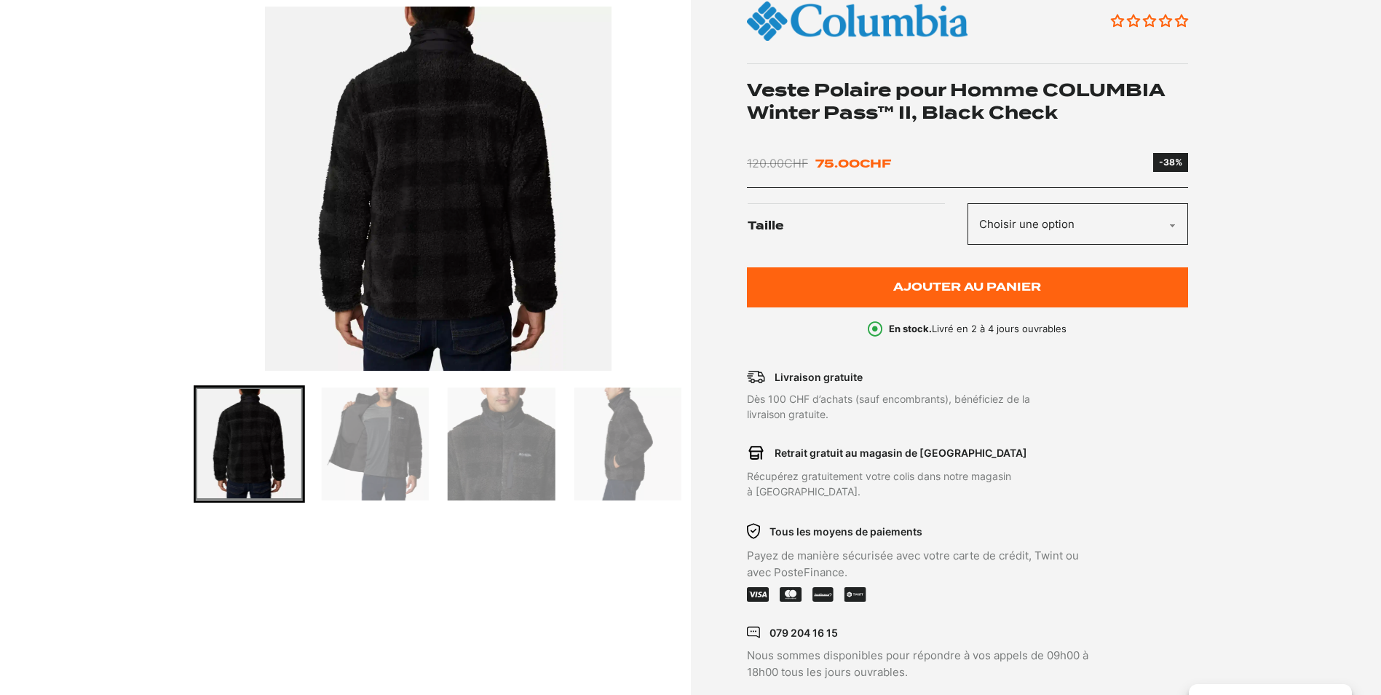
click at [440, 197] on img "2 of 5" at bounding box center [439, 189] width 490 height 364
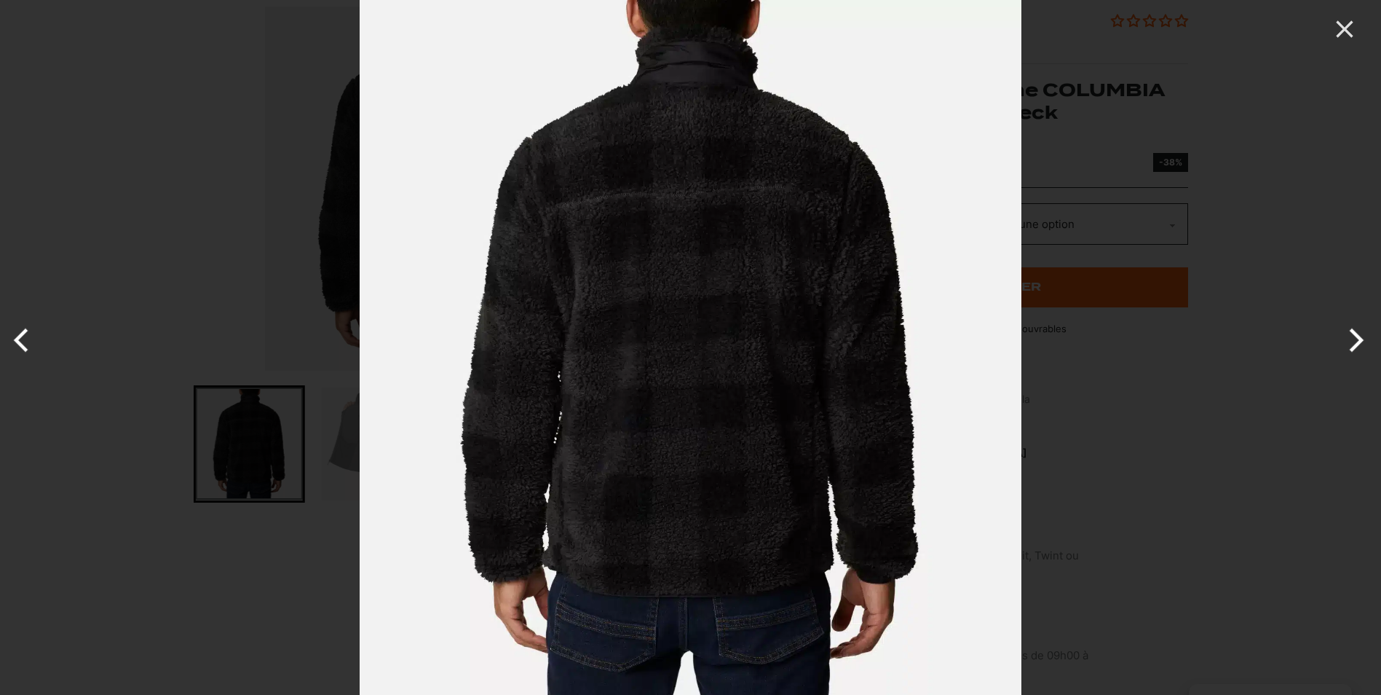
click at [249, 214] on div at bounding box center [690, 347] width 1381 height 695
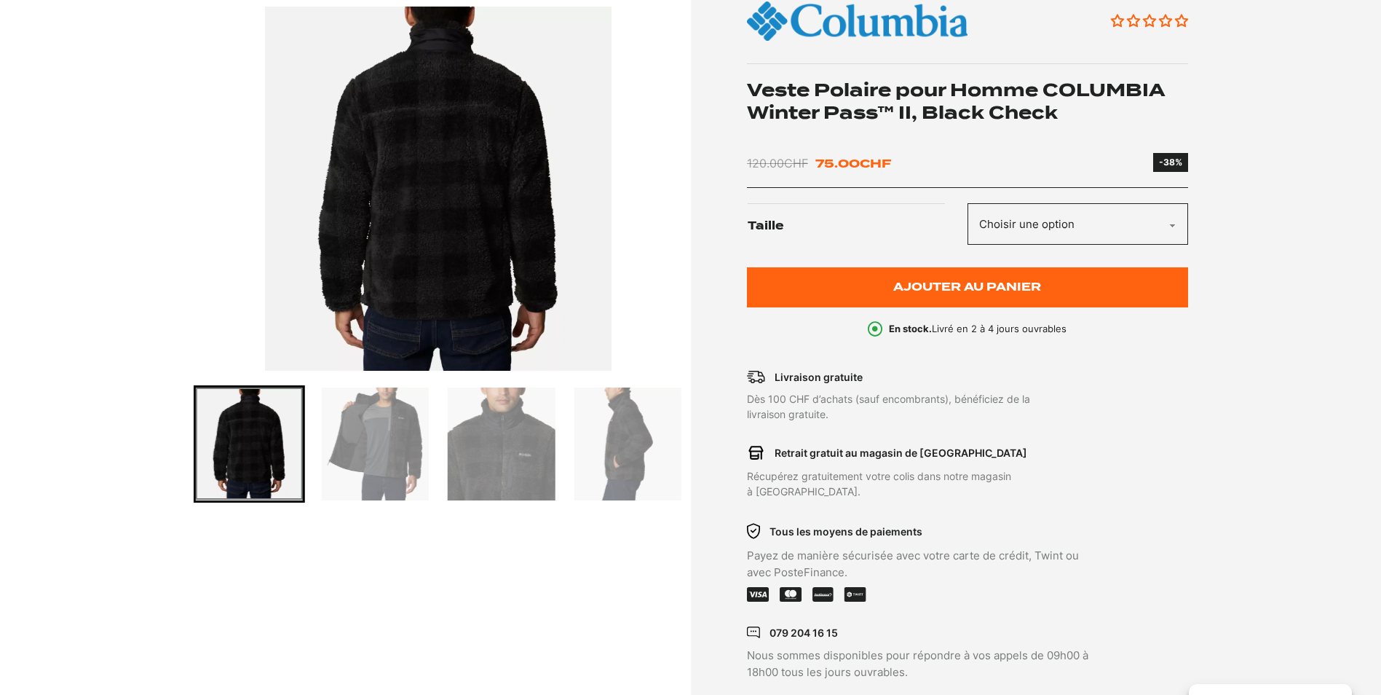
click at [400, 443] on img "Go to slide 3" at bounding box center [375, 443] width 107 height 113
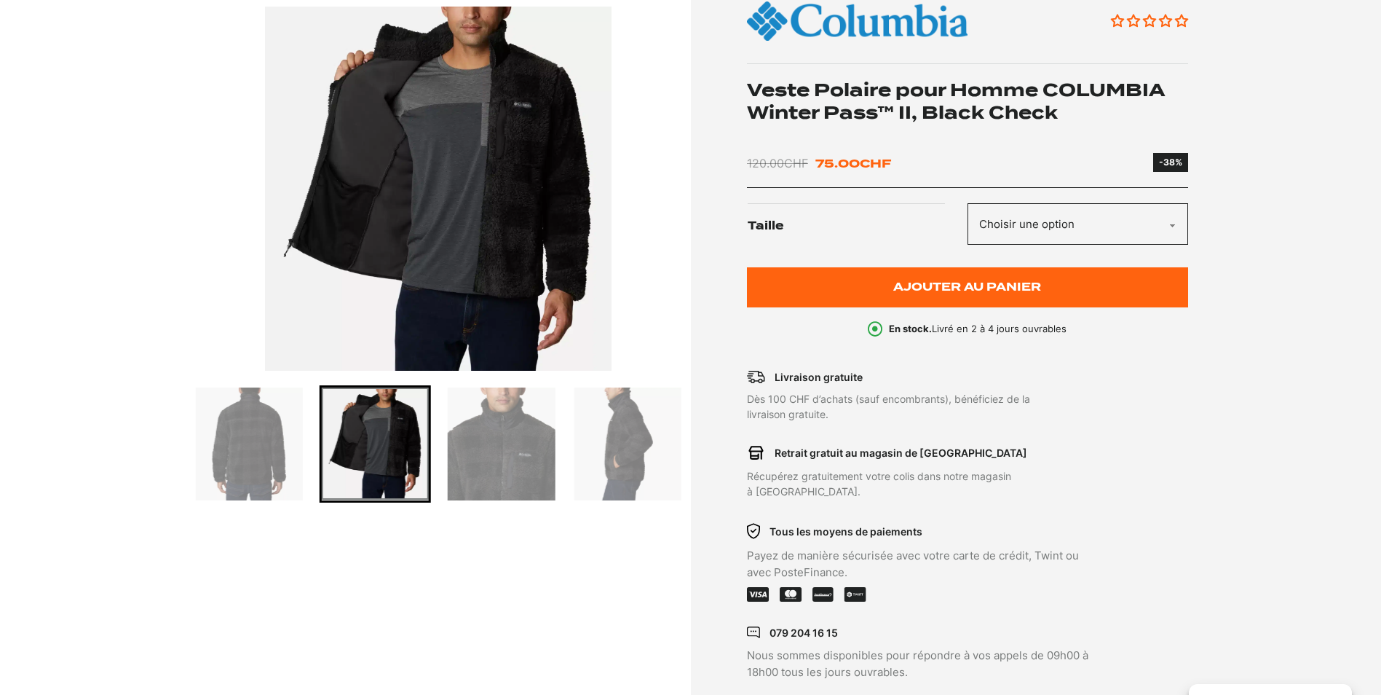
click at [493, 447] on img "Go to slide 4" at bounding box center [501, 443] width 107 height 113
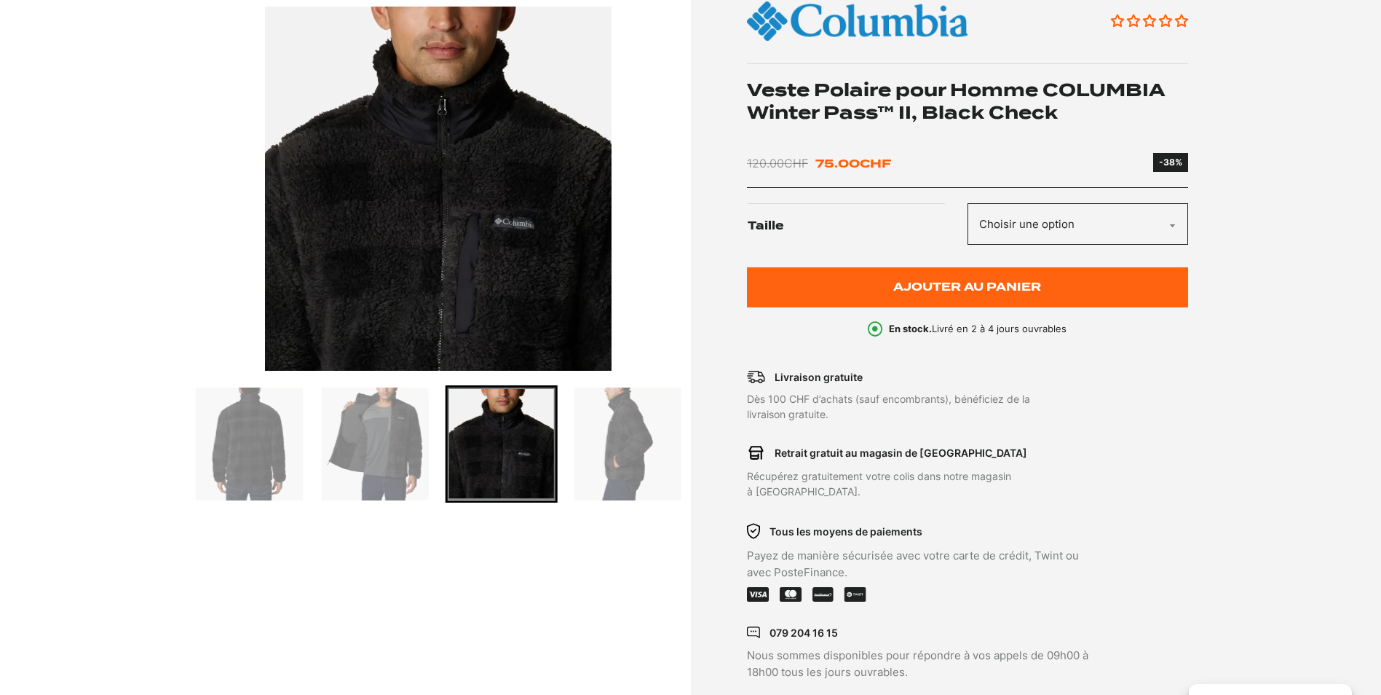
click at [628, 451] on img "Go to slide 5" at bounding box center [627, 443] width 107 height 113
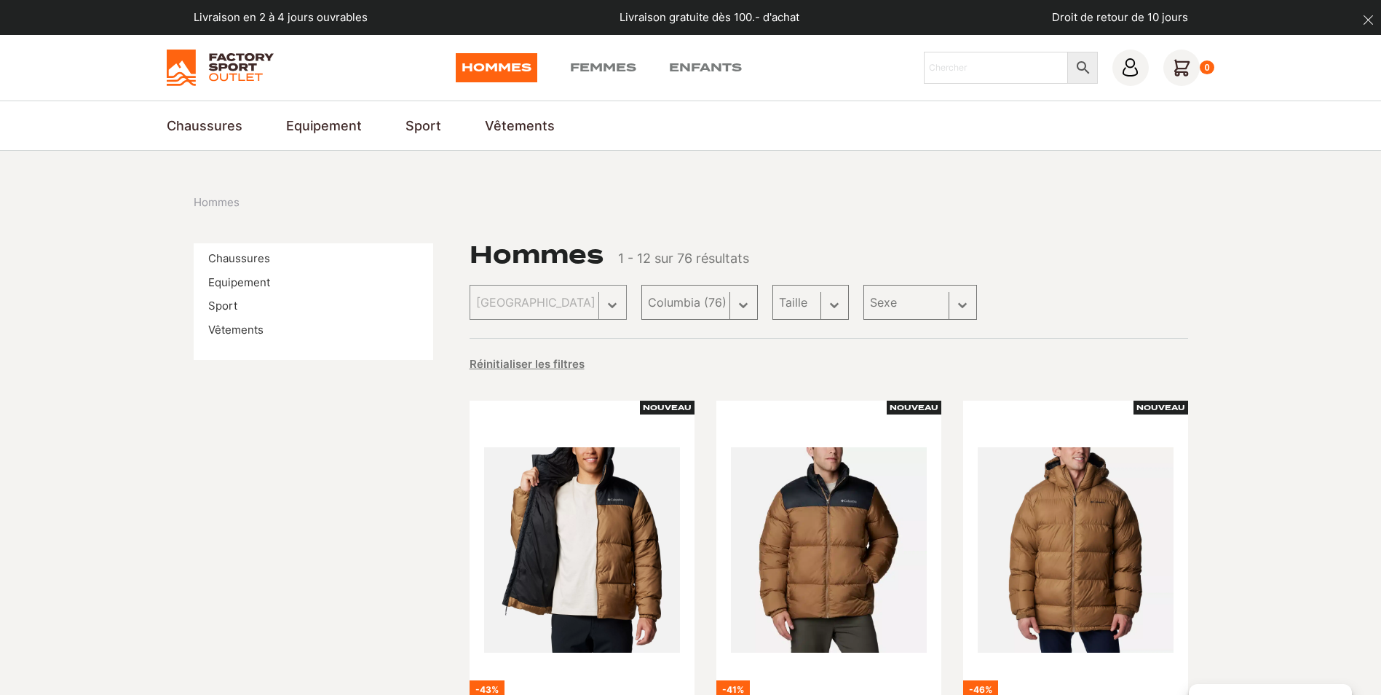
select select "columbia"
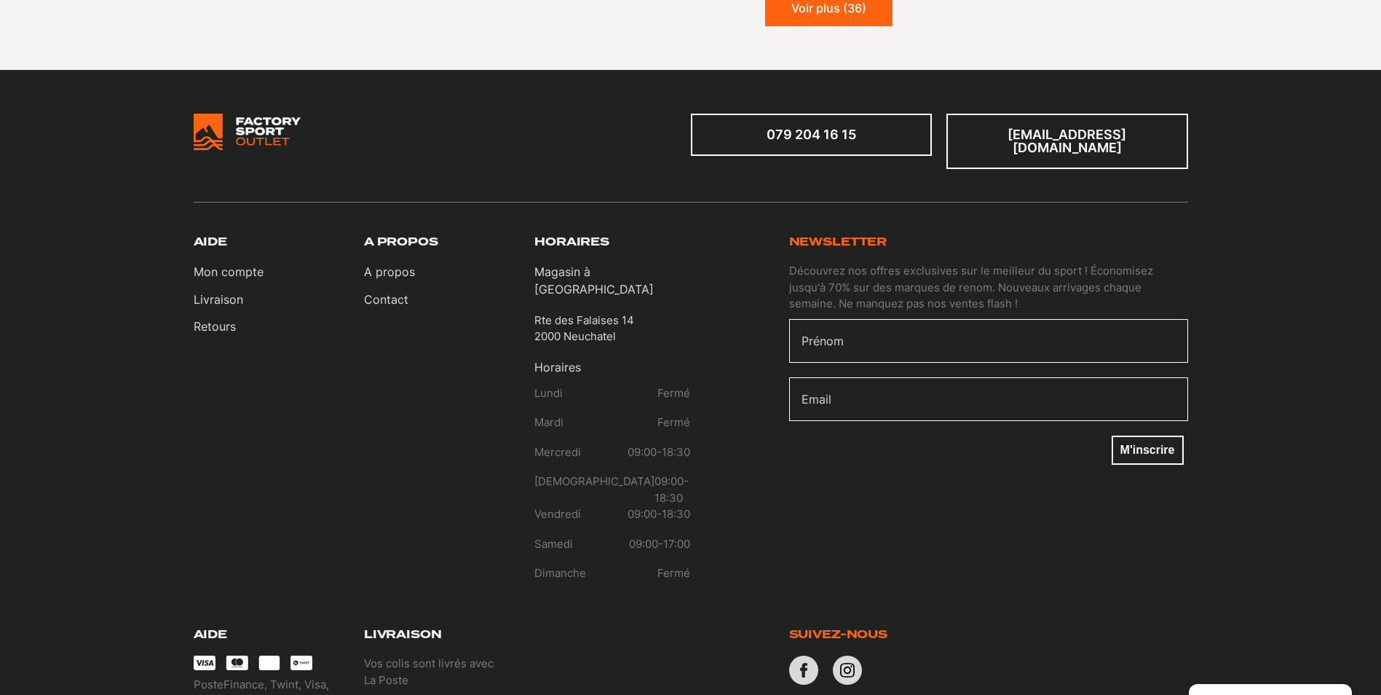
scroll to position [1775, 0]
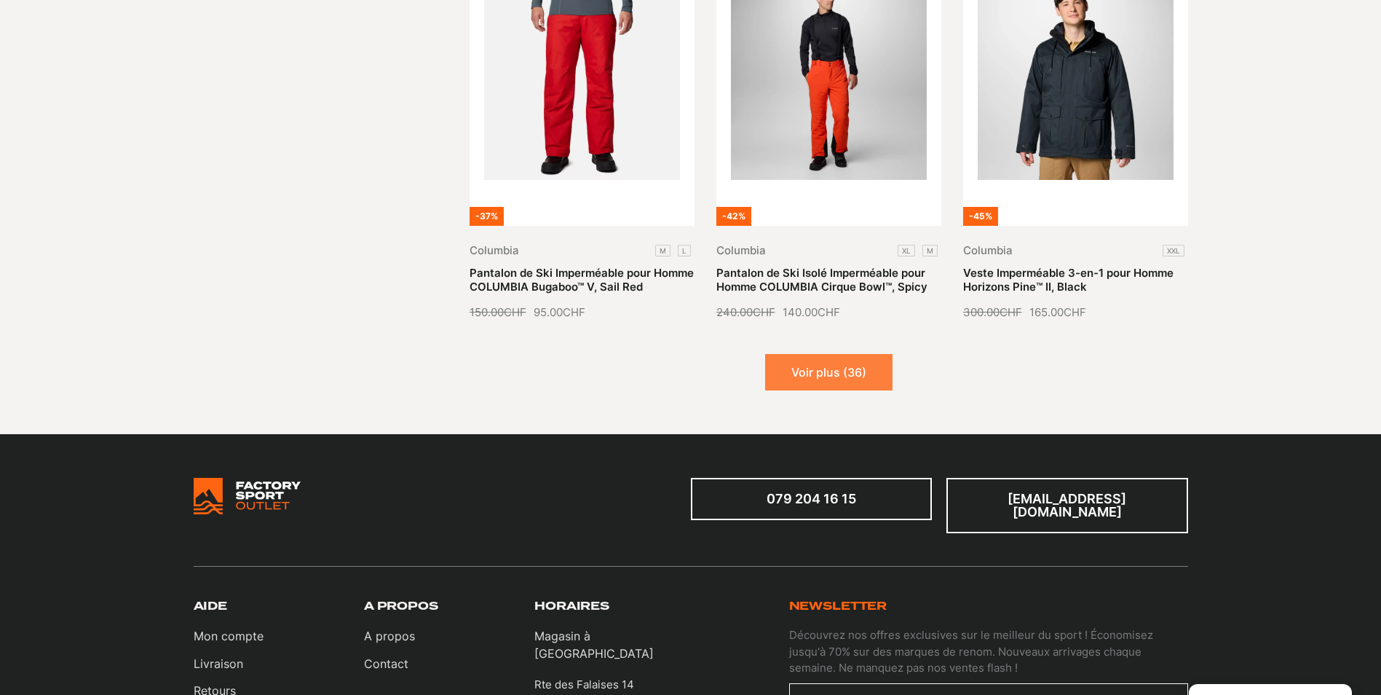
click at [829, 354] on button "Voir plus (36)" at bounding box center [828, 372] width 127 height 36
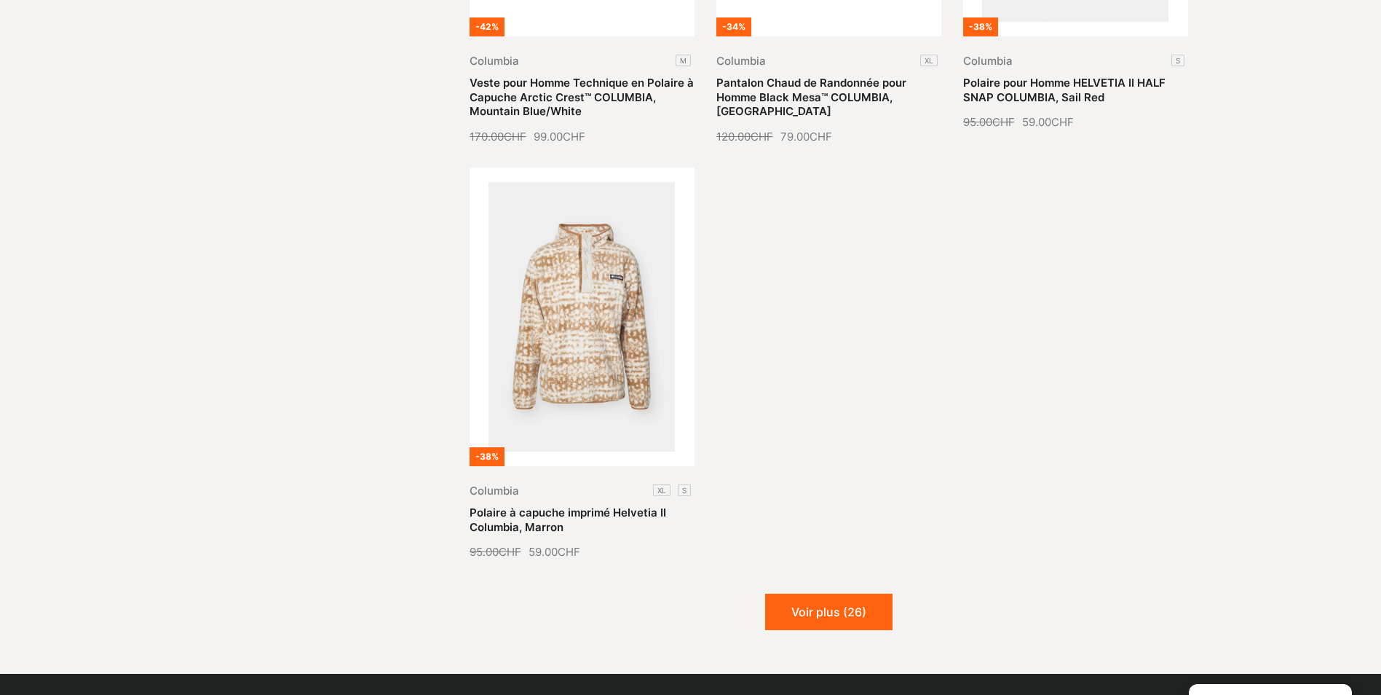
scroll to position [3231, 0]
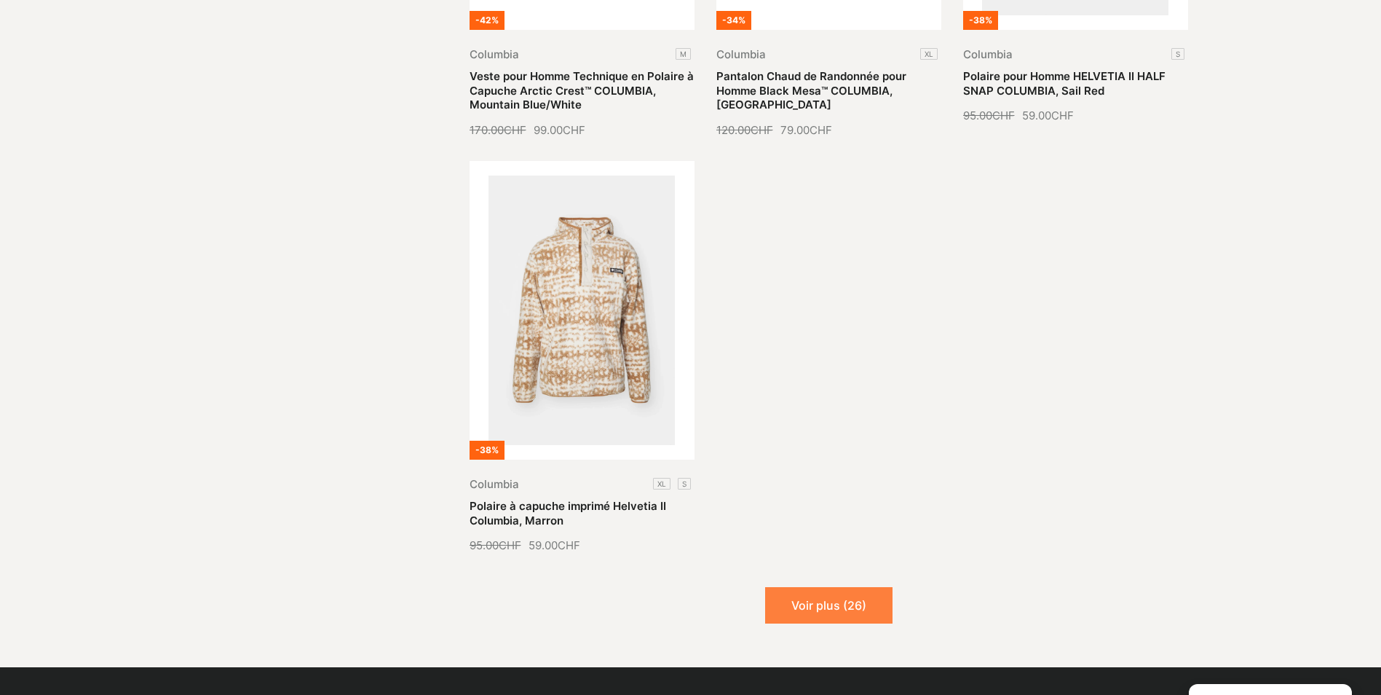
click at [848, 596] on button "Voir plus (26)" at bounding box center [828, 605] width 127 height 36
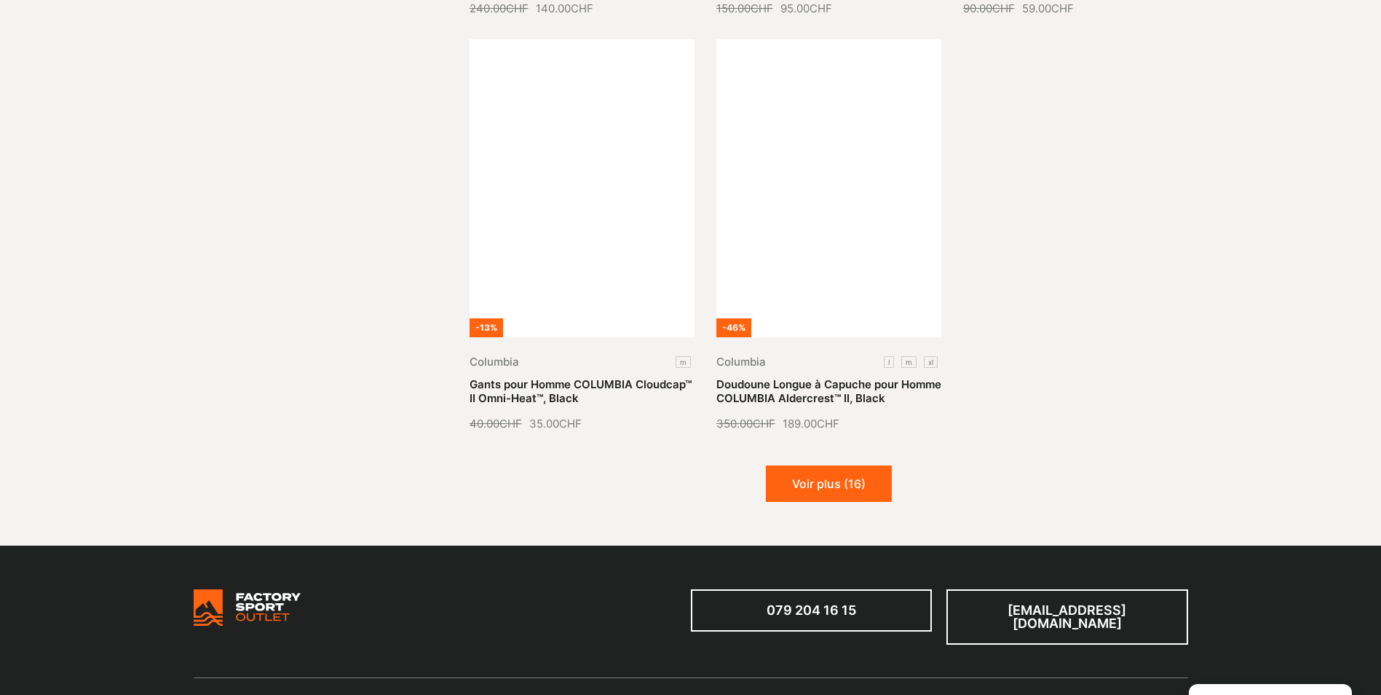
scroll to position [4614, 0]
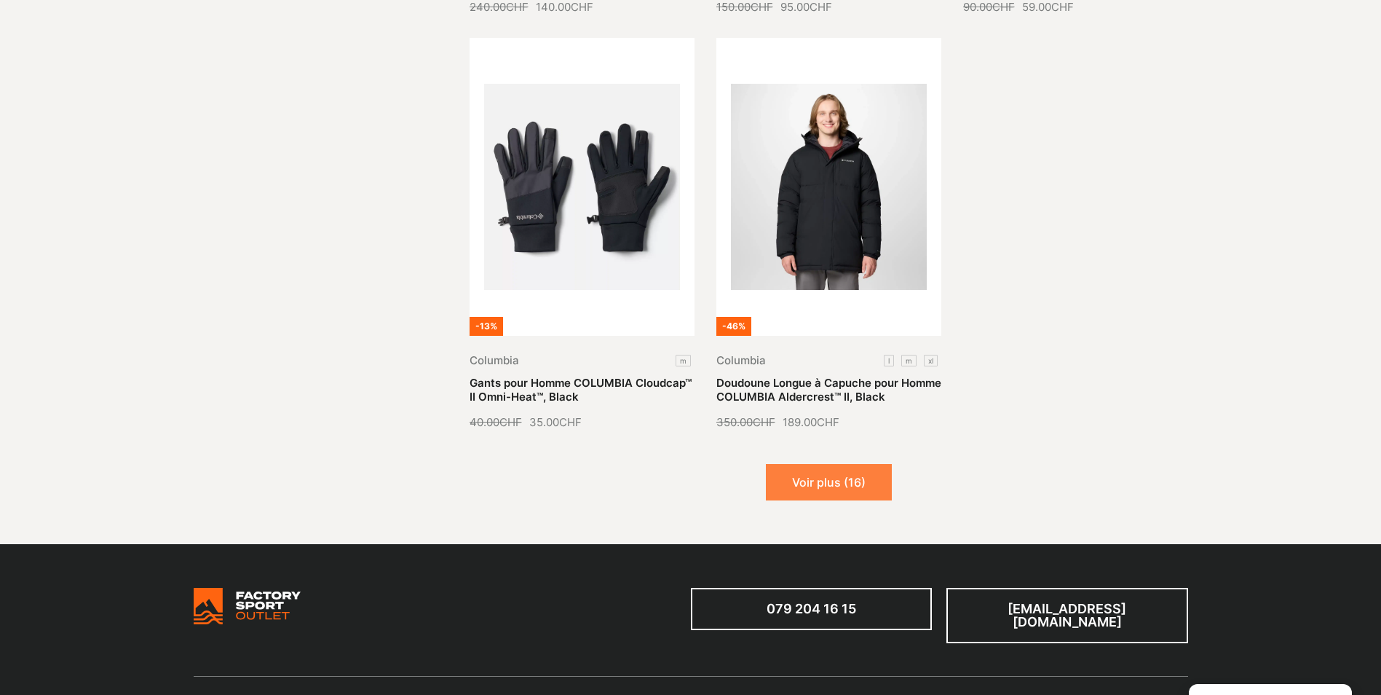
click at [841, 464] on button "Voir plus (16)" at bounding box center [829, 482] width 126 height 36
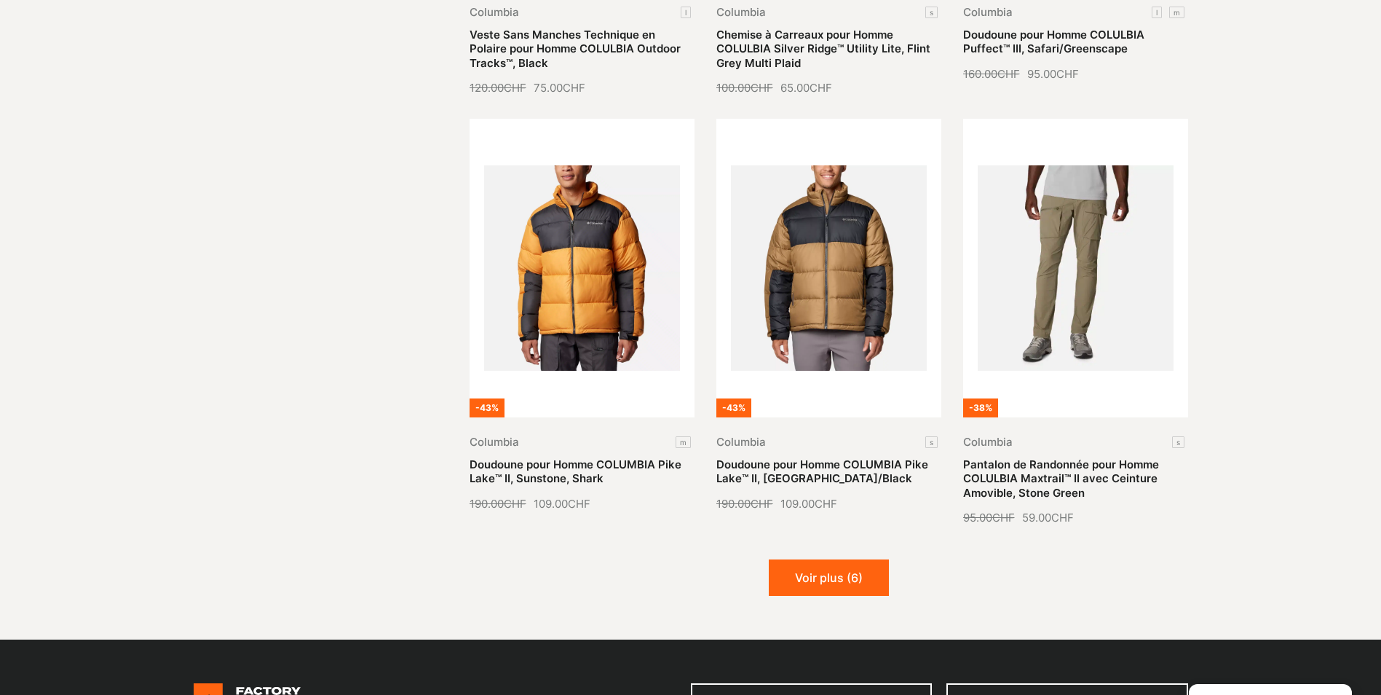
scroll to position [5997, 0]
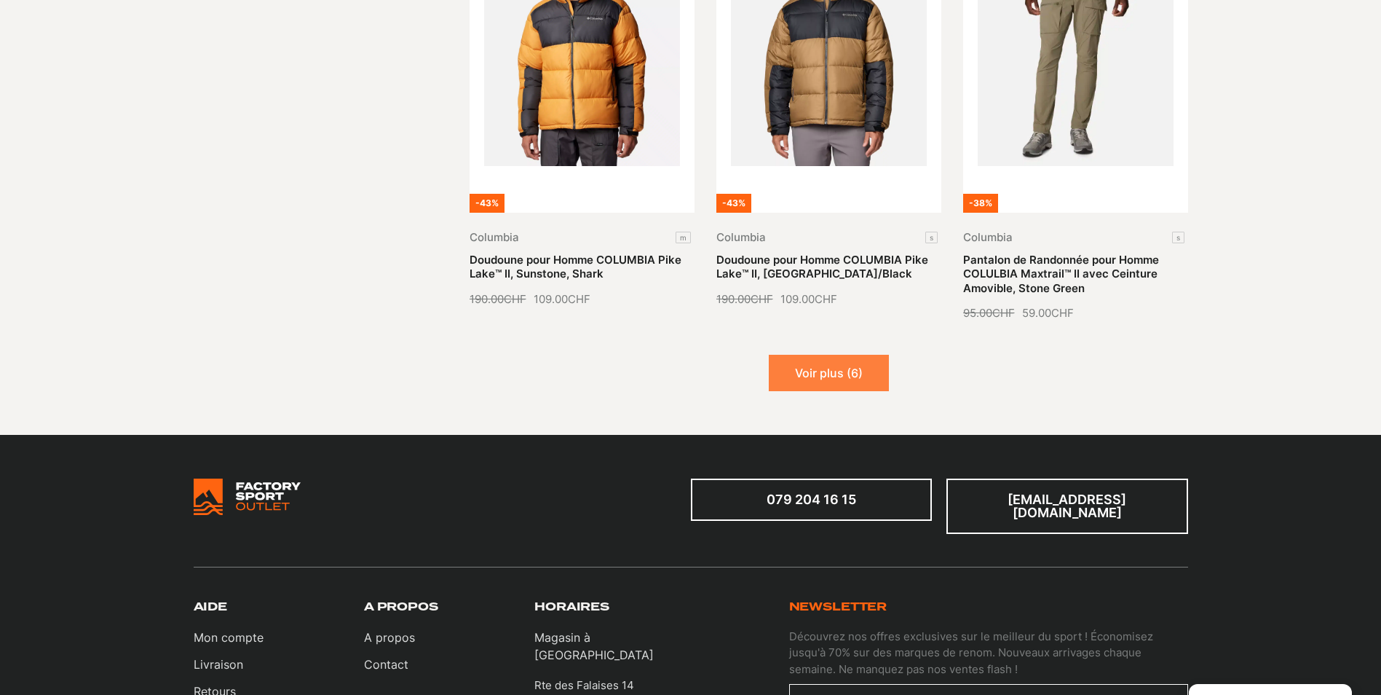
click at [842, 361] on button "Voir plus (6)" at bounding box center [829, 373] width 120 height 36
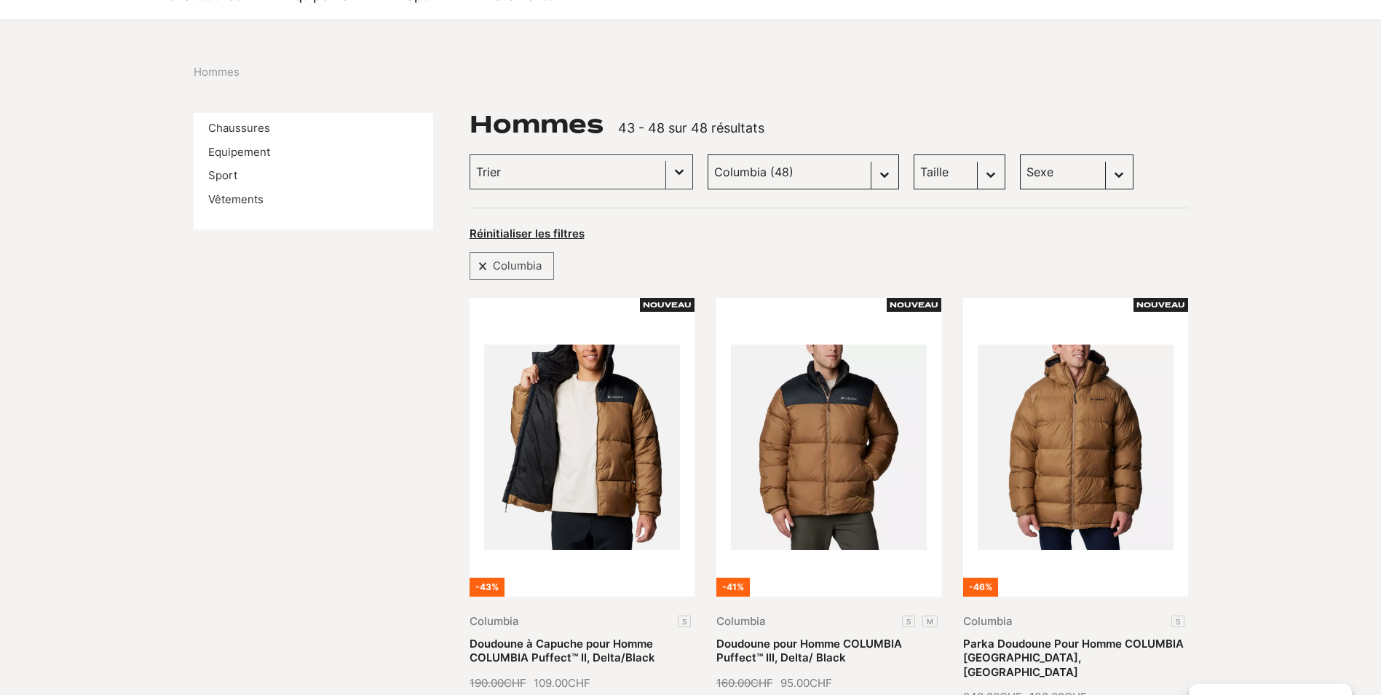
scroll to position [0, 0]
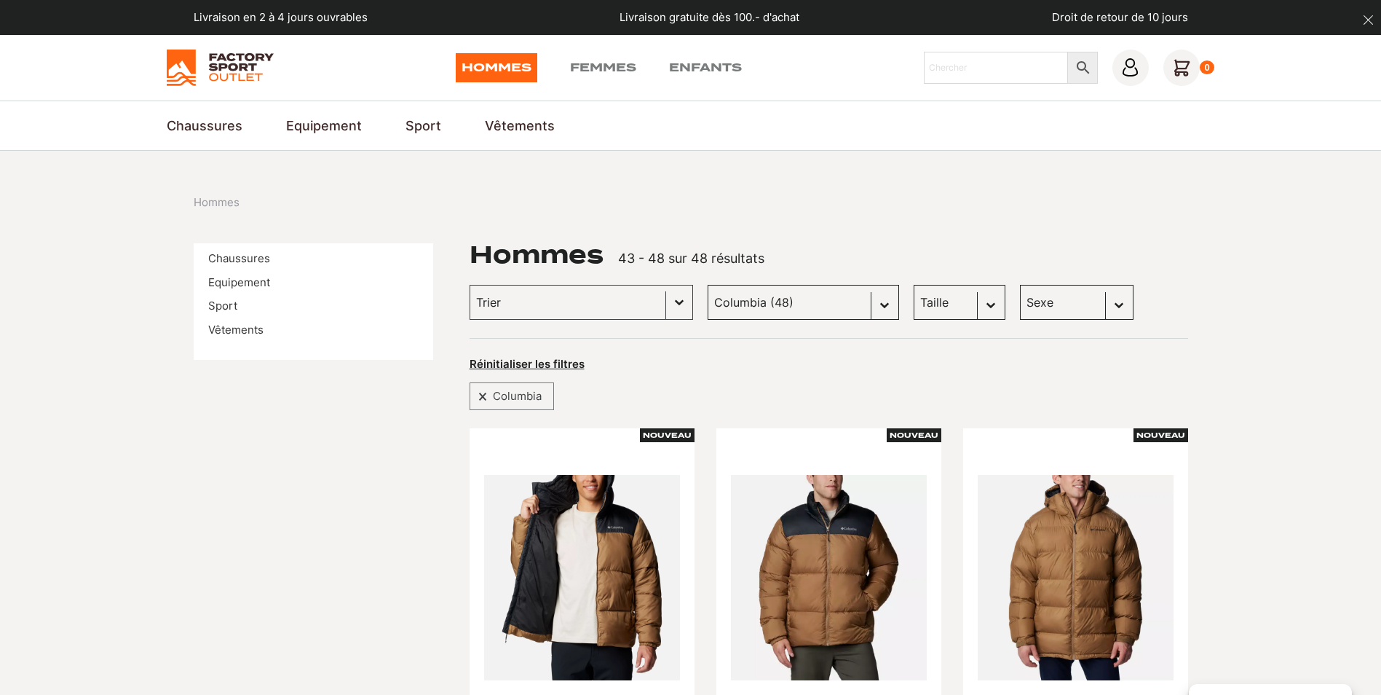
click at [863, 302] on select "Marque Scott (106) Globe Skateboards (66) Dakine (56) Columbia (48) Dolomite (4…" at bounding box center [803, 302] width 191 height 35
click at [708, 285] on select "Marque Scott (106) Globe Skateboards (66) Dakine (56) Columbia (48) Dolomite (4…" at bounding box center [803, 302] width 191 height 35
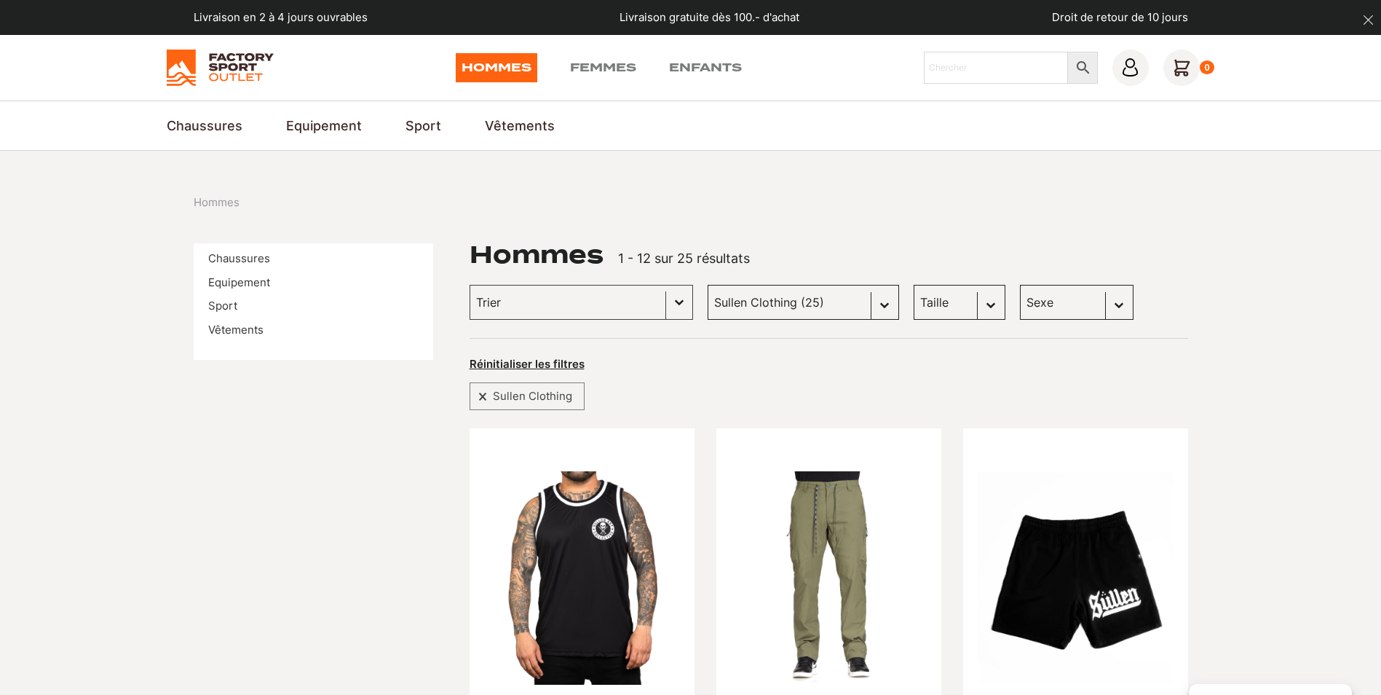
click at [852, 308] on select "Marque Scott (106) Globe Skateboards (66) Dakine (56) Columbia (48) Dolomite (4…" at bounding box center [803, 302] width 191 height 35
select select "the-montana-scene"
click at [708, 285] on select "Marque Scott (106) Globe Skateboards (66) Dakine (56) Columbia (48) Dolomite (4…" at bounding box center [803, 302] width 191 height 35
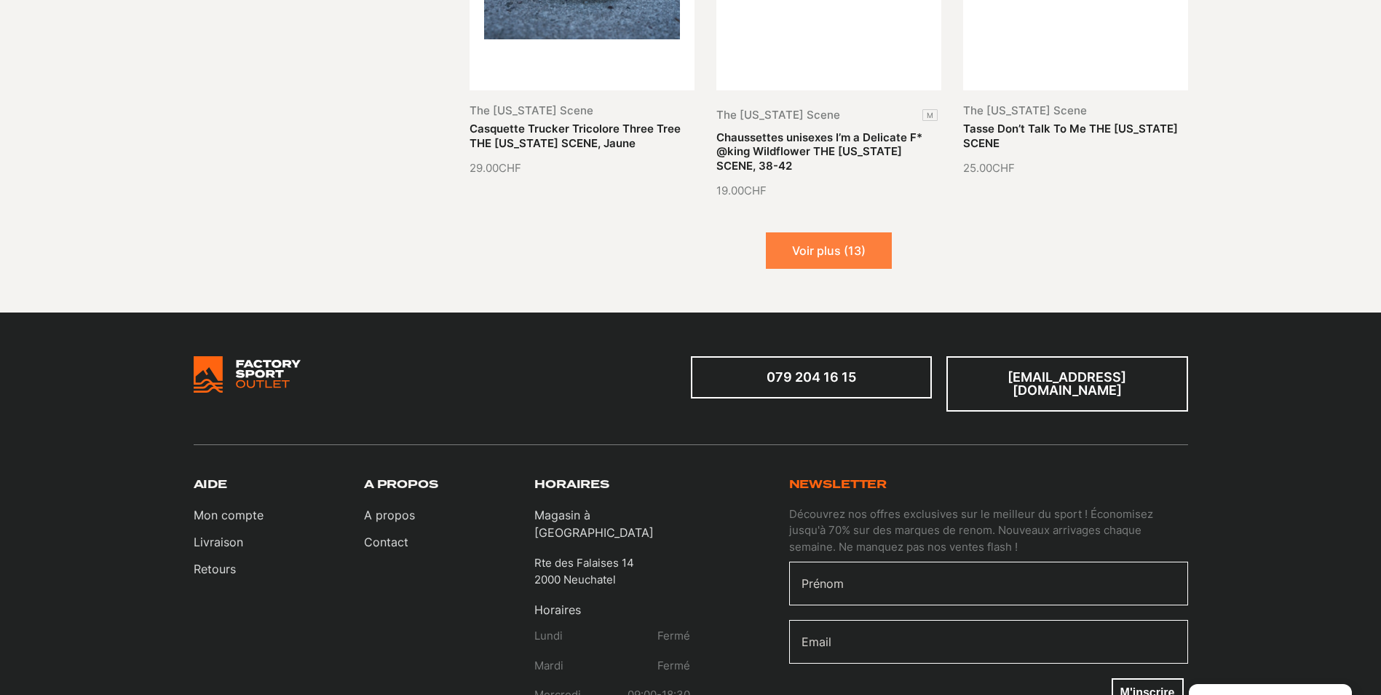
scroll to position [1893, 0]
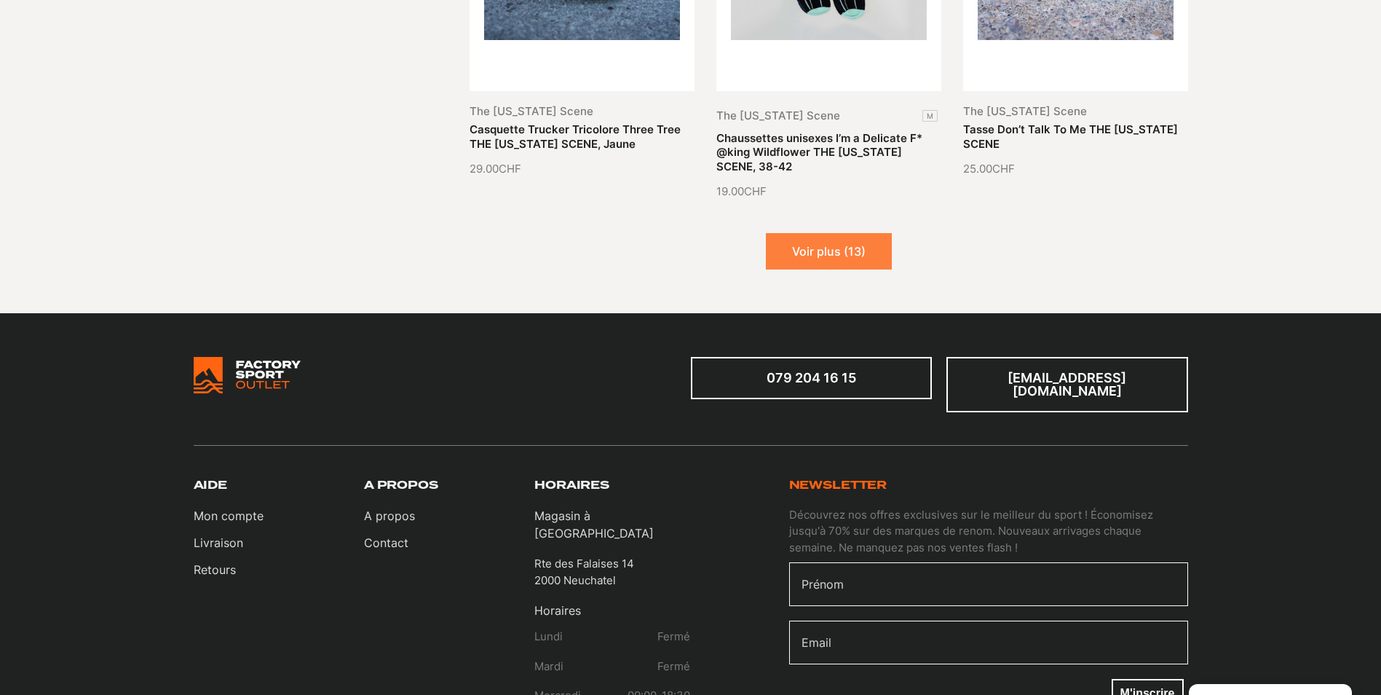
click at [851, 240] on button "Voir plus (13)" at bounding box center [829, 251] width 126 height 36
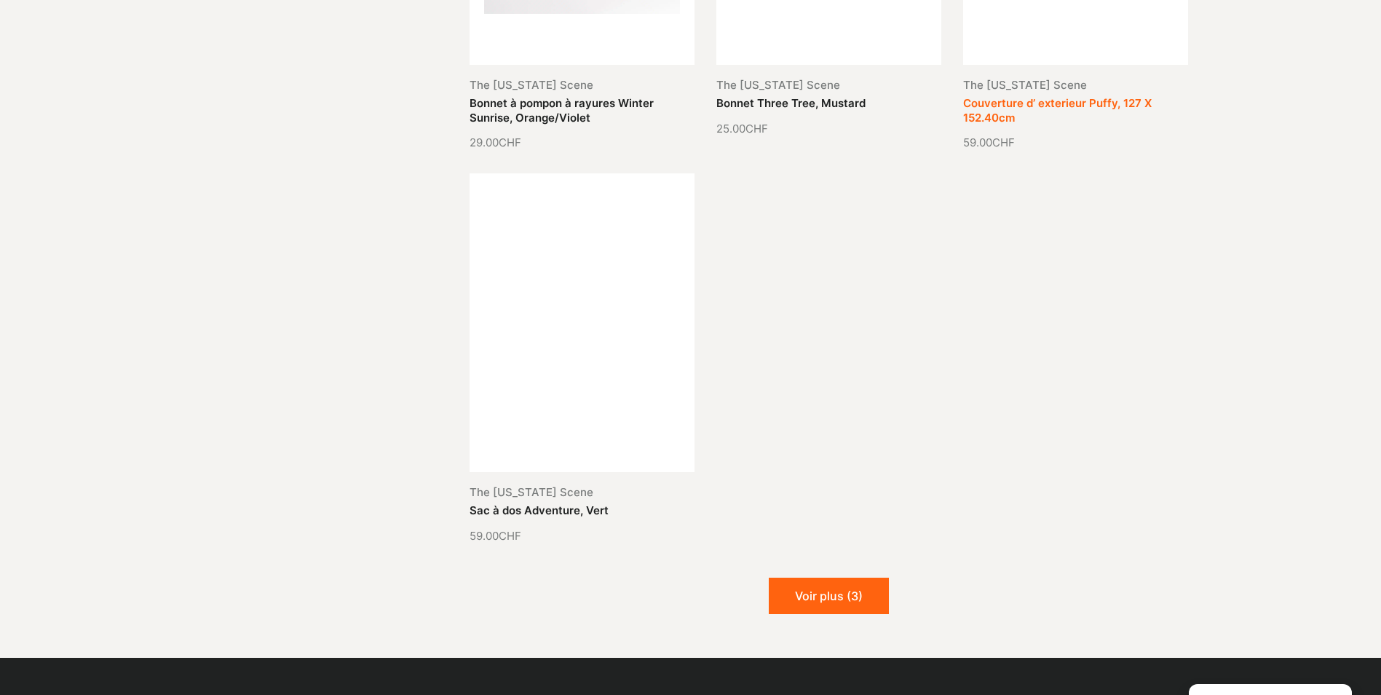
scroll to position [3058, 0]
